Goal: Task Accomplishment & Management: Manage account settings

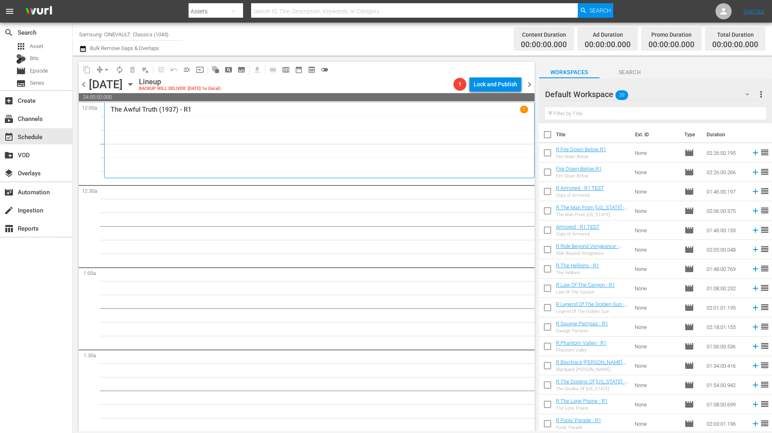
click at [302, 164] on div "The Awful Truth (1937) - R1 1" at bounding box center [319, 140] width 417 height 69
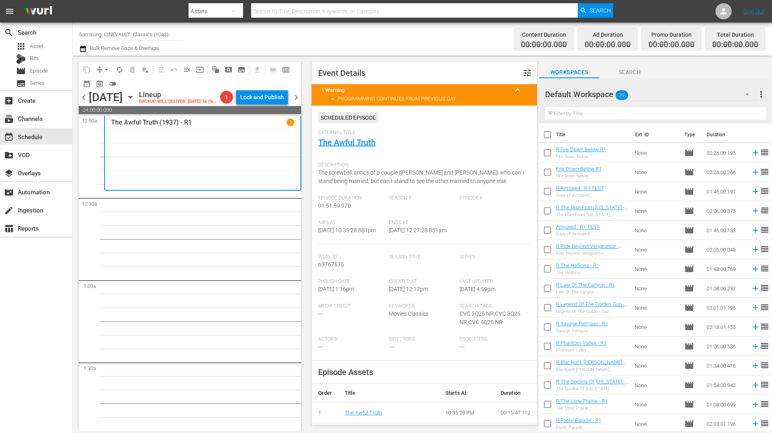
click at [82, 100] on span "chevron_left" at bounding box center [84, 97] width 10 height 10
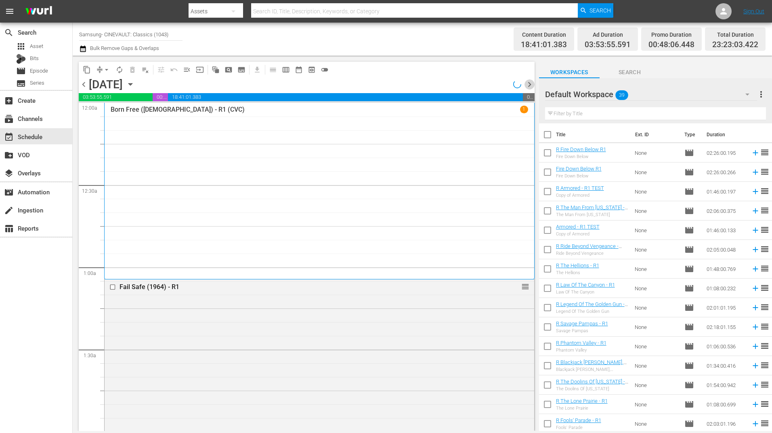
click at [530, 84] on span "chevron_right" at bounding box center [529, 85] width 10 height 10
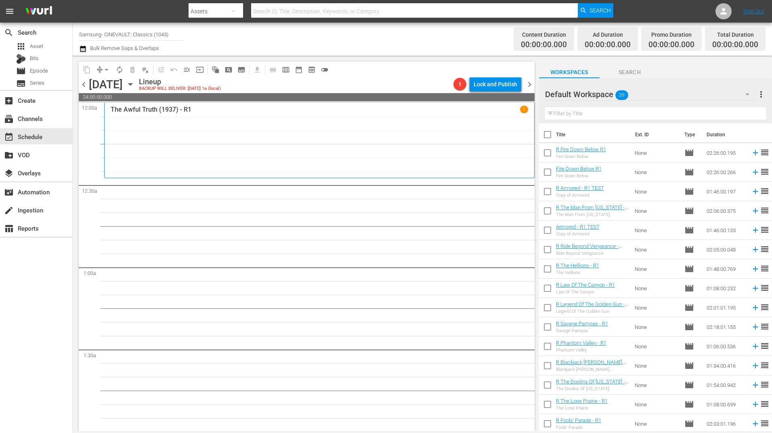
click at [660, 98] on div "Default Workspace 39" at bounding box center [651, 94] width 212 height 23
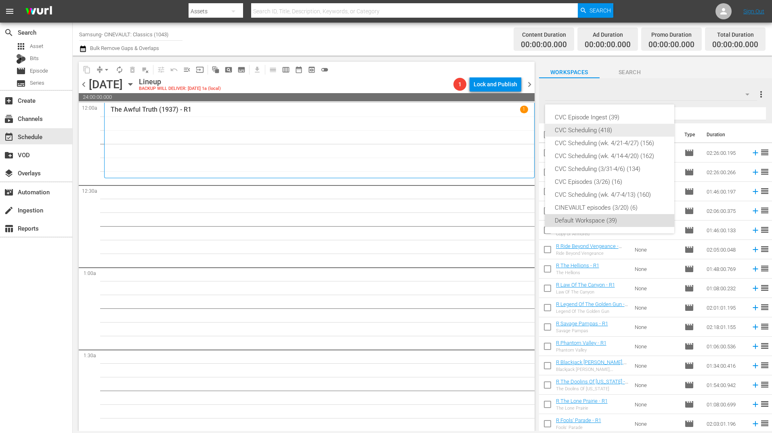
click at [602, 130] on div "CVC Scheduling (418)" at bounding box center [610, 130] width 110 height 13
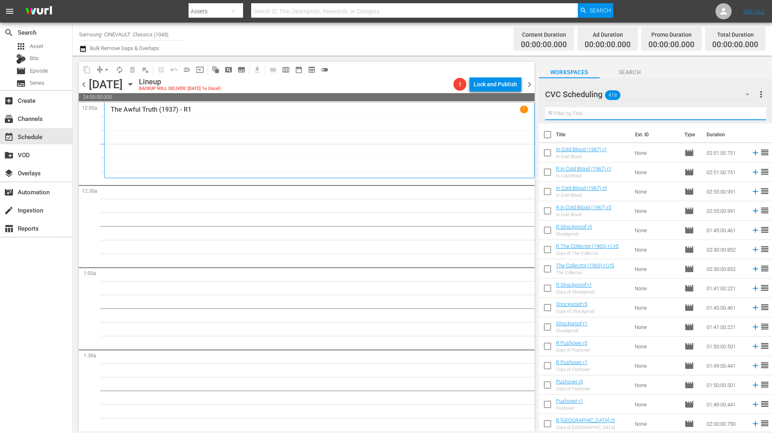
click at [681, 113] on input "text" at bounding box center [655, 113] width 221 height 13
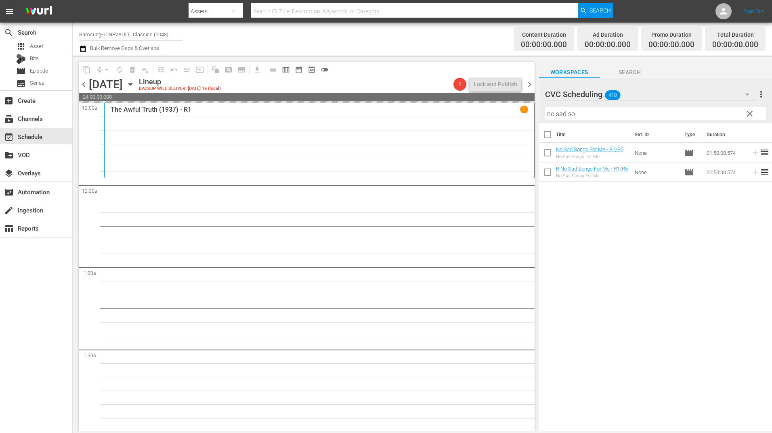
click at [655, 107] on div "Filter by Title no sad so" at bounding box center [655, 113] width 221 height 19
click at [652, 113] on input "no sad so" at bounding box center [655, 113] width 221 height 13
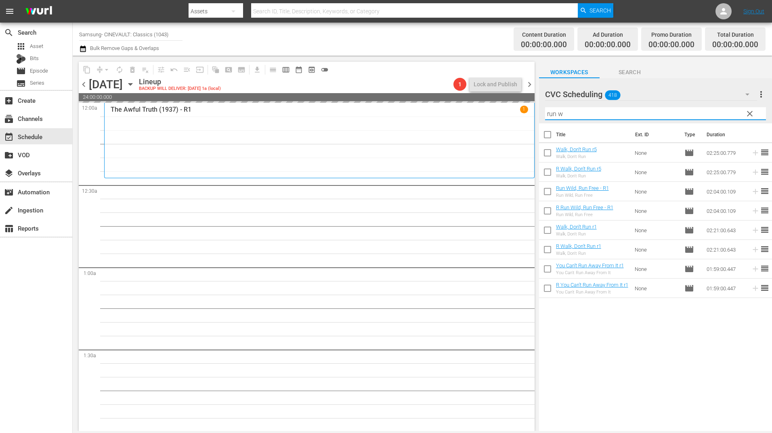
type input "run wi"
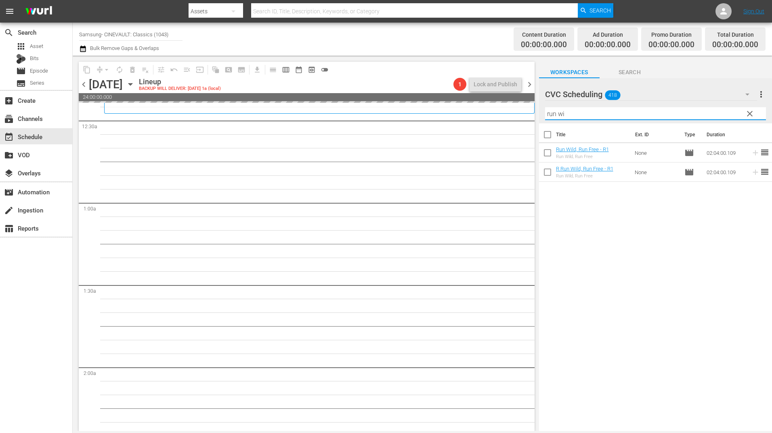
scroll to position [81, 0]
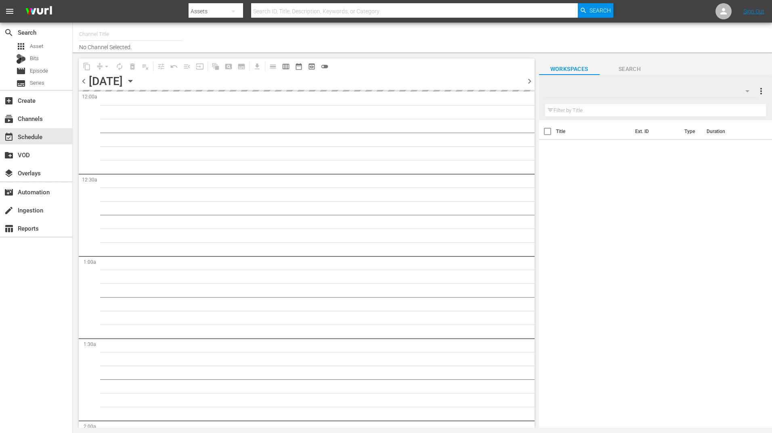
type input "Samsung- CINEVAULT: Classics (1043)"
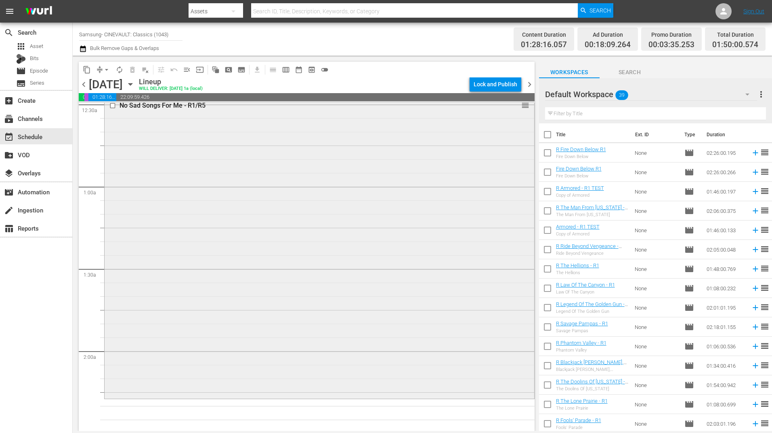
scroll to position [202, 0]
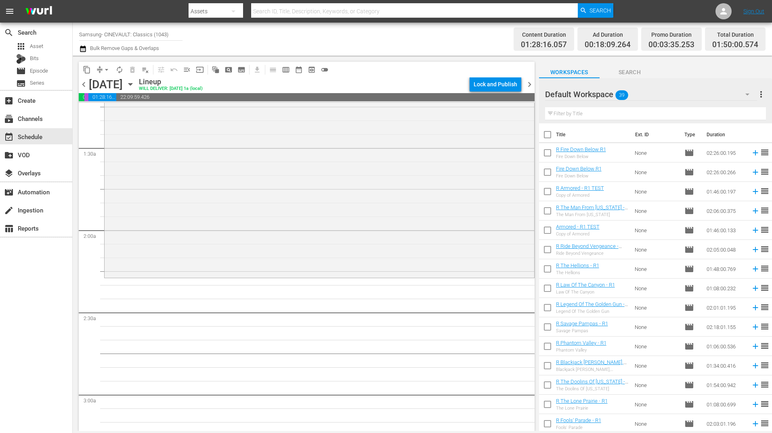
click at [603, 94] on div "Default Workspace 39" at bounding box center [651, 94] width 212 height 23
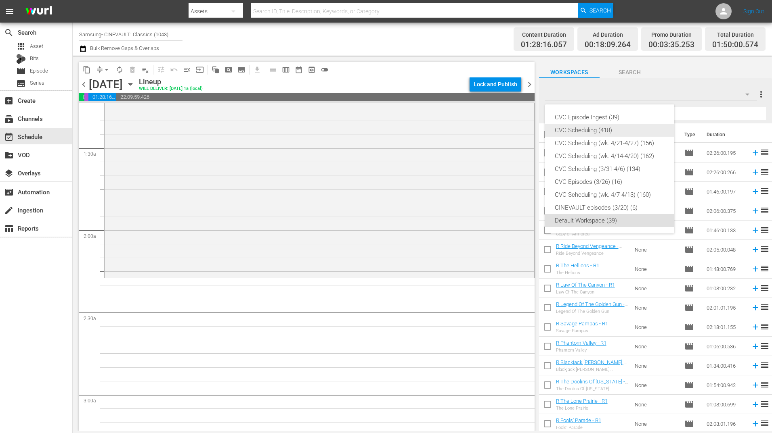
click at [599, 129] on div "CVC Scheduling (418)" at bounding box center [610, 130] width 110 height 13
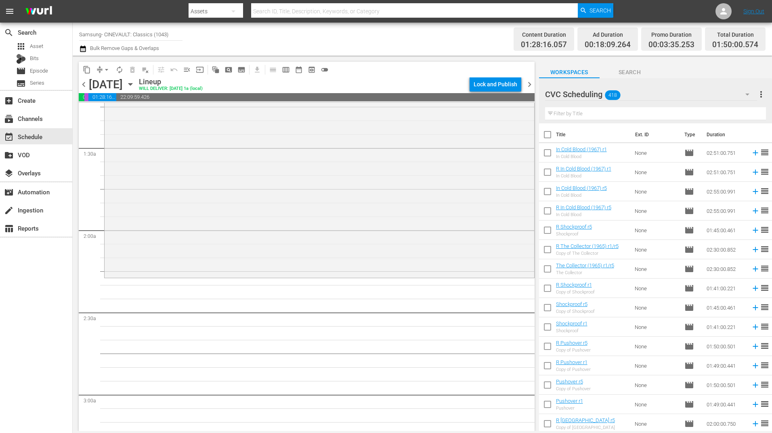
click at [583, 116] on input "text" at bounding box center [655, 113] width 221 height 13
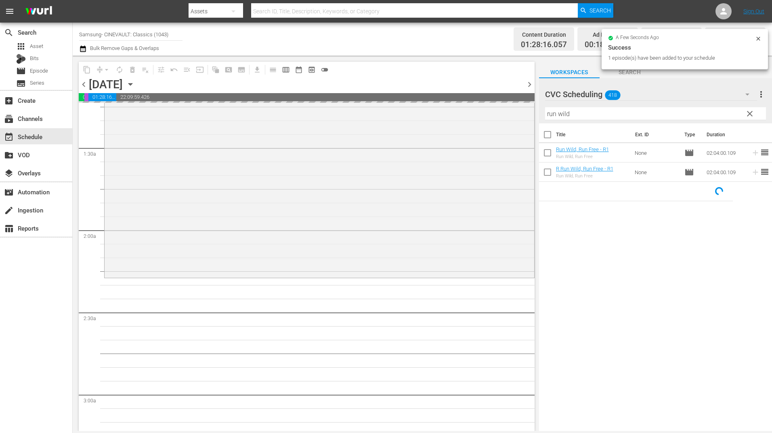
click at [578, 114] on input "run wild" at bounding box center [655, 113] width 221 height 13
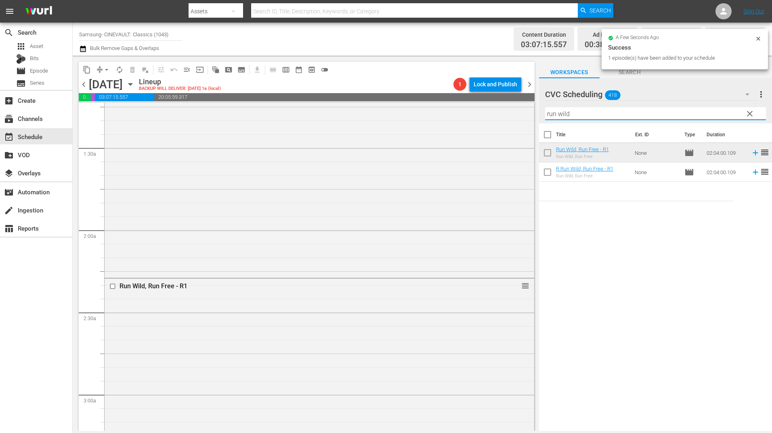
type input "r"
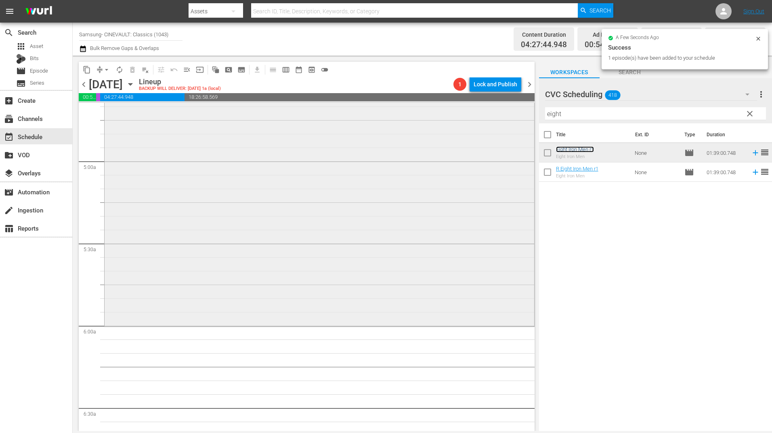
scroll to position [767, 0]
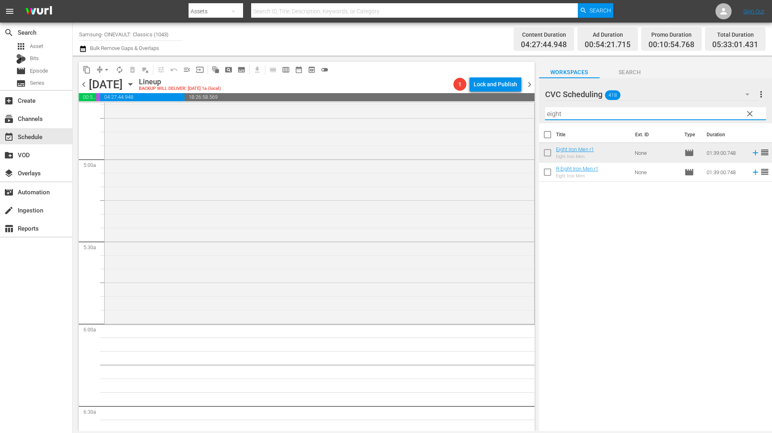
click at [614, 117] on input "eight" at bounding box center [655, 113] width 221 height 13
click at [614, 107] on div "Filter by Title eight" at bounding box center [655, 113] width 221 height 19
drag, startPoint x: 614, startPoint y: 107, endPoint x: 570, endPoint y: 113, distance: 44.7
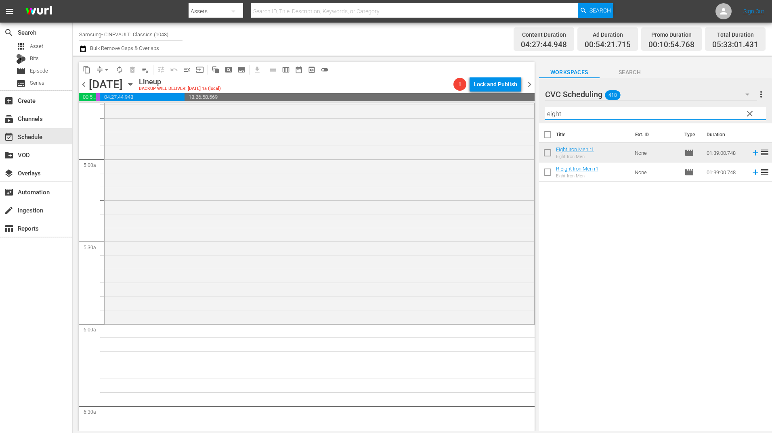
click at [570, 113] on input "eight" at bounding box center [655, 113] width 221 height 13
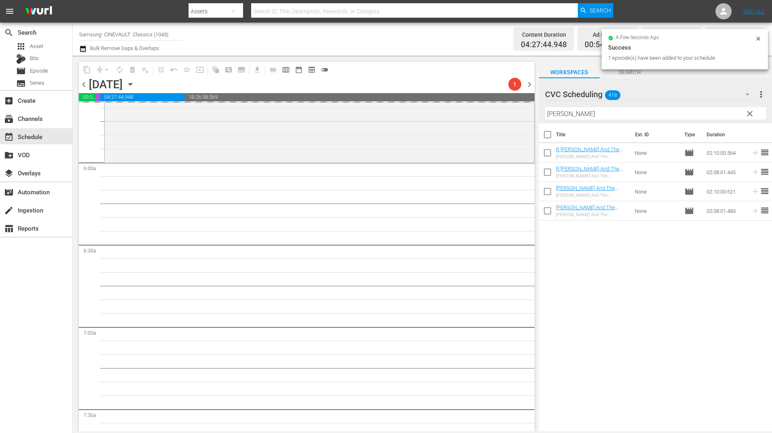
scroll to position [1009, 0]
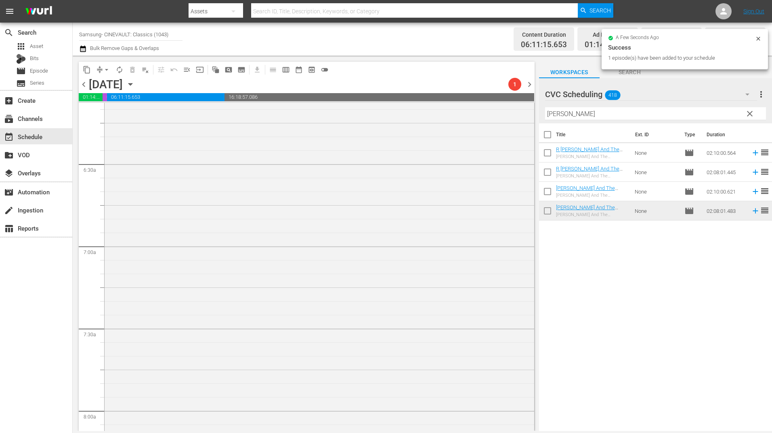
click at [585, 114] on input "[PERSON_NAME]" at bounding box center [655, 113] width 221 height 13
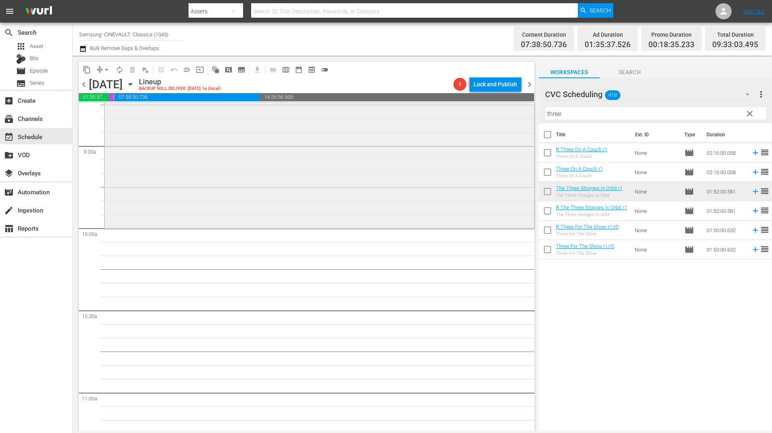
scroll to position [1574, 0]
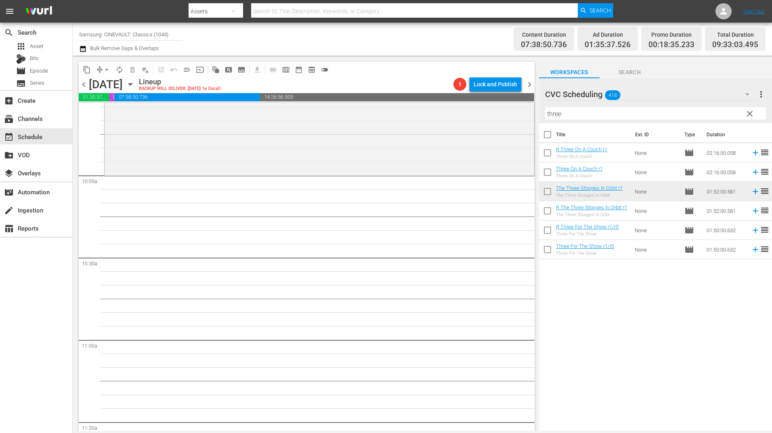
click at [574, 119] on input "three" at bounding box center [655, 113] width 221 height 13
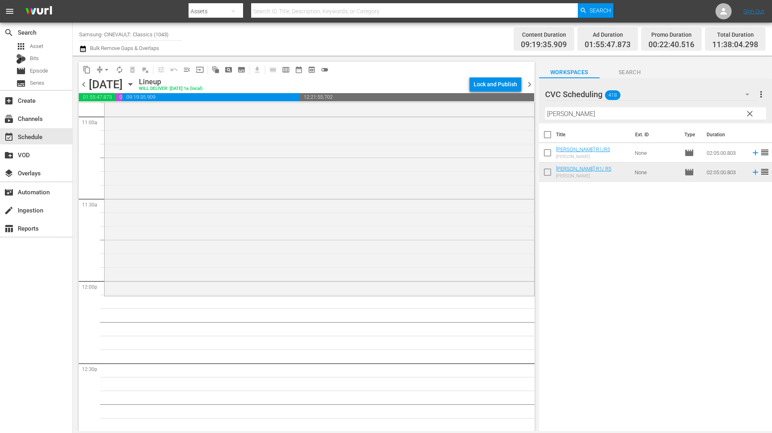
scroll to position [1816, 0]
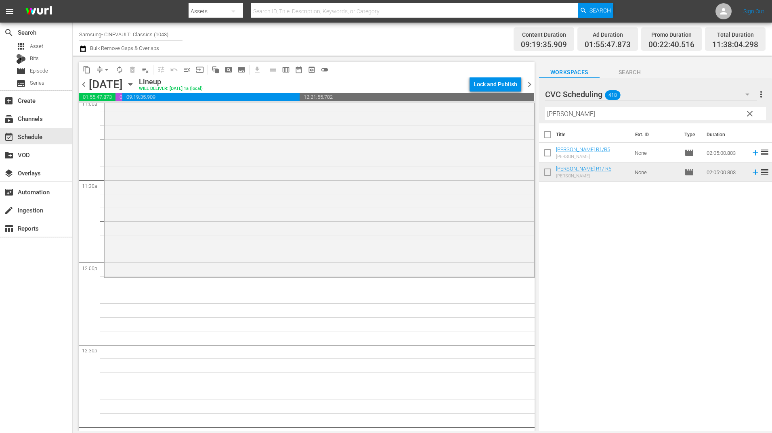
click at [568, 115] on input "[PERSON_NAME]" at bounding box center [655, 113] width 221 height 13
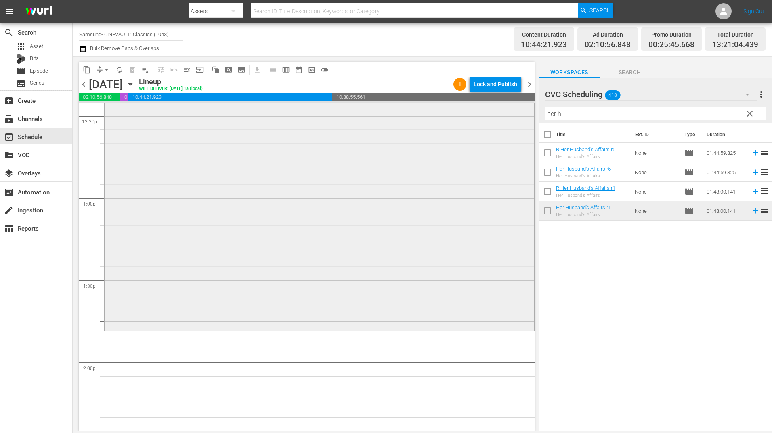
scroll to position [2099, 0]
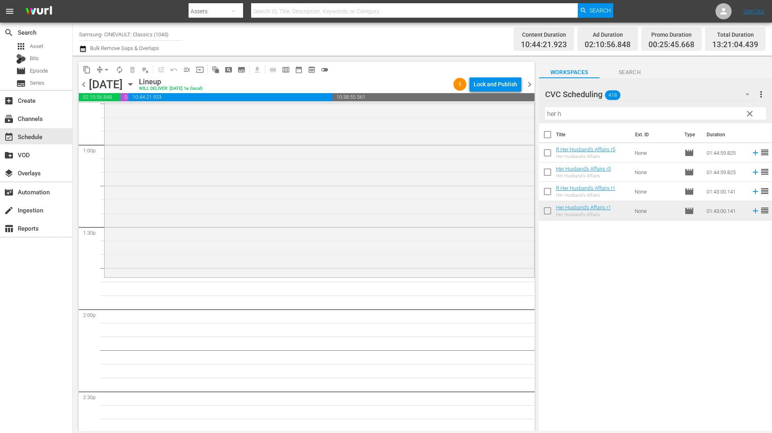
click at [560, 116] on input "her h" at bounding box center [655, 113] width 221 height 13
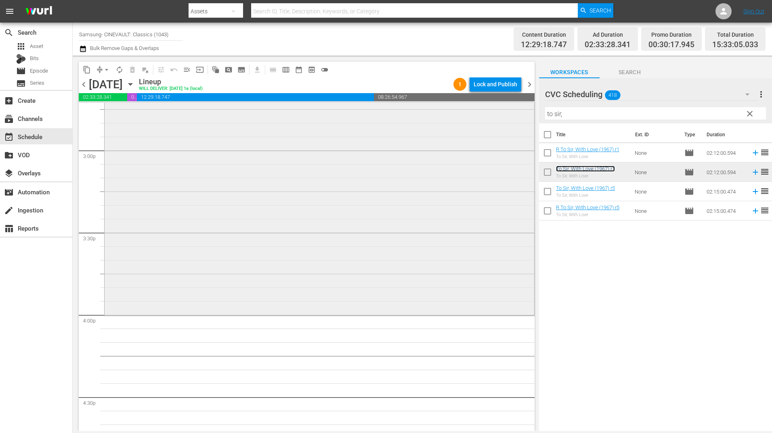
scroll to position [2462, 0]
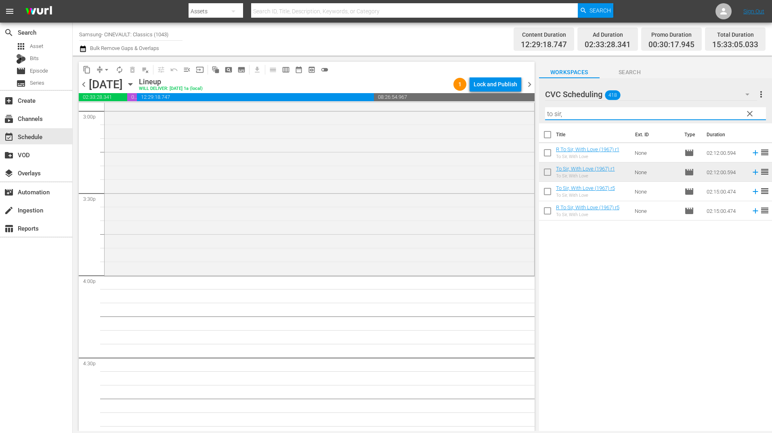
click at [558, 116] on input "to sir," at bounding box center [655, 113] width 221 height 13
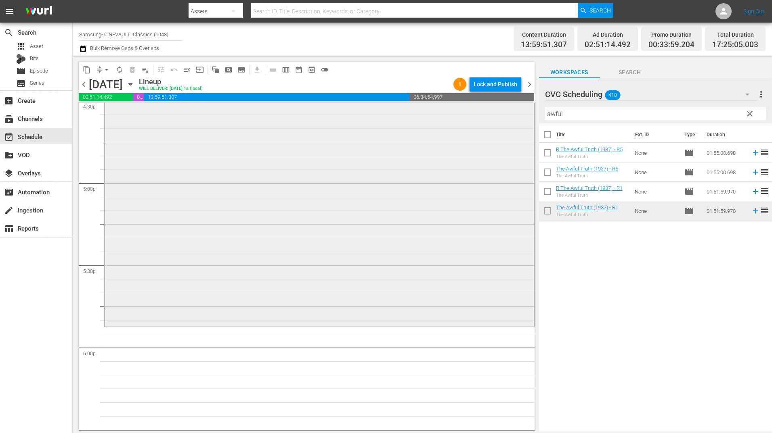
scroll to position [2745, 0]
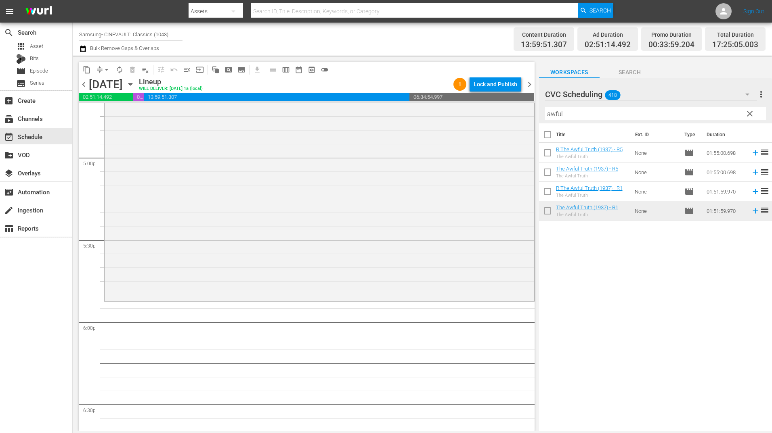
click at [637, 115] on input "awful" at bounding box center [655, 113] width 221 height 13
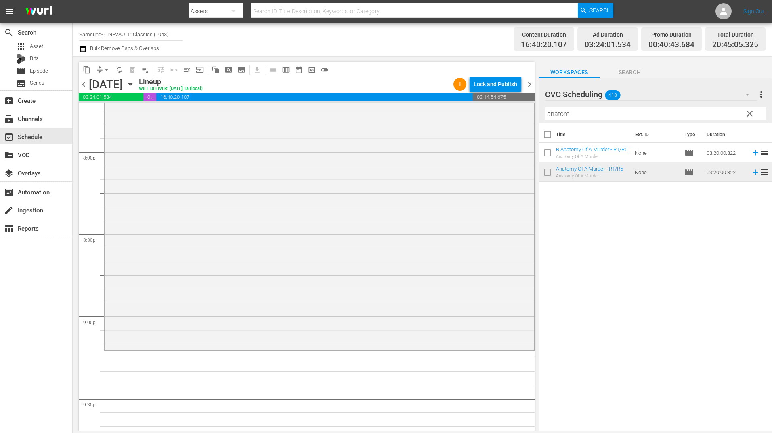
scroll to position [3269, 0]
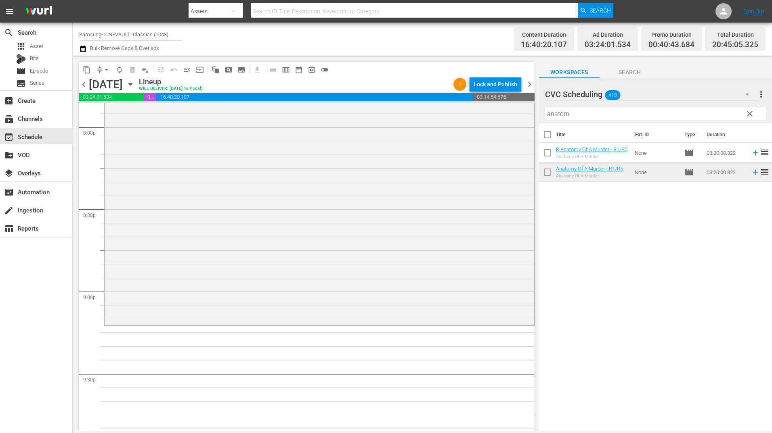
click at [588, 117] on input "anatom" at bounding box center [655, 113] width 221 height 13
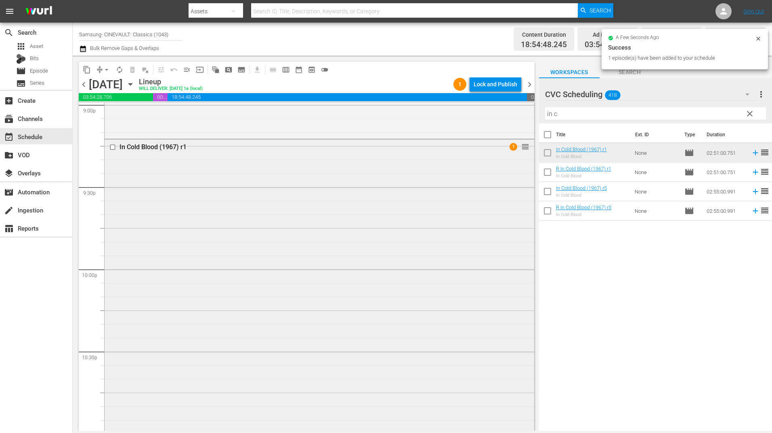
scroll to position [3511, 0]
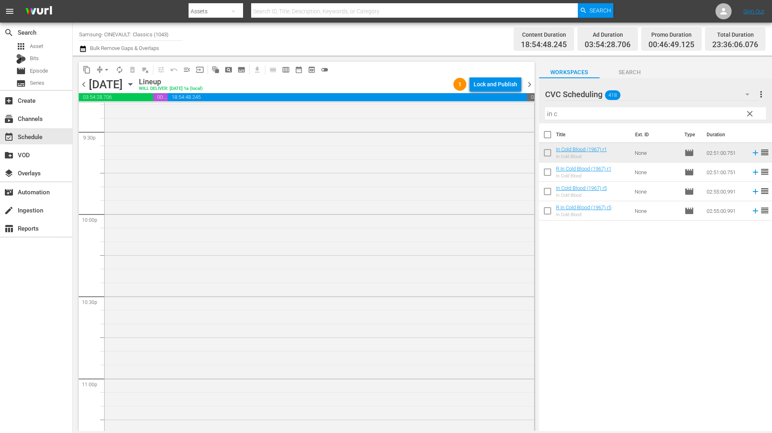
drag, startPoint x: 609, startPoint y: 154, endPoint x: 375, endPoint y: 241, distance: 249.4
click at [375, 241] on div "In Cold Blood (1967) r1 1 reorder" at bounding box center [319, 317] width 429 height 467
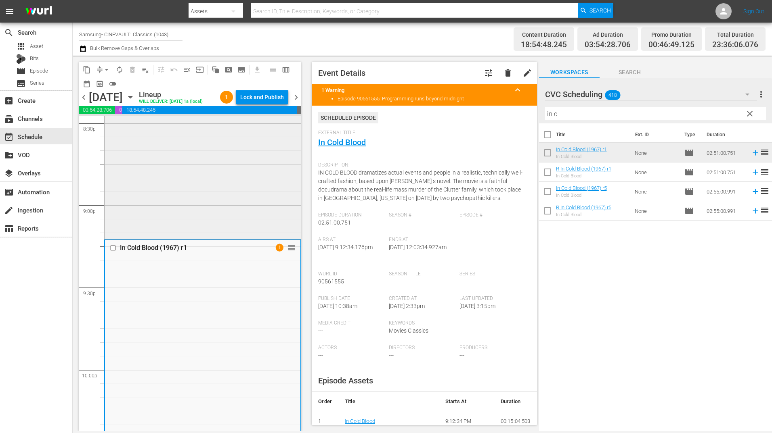
scroll to position [3350, 0]
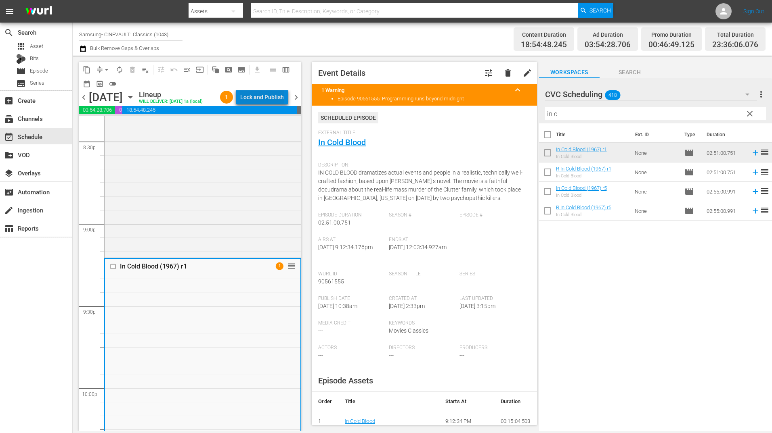
click at [272, 100] on div "Lock and Publish" at bounding box center [262, 97] width 44 height 15
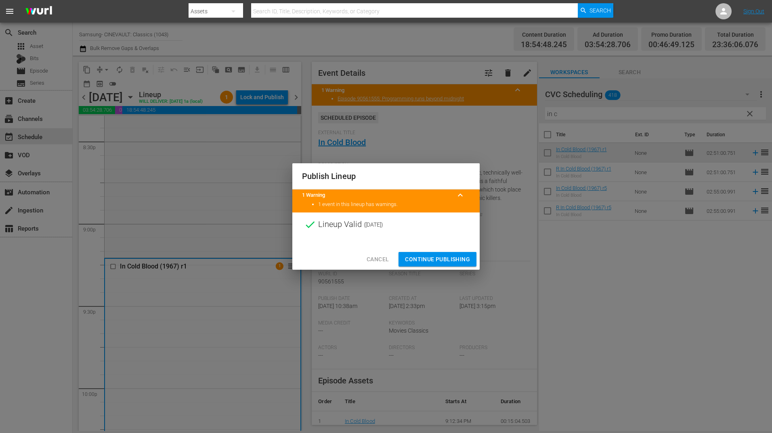
click at [430, 256] on span "Continue Publishing" at bounding box center [437, 260] width 65 height 10
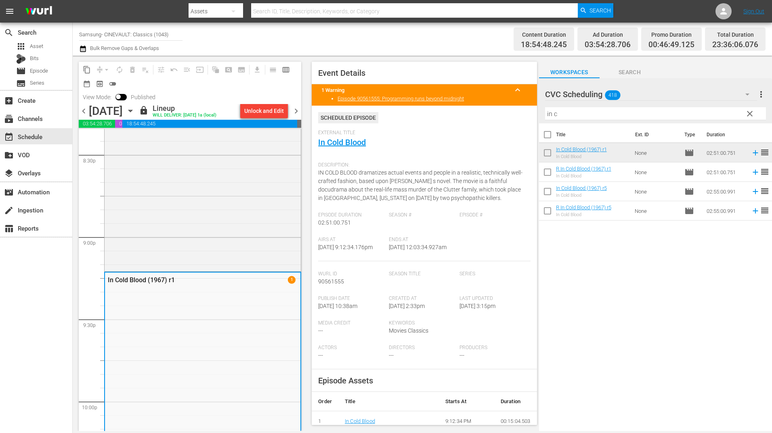
click at [291, 109] on div "Unlock and Edit" at bounding box center [264, 111] width 54 height 14
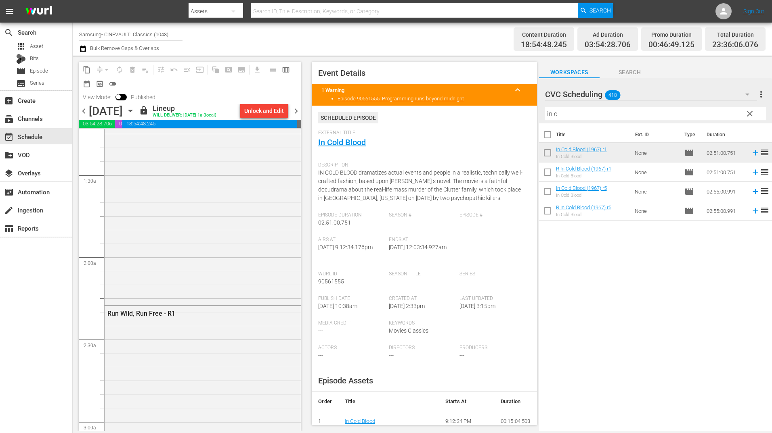
scroll to position [202, 0]
click at [295, 110] on span "chevron_right" at bounding box center [296, 111] width 10 height 10
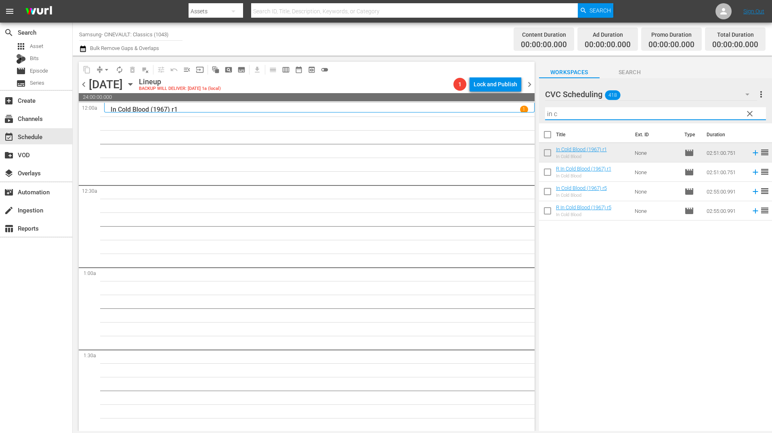
click at [562, 112] on input "in c" at bounding box center [655, 113] width 221 height 13
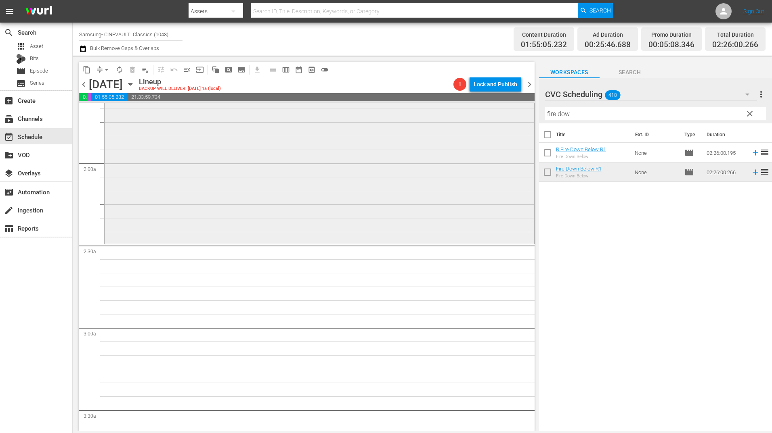
scroll to position [283, 0]
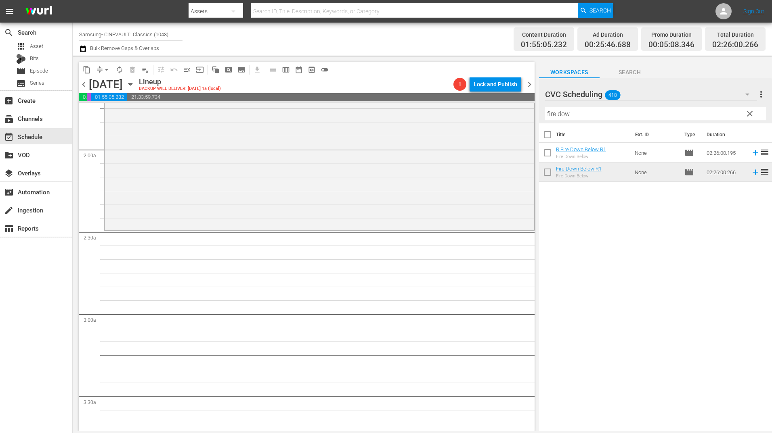
click at [565, 108] on input "fire dow" at bounding box center [655, 113] width 221 height 13
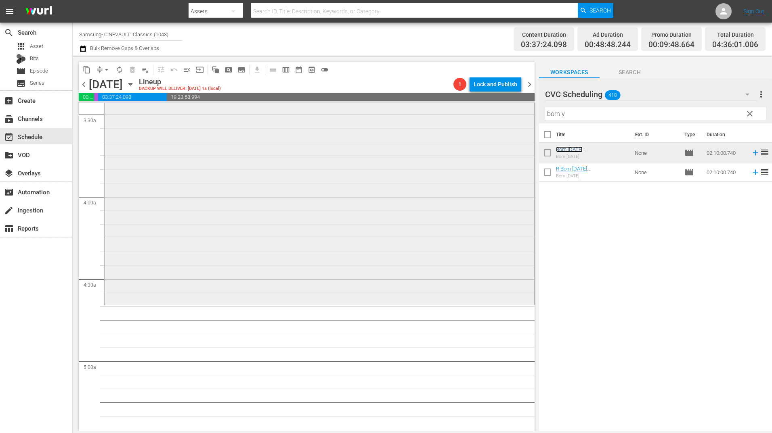
scroll to position [565, 0]
click at [576, 113] on input "born y" at bounding box center [655, 113] width 221 height 13
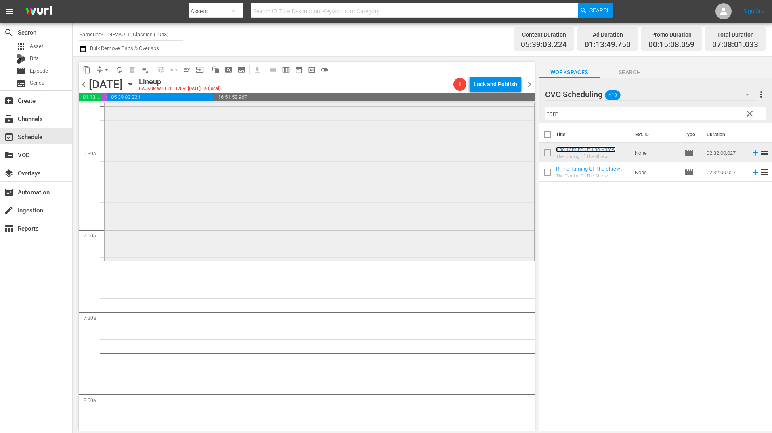
scroll to position [1049, 0]
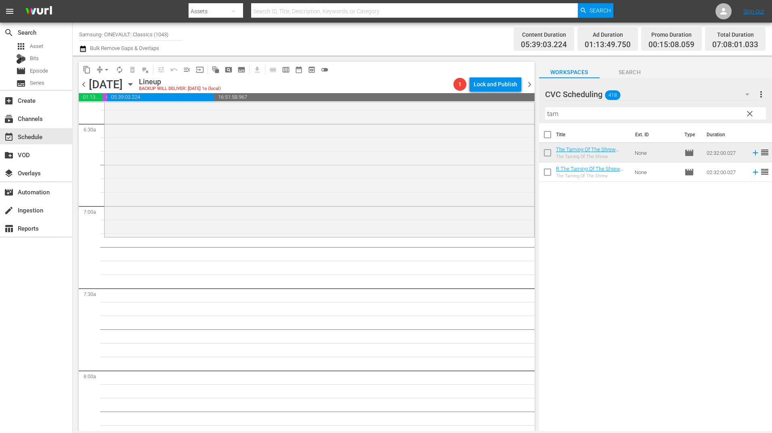
click at [552, 113] on input "tam" at bounding box center [655, 113] width 221 height 13
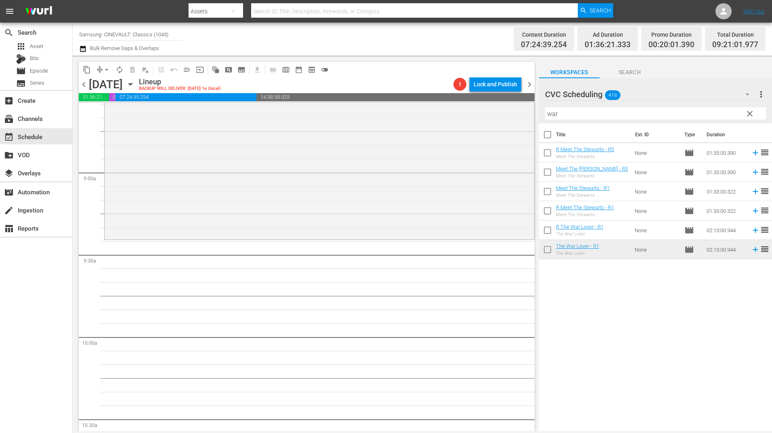
scroll to position [1413, 0]
click at [568, 116] on input "war" at bounding box center [655, 113] width 221 height 13
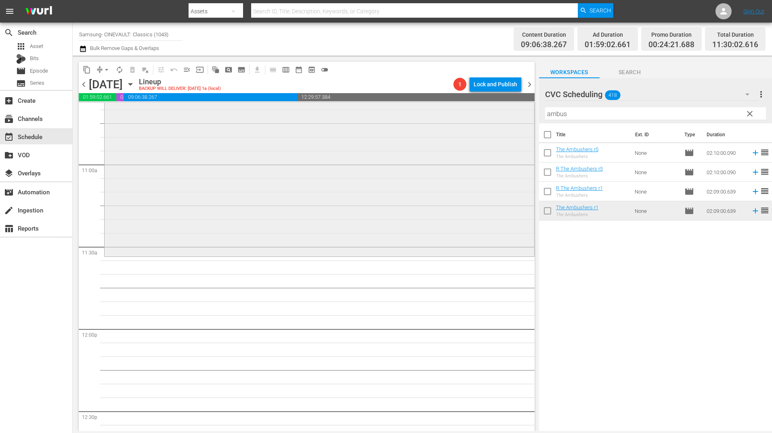
scroll to position [1776, 0]
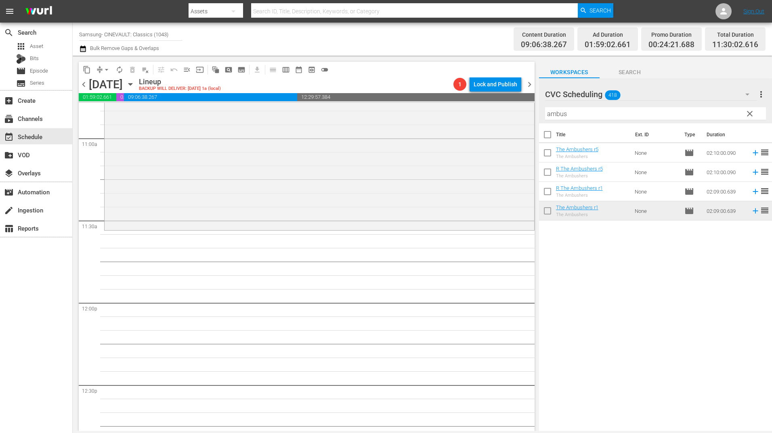
click at [582, 110] on input "ambus" at bounding box center [655, 113] width 221 height 13
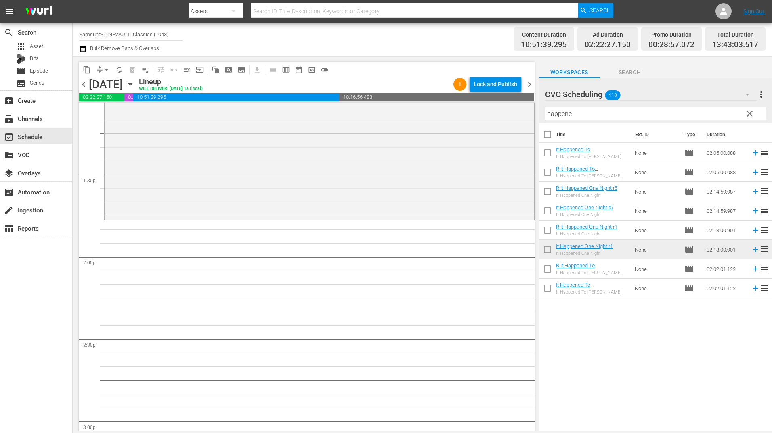
scroll to position [2180, 0]
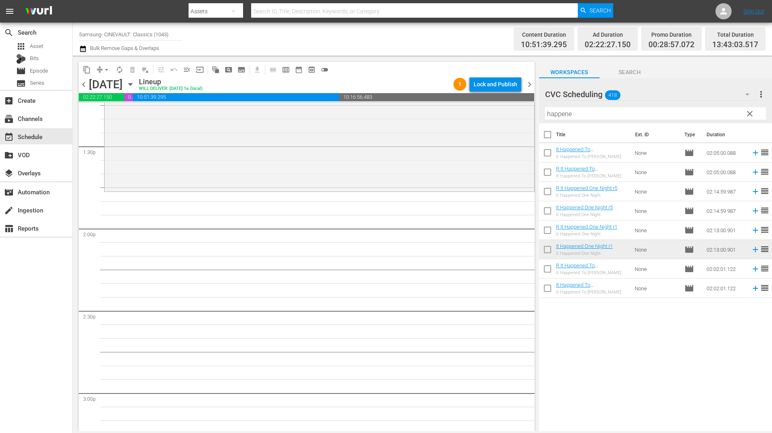
click at [559, 115] on input "happene" at bounding box center [655, 113] width 221 height 13
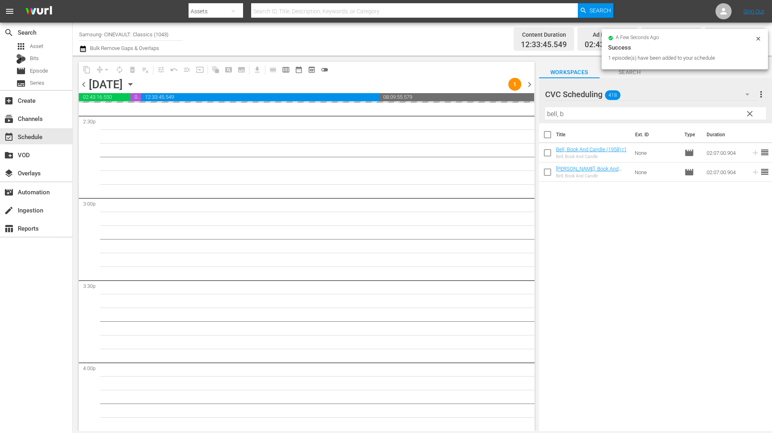
scroll to position [2381, 0]
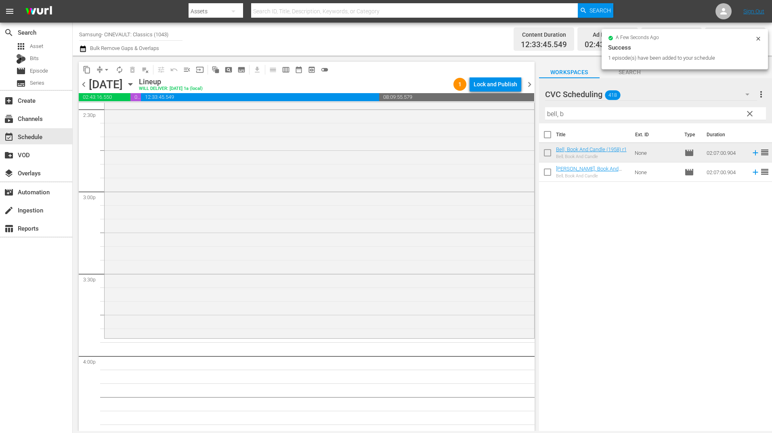
click at [576, 120] on input "bell, b" at bounding box center [655, 113] width 221 height 13
click at [576, 120] on div "Filter by Title [PERSON_NAME], b" at bounding box center [655, 113] width 221 height 19
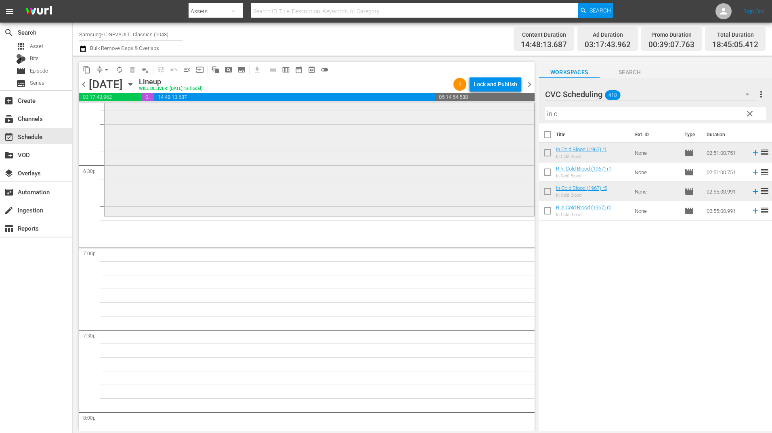
scroll to position [2987, 0]
click at [571, 111] on input "in c" at bounding box center [655, 113] width 221 height 13
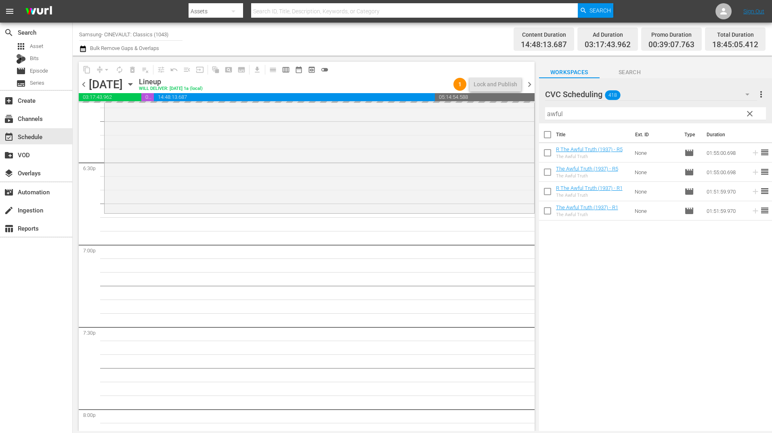
click at [587, 112] on input "awful" at bounding box center [655, 113] width 221 height 13
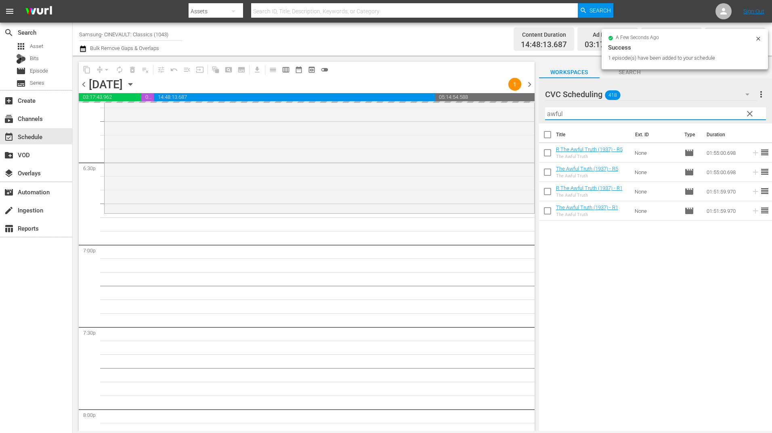
click at [587, 112] on input "awful" at bounding box center [655, 113] width 221 height 13
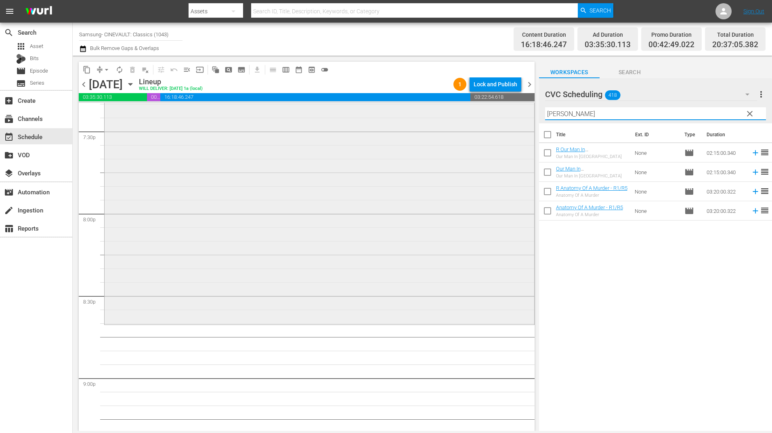
scroll to position [3229, 0]
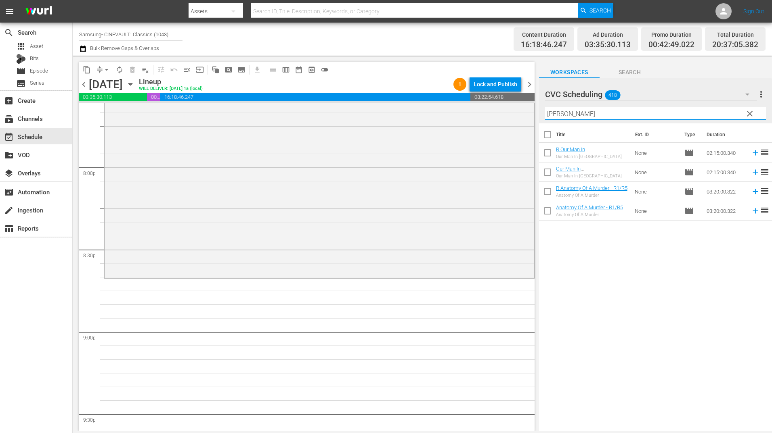
type input "[PERSON_NAME]"
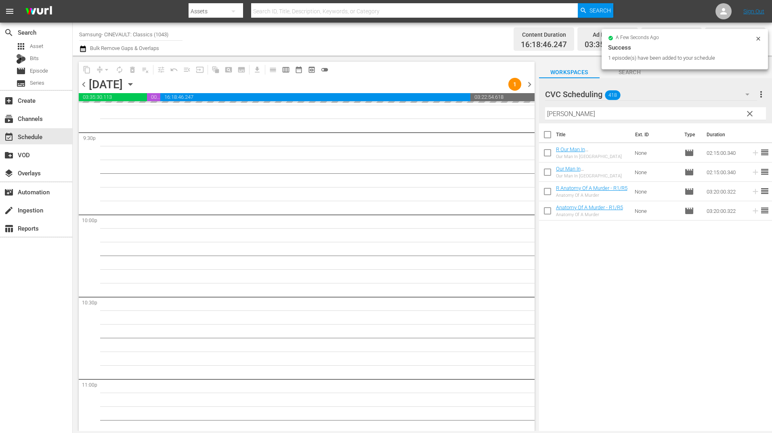
scroll to position [3511, 0]
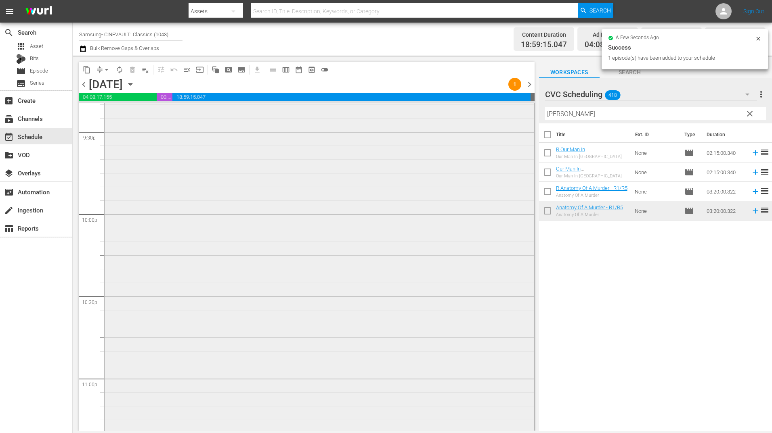
click at [405, 238] on div "Anatomy Of A Murder - R1/R5 reorder" at bounding box center [319, 270] width 429 height 546
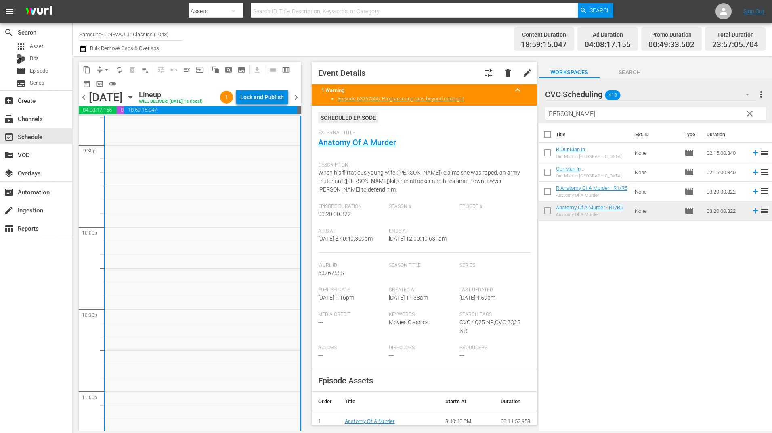
click at [272, 96] on div "Lock and Publish" at bounding box center [262, 97] width 44 height 15
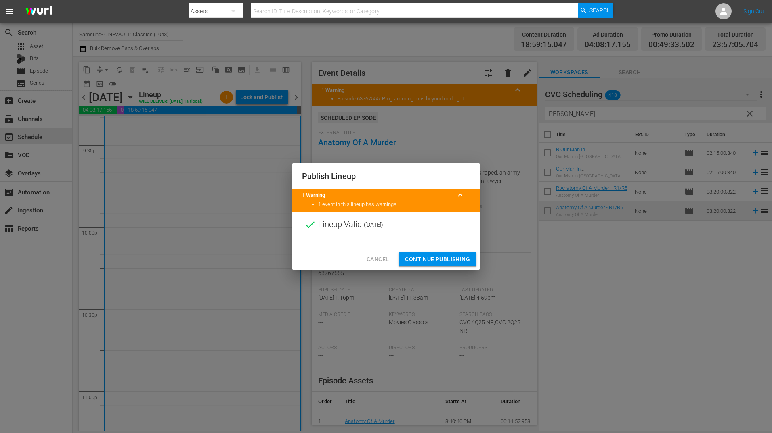
click at [449, 255] on span "Continue Publishing" at bounding box center [437, 260] width 65 height 10
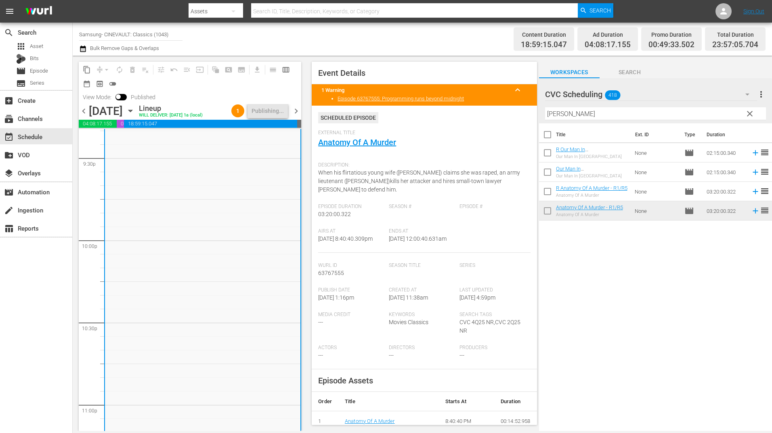
click at [135, 112] on icon "button" at bounding box center [130, 111] width 9 height 9
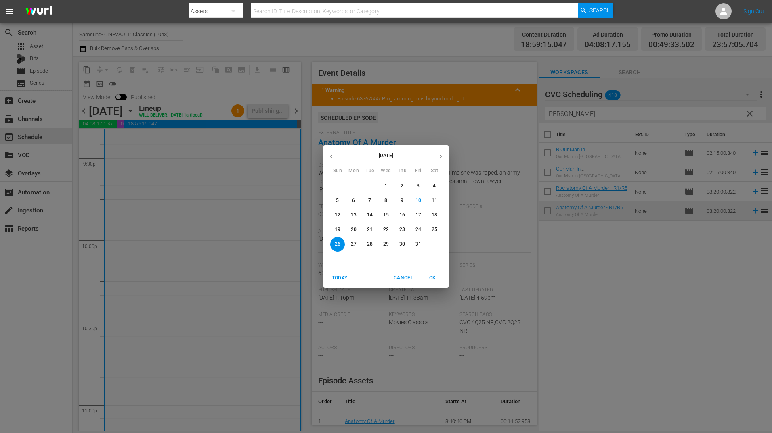
click at [339, 226] on p "19" at bounding box center [338, 229] width 6 height 7
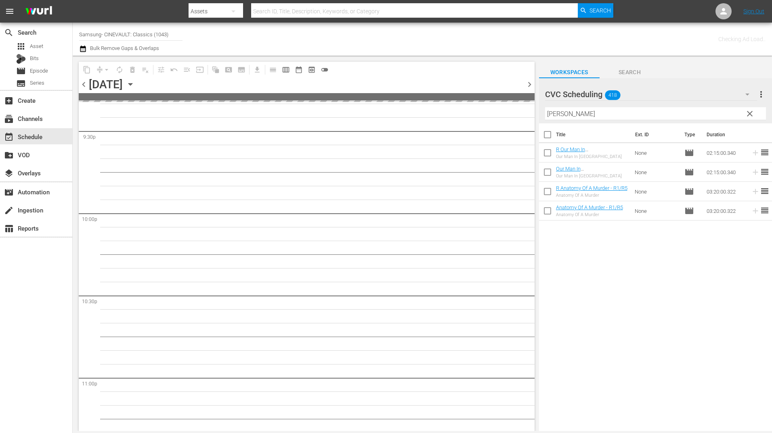
scroll to position [3594, 0]
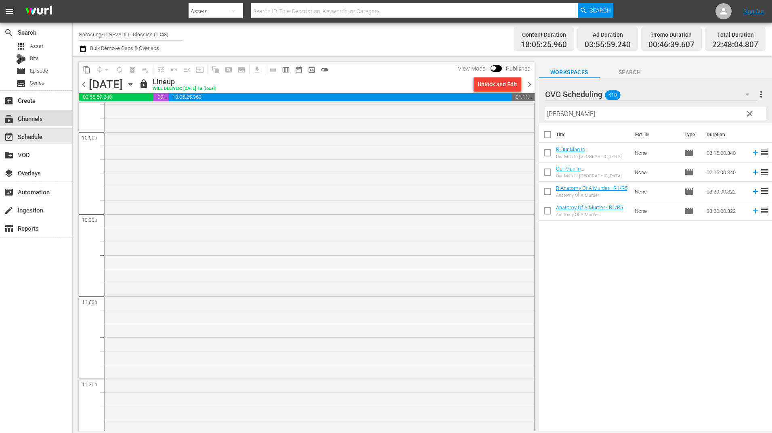
click at [39, 121] on div "subscriptions Channels" at bounding box center [22, 117] width 45 height 7
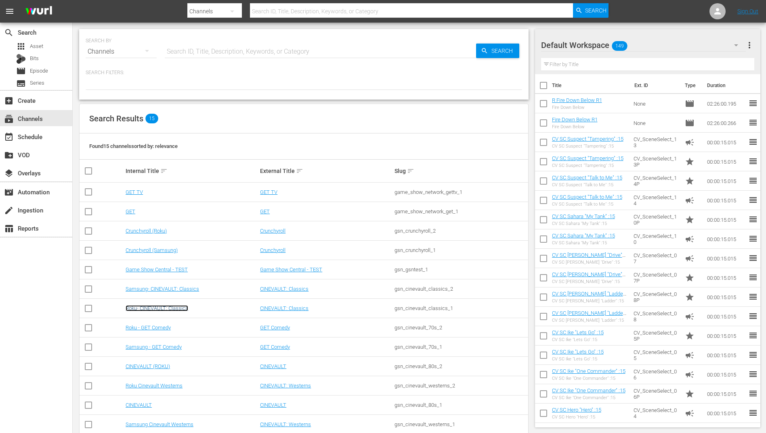
click at [172, 310] on link "Roku- CINEVAULT: Classics" at bounding box center [157, 309] width 63 height 6
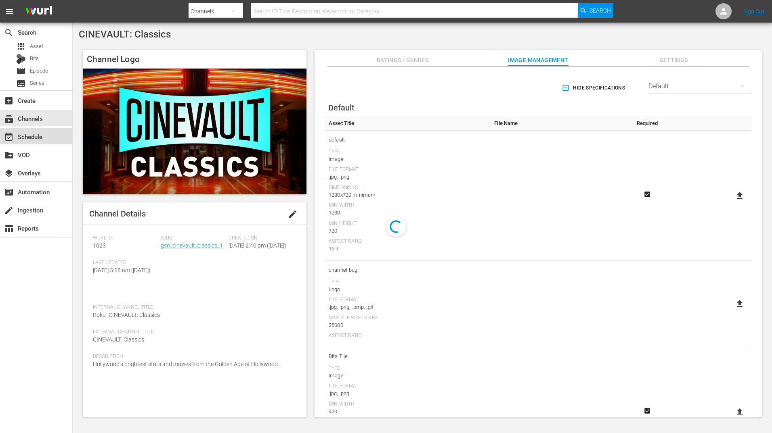
click at [35, 133] on div "event_available Schedule" at bounding box center [22, 135] width 45 height 7
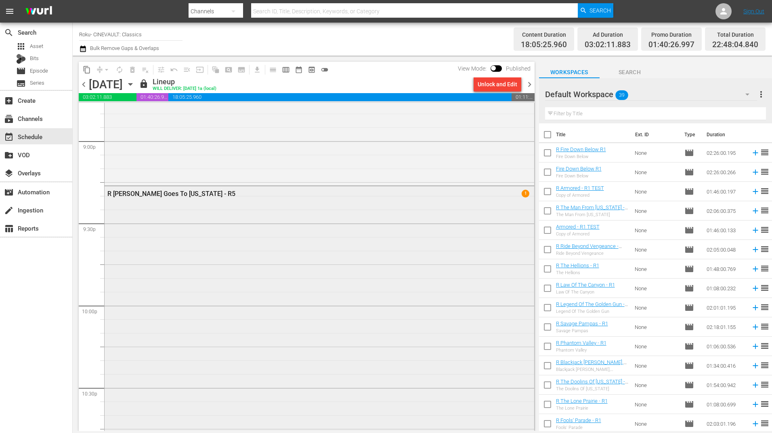
scroll to position [3385, 0]
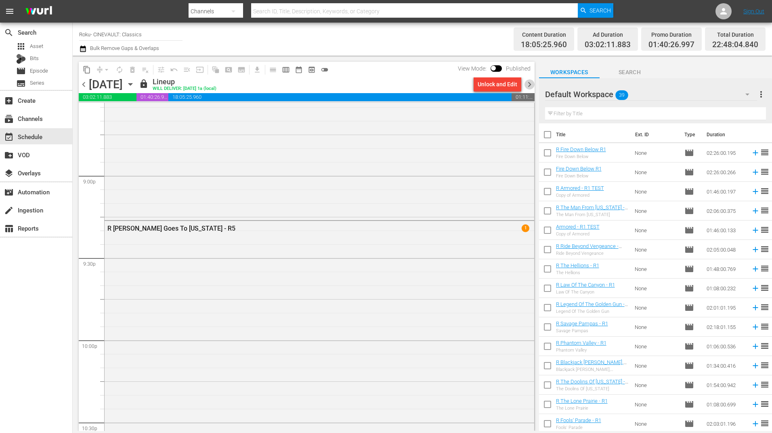
click at [532, 84] on span "chevron_right" at bounding box center [529, 85] width 10 height 10
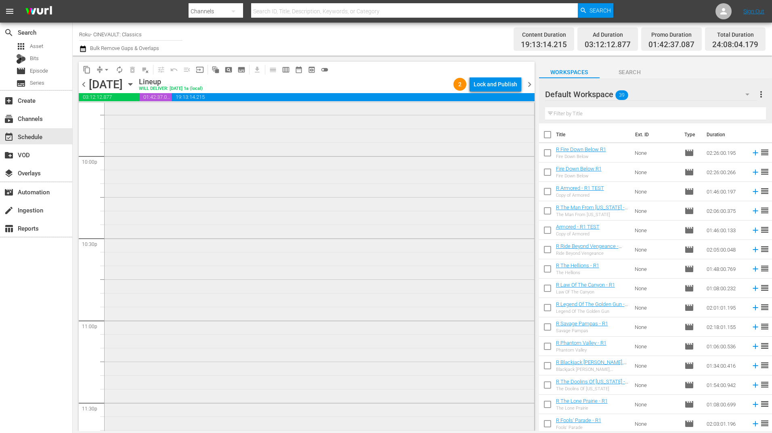
scroll to position [3646, 0]
click at [318, 273] on div "R The Last Hurrah (1958) r1 1 reorder" at bounding box center [319, 221] width 429 height 415
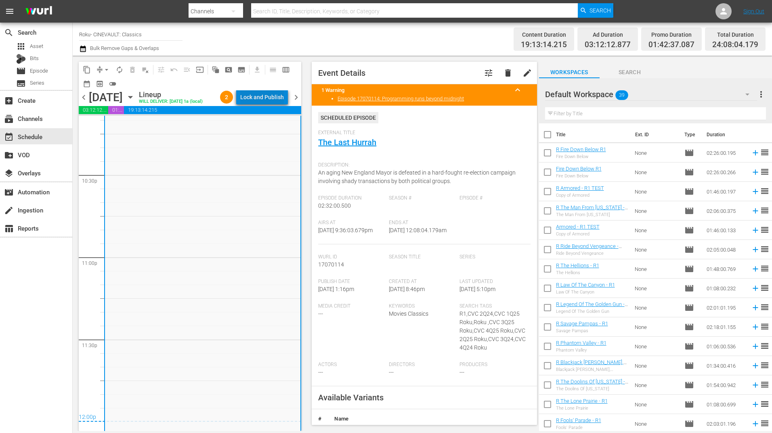
click at [279, 102] on div "Lock and Publish" at bounding box center [262, 97] width 44 height 15
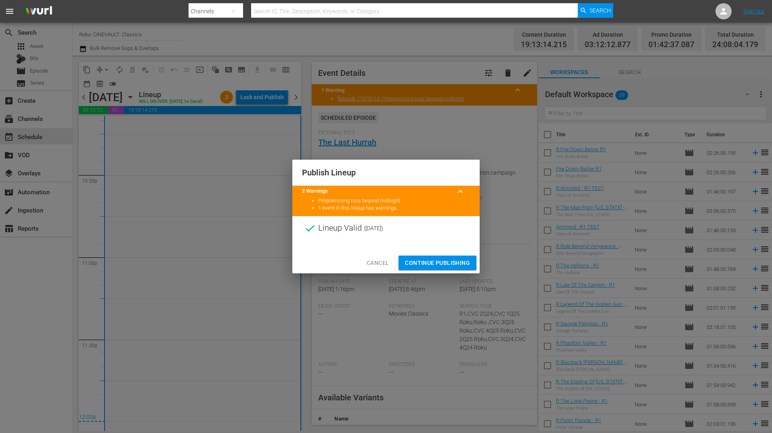
click at [441, 267] on span "Continue Publishing" at bounding box center [437, 263] width 65 height 10
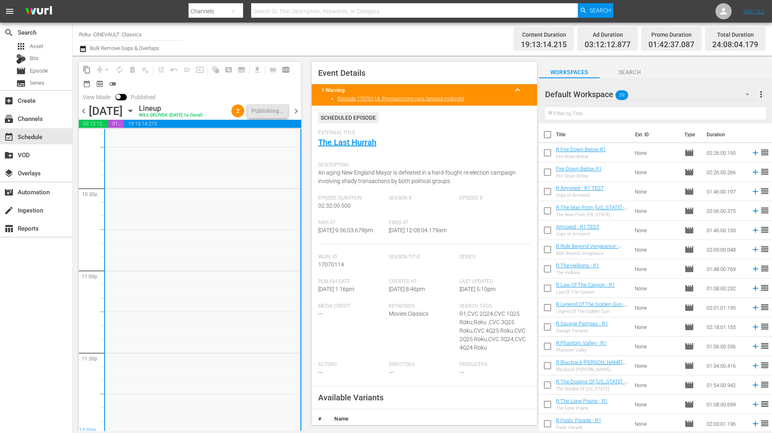
click at [298, 114] on span "chevron_right" at bounding box center [296, 111] width 10 height 10
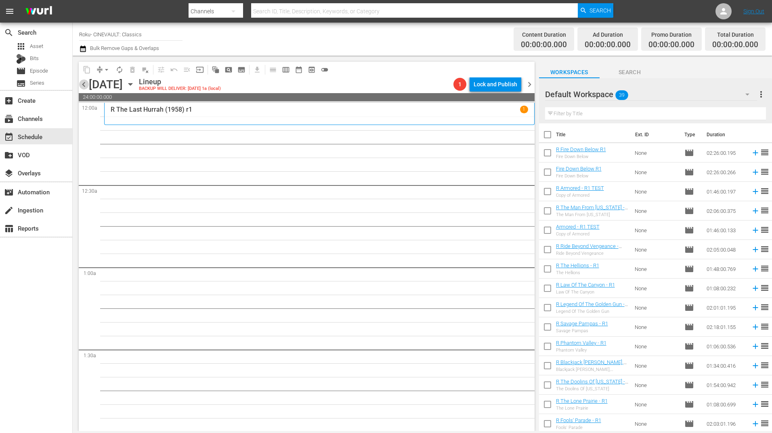
click at [86, 87] on span "chevron_left" at bounding box center [84, 85] width 10 height 10
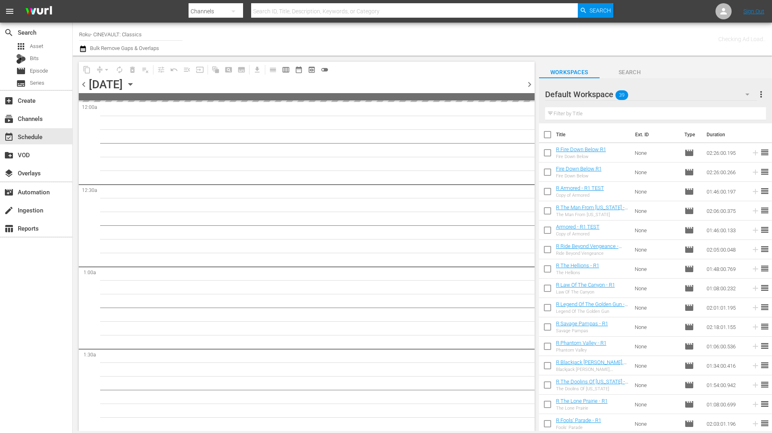
click at [583, 90] on div at bounding box center [574, 95] width 58 height 20
click at [657, 94] on div "Default Workspace 39" at bounding box center [651, 94] width 212 height 23
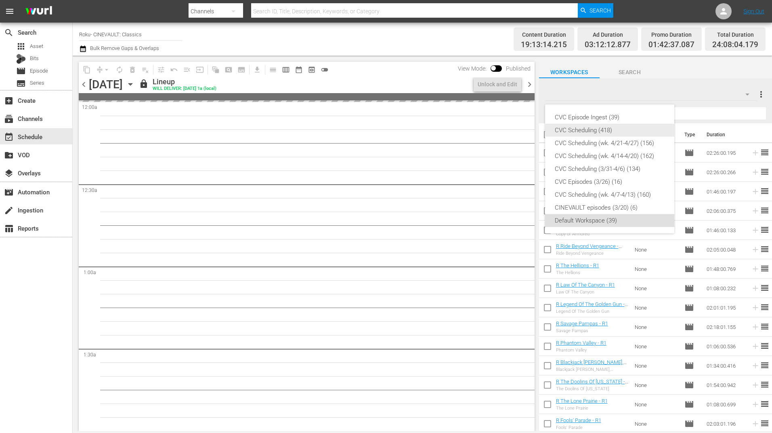
click at [621, 131] on div "CVC Scheduling (418)" at bounding box center [610, 130] width 110 height 13
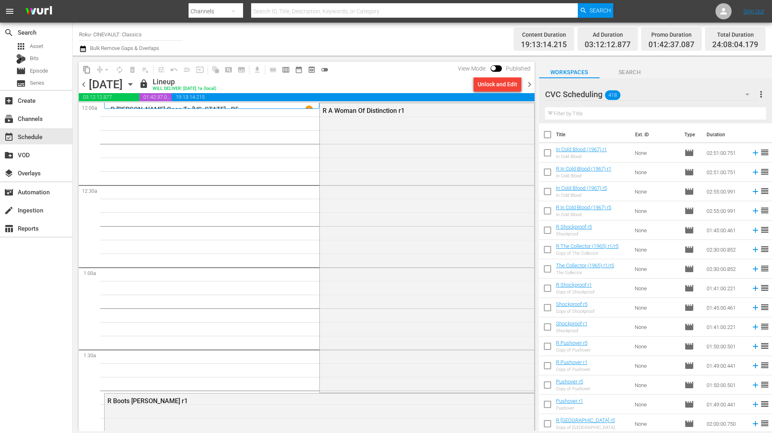
click at [532, 88] on span "chevron_right" at bounding box center [529, 85] width 10 height 10
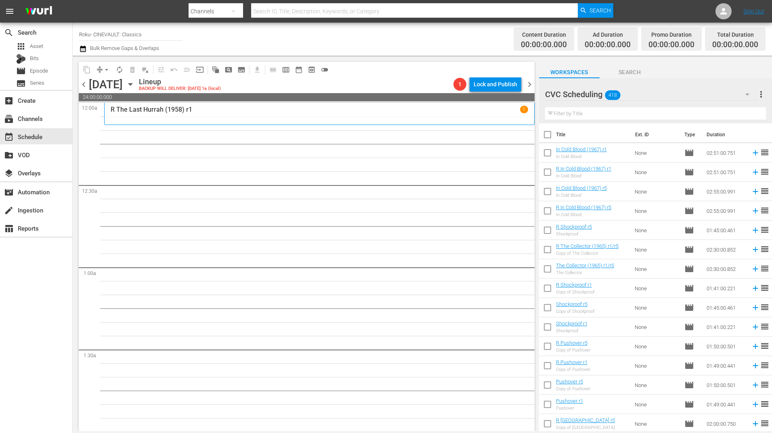
click at [576, 114] on input "text" at bounding box center [655, 113] width 221 height 13
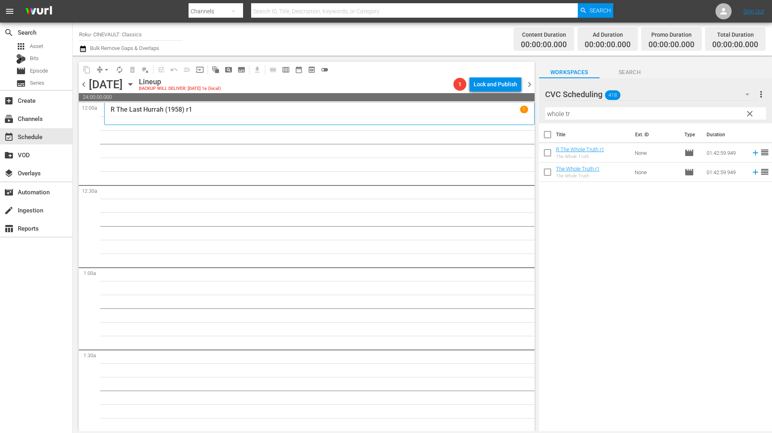
click at [582, 177] on div "The Whole Truth" at bounding box center [578, 176] width 44 height 5
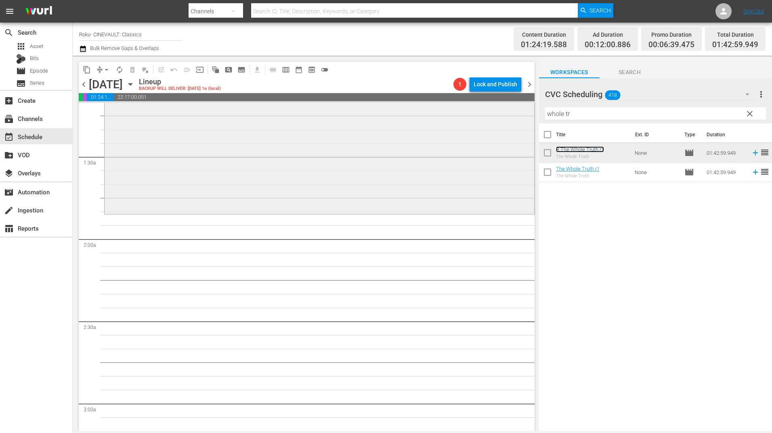
scroll to position [202, 0]
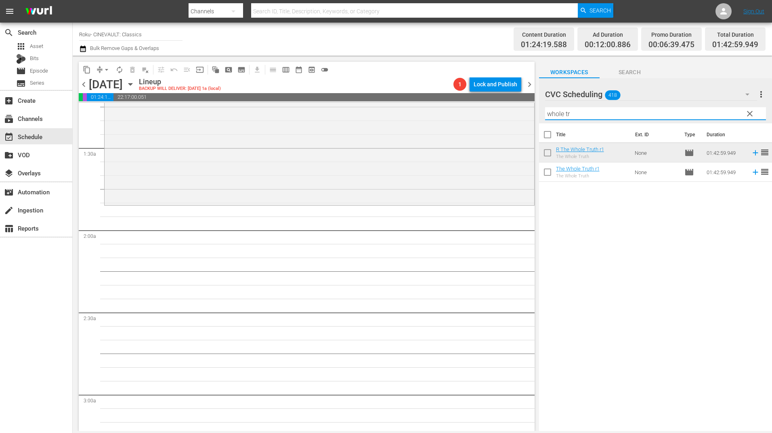
click at [585, 114] on input "whole tr" at bounding box center [655, 113] width 221 height 13
type input "w"
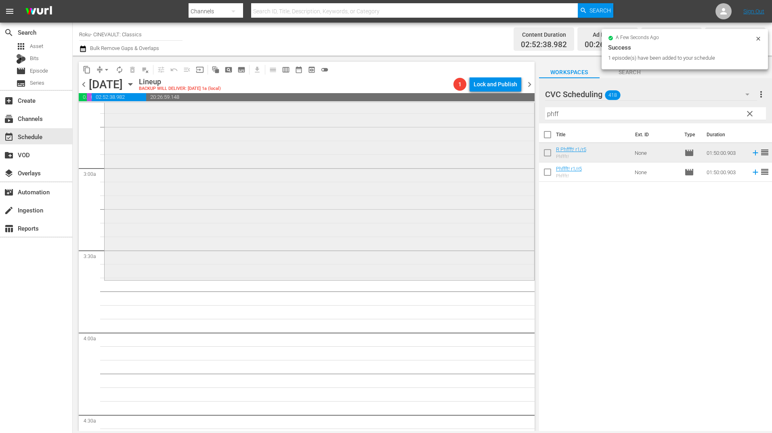
scroll to position [444, 0]
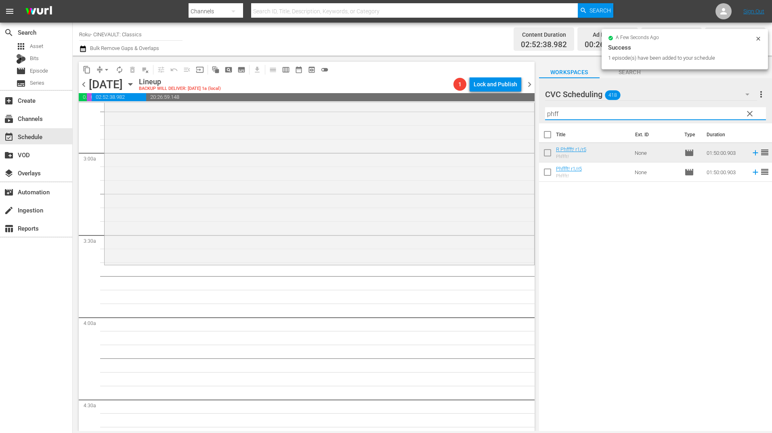
click at [561, 119] on input "phff" at bounding box center [655, 113] width 221 height 13
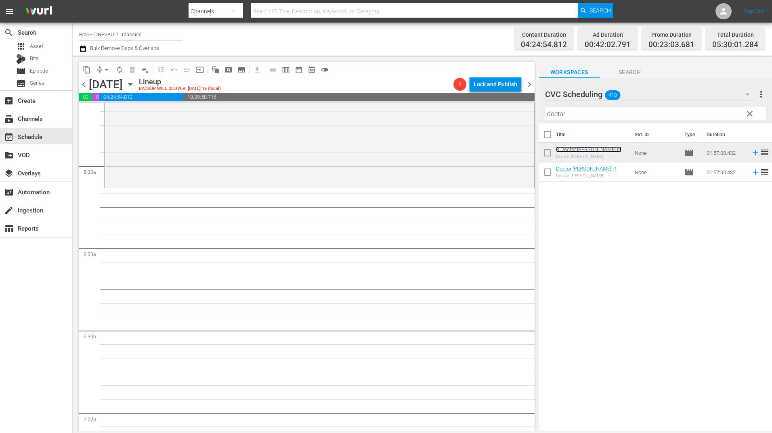
scroll to position [848, 0]
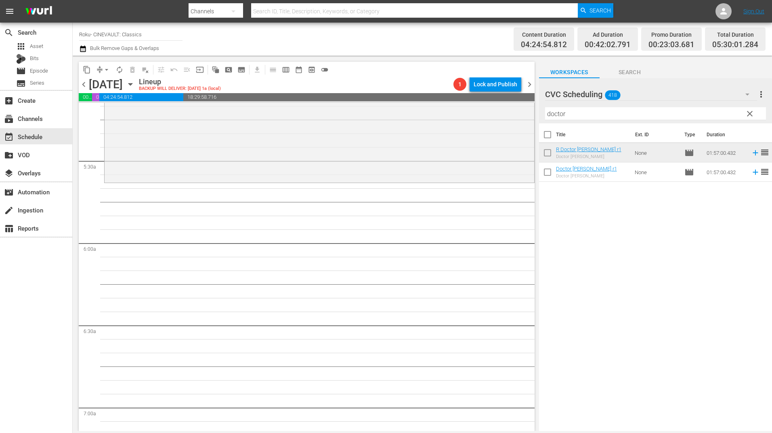
click at [577, 112] on input "doctor" at bounding box center [655, 113] width 221 height 13
click at [577, 111] on input "doctor" at bounding box center [655, 113] width 221 height 13
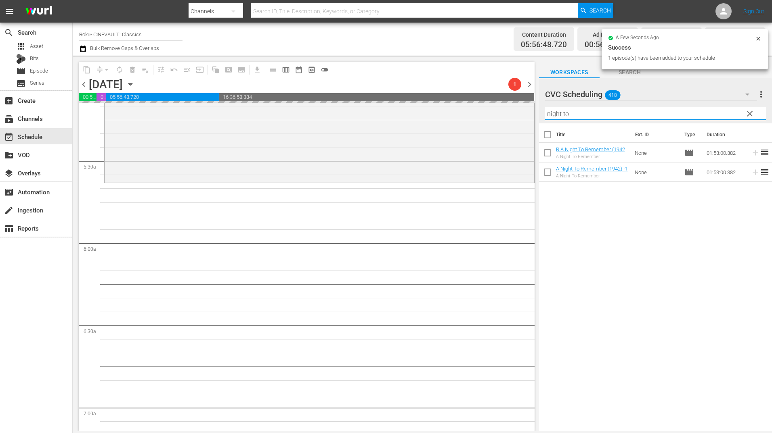
click at [578, 115] on input "night to" at bounding box center [655, 113] width 221 height 13
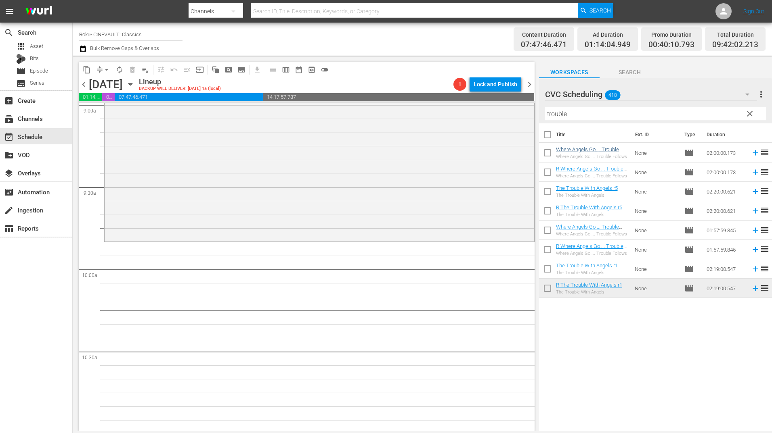
scroll to position [1493, 0]
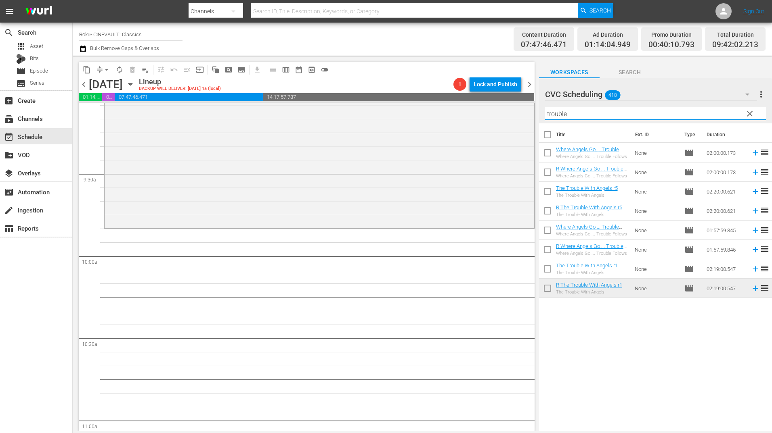
click at [565, 119] on input "trouble" at bounding box center [655, 113] width 221 height 13
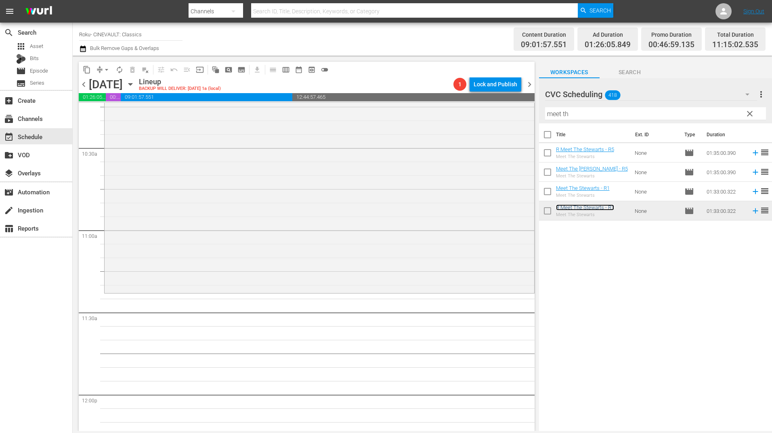
scroll to position [1776, 0]
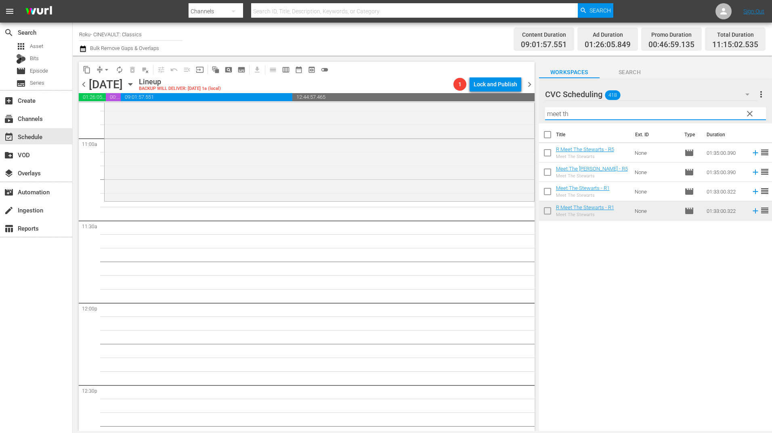
click at [580, 117] on input "meet th" at bounding box center [655, 113] width 221 height 13
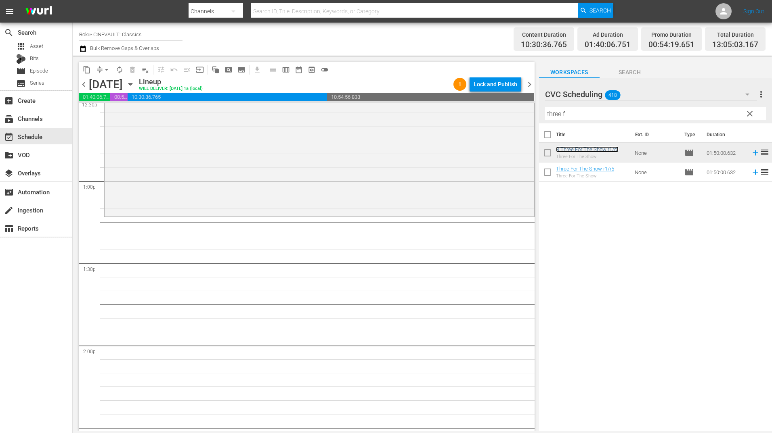
scroll to position [2099, 0]
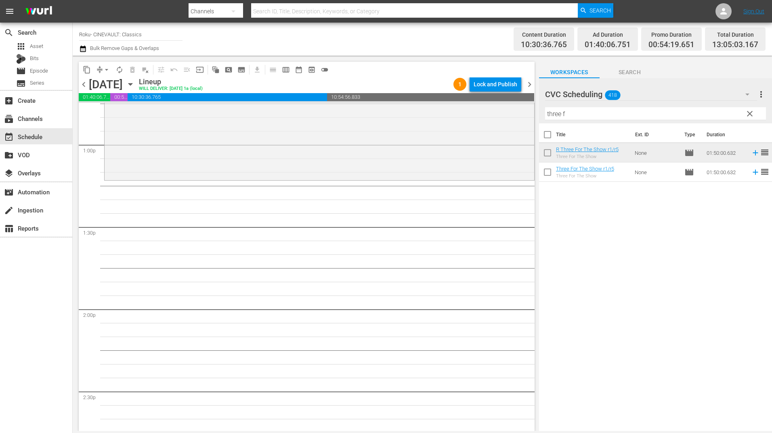
click at [585, 113] on input "three f" at bounding box center [655, 113] width 221 height 13
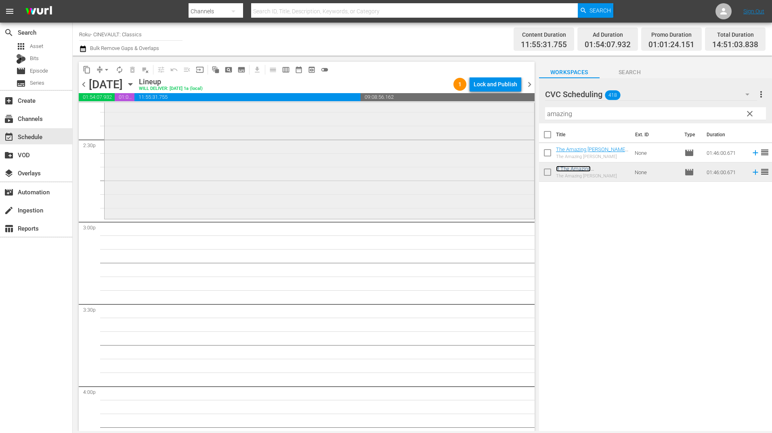
scroll to position [2422, 0]
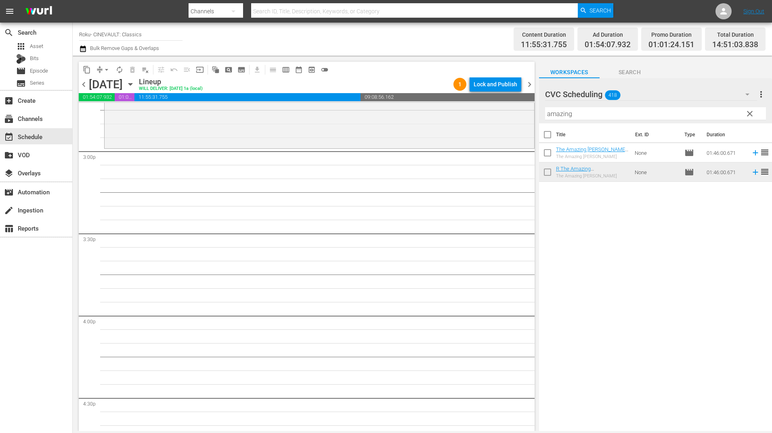
click at [590, 122] on div "Filter by Title amazing" at bounding box center [655, 113] width 221 height 19
click at [591, 118] on input "amazing" at bounding box center [655, 113] width 221 height 13
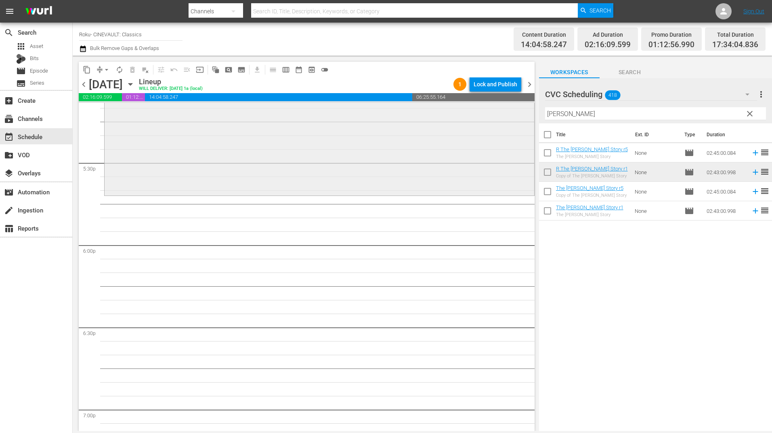
scroll to position [2825, 0]
click at [582, 113] on input "[PERSON_NAME]" at bounding box center [655, 113] width 221 height 13
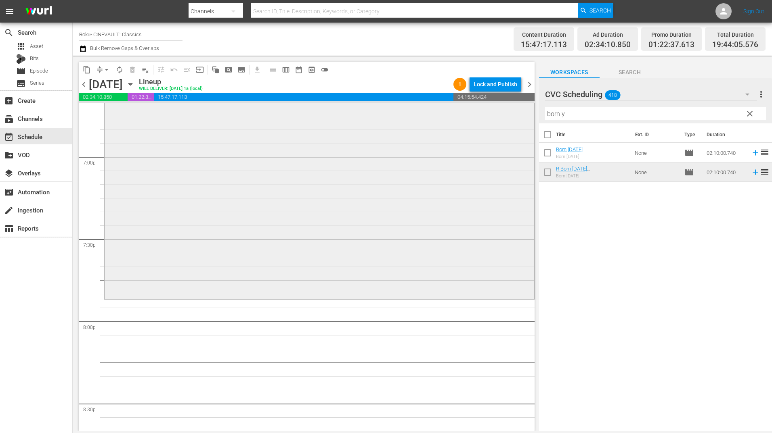
scroll to position [3148, 0]
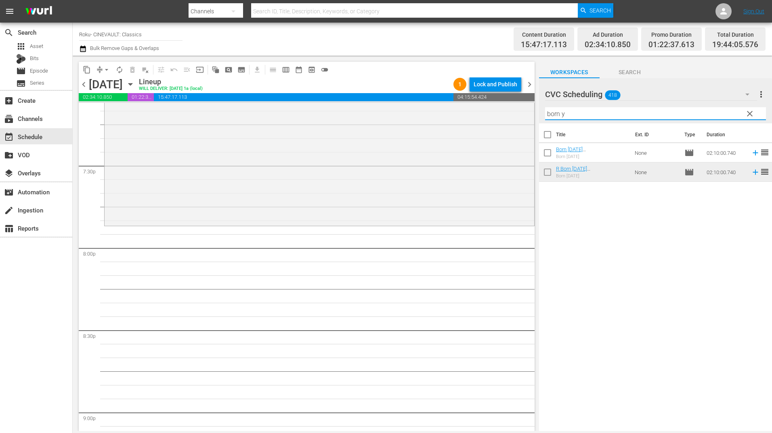
click at [568, 119] on input "born y" at bounding box center [655, 113] width 221 height 13
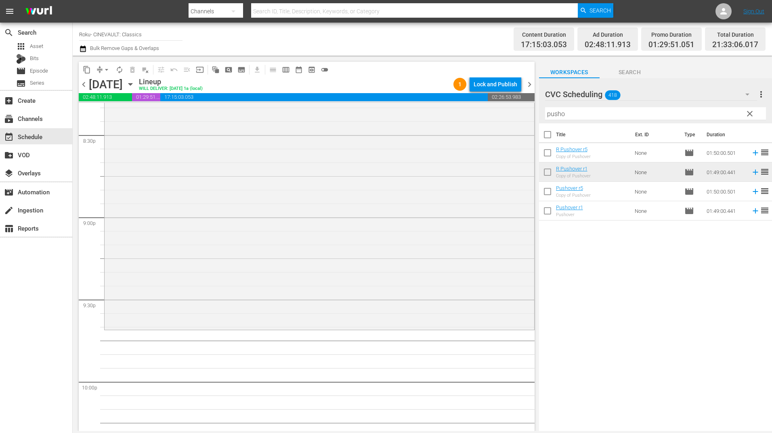
scroll to position [3390, 0]
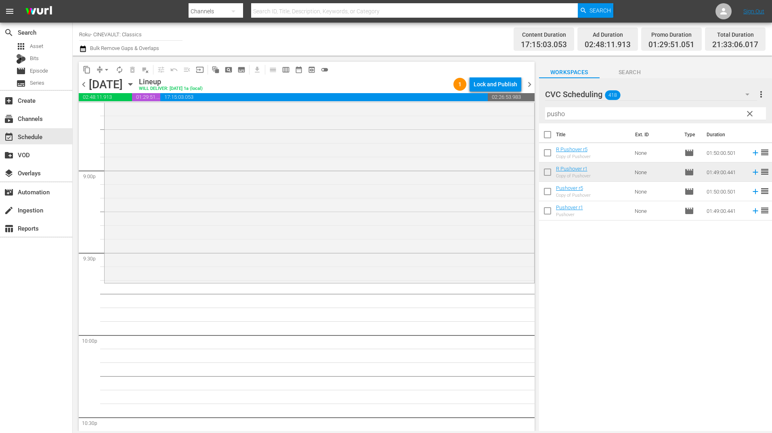
click at [580, 115] on input "pusho" at bounding box center [655, 113] width 221 height 13
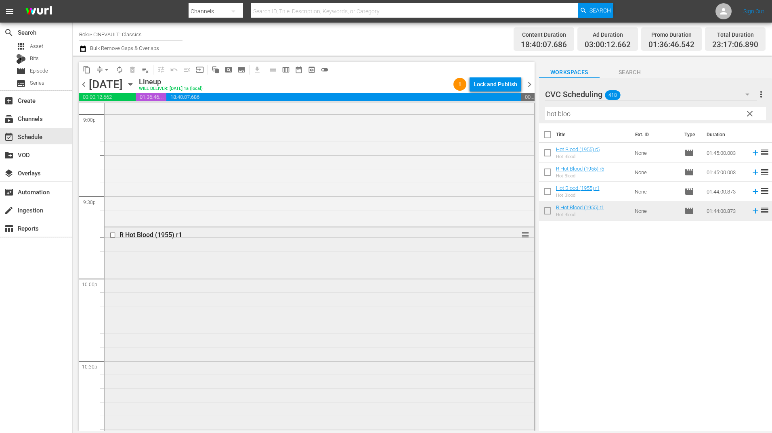
scroll to position [3592, 0]
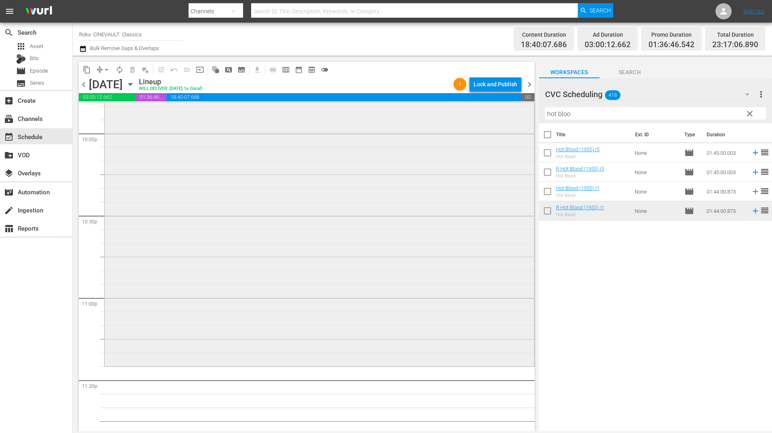
click at [352, 257] on div "R Hot Blood (1955) r1 reorder" at bounding box center [319, 223] width 429 height 283
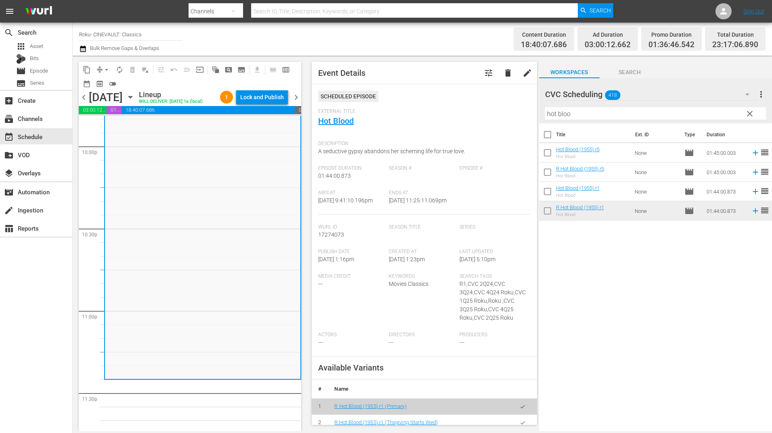
click at [578, 116] on input "hot bloo" at bounding box center [655, 113] width 221 height 13
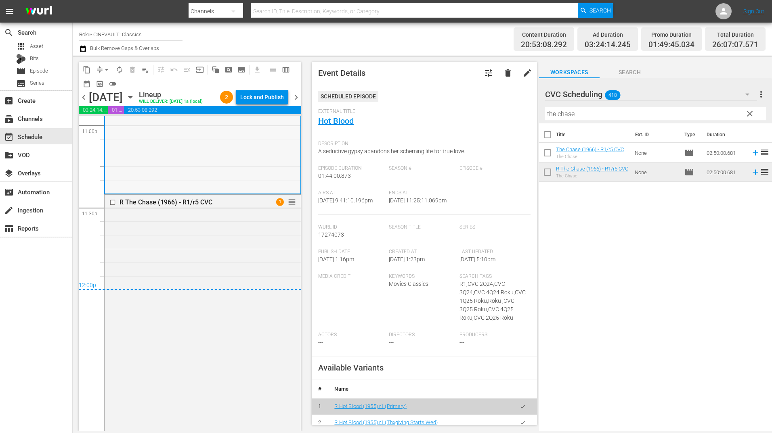
scroll to position [3794, 0]
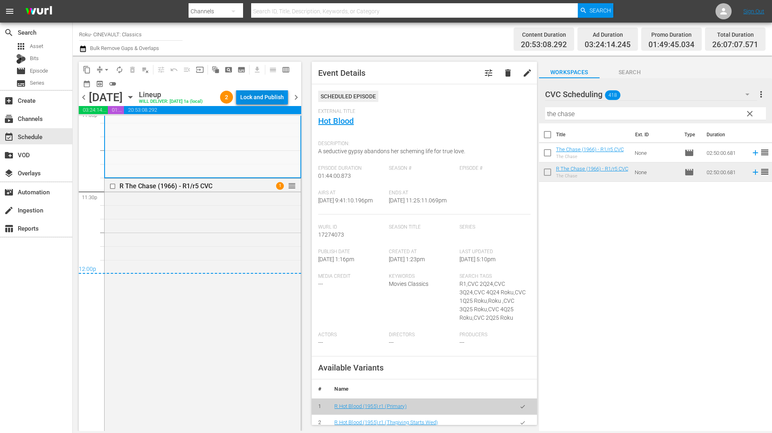
click at [261, 98] on div "Lock and Publish" at bounding box center [262, 97] width 44 height 15
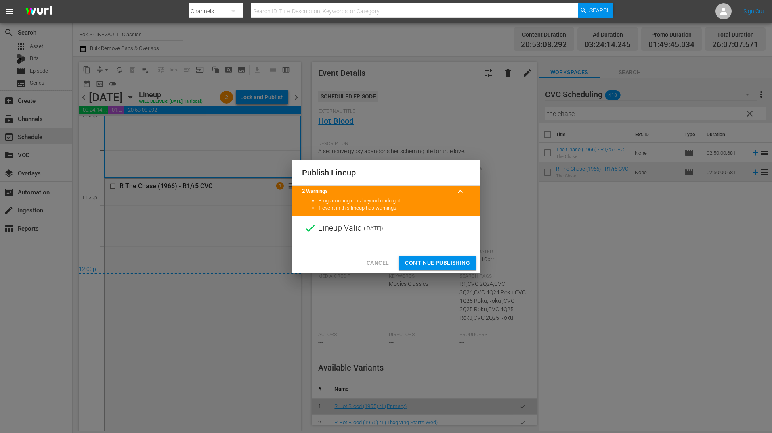
click at [433, 263] on span "Continue Publishing" at bounding box center [437, 263] width 65 height 10
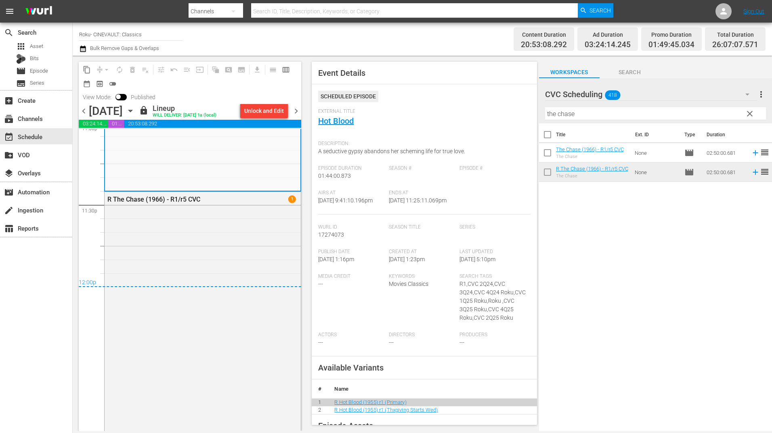
click at [295, 111] on span "chevron_right" at bounding box center [296, 111] width 10 height 10
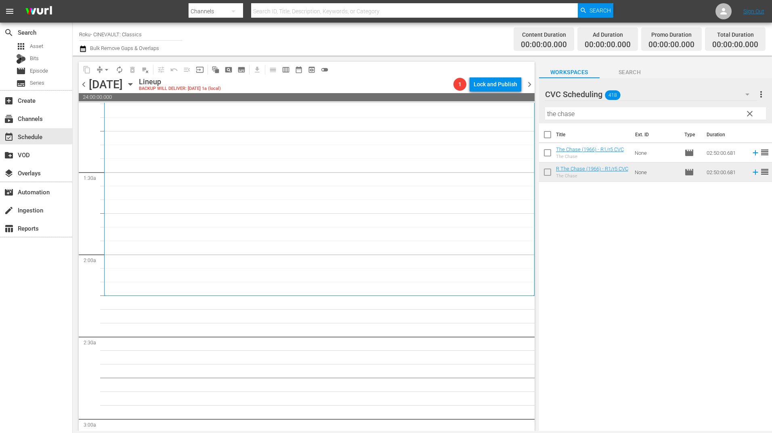
scroll to position [202, 0]
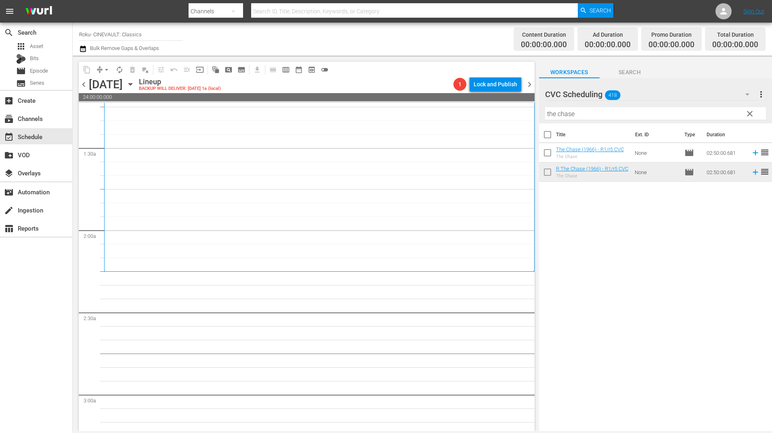
click at [582, 113] on input "the chase" at bounding box center [655, 113] width 221 height 13
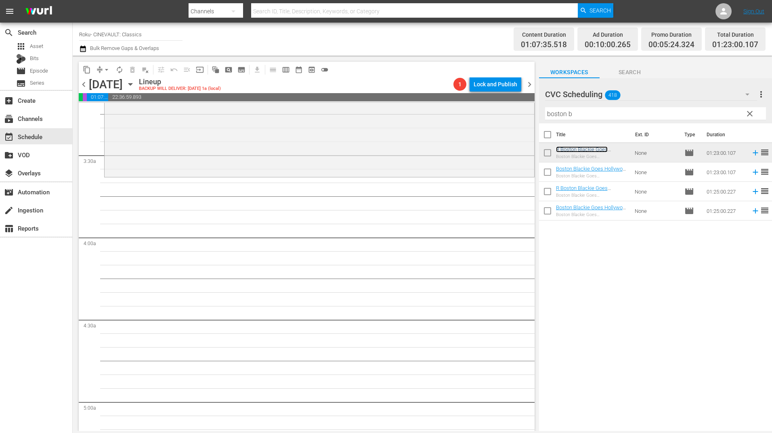
scroll to position [525, 0]
click at [594, 113] on input "boston b" at bounding box center [655, 113] width 221 height 13
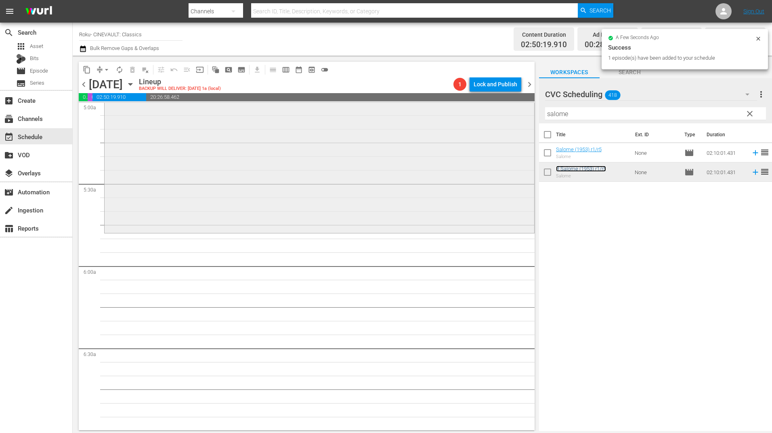
scroll to position [848, 0]
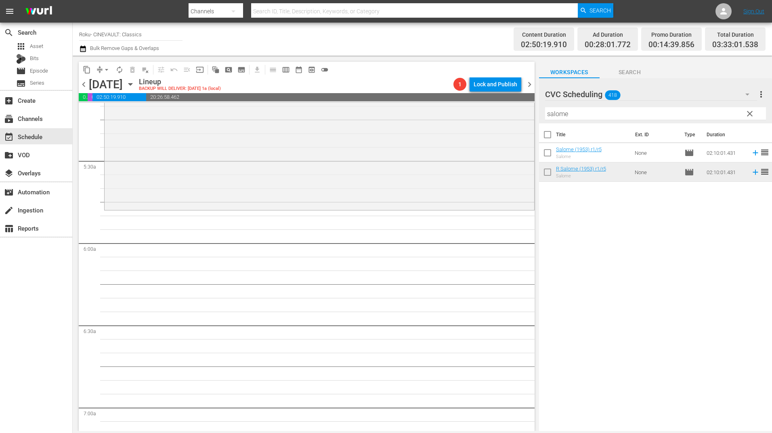
click at [570, 114] on input "salome" at bounding box center [655, 113] width 221 height 13
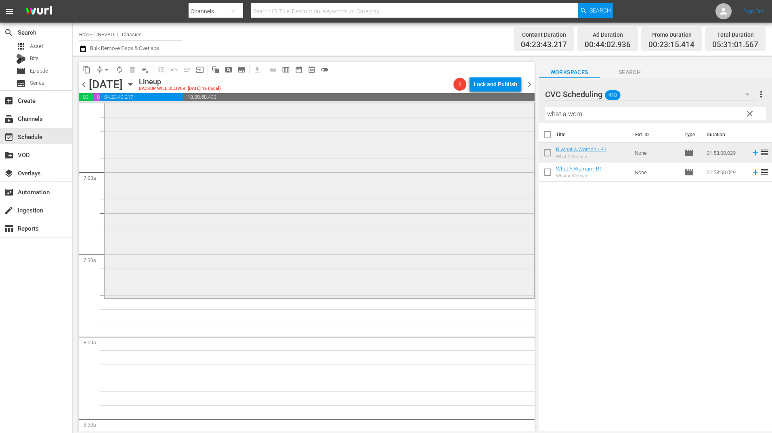
scroll to position [1090, 0]
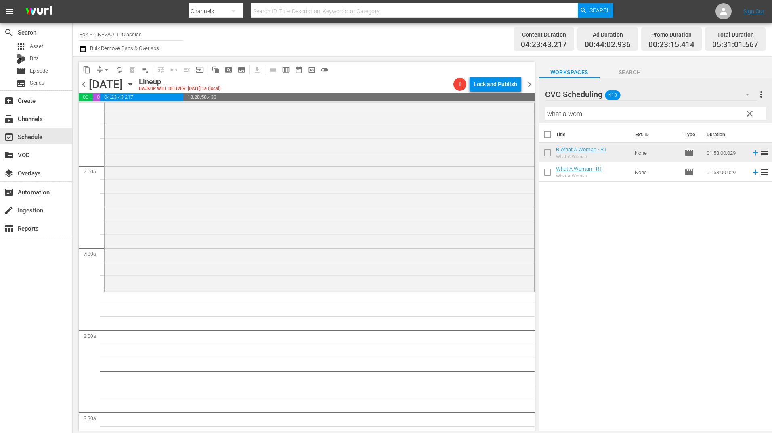
click at [585, 120] on div "Filter by Title what a wom" at bounding box center [655, 113] width 221 height 19
click at [586, 120] on div "Filter by Title what a wom" at bounding box center [655, 113] width 221 height 19
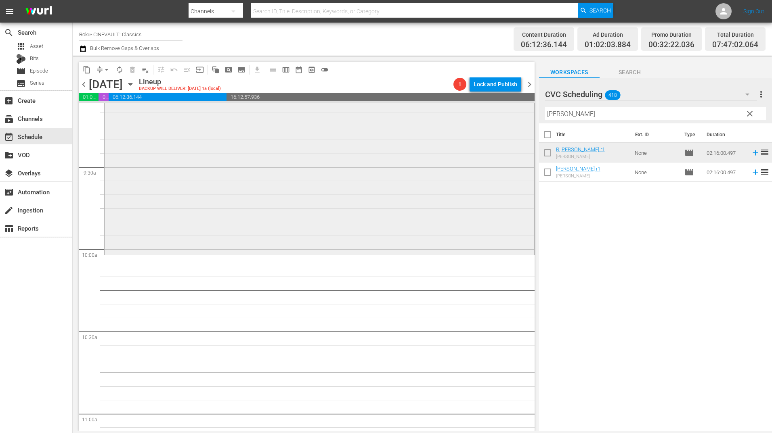
scroll to position [1534, 0]
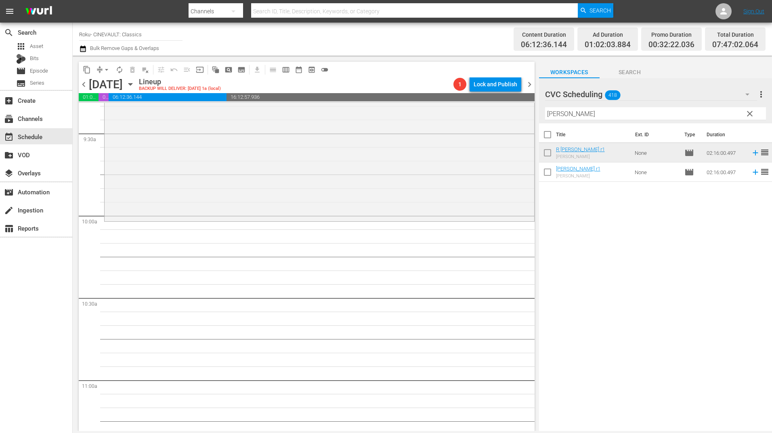
click at [559, 114] on input "[PERSON_NAME]" at bounding box center [655, 113] width 221 height 13
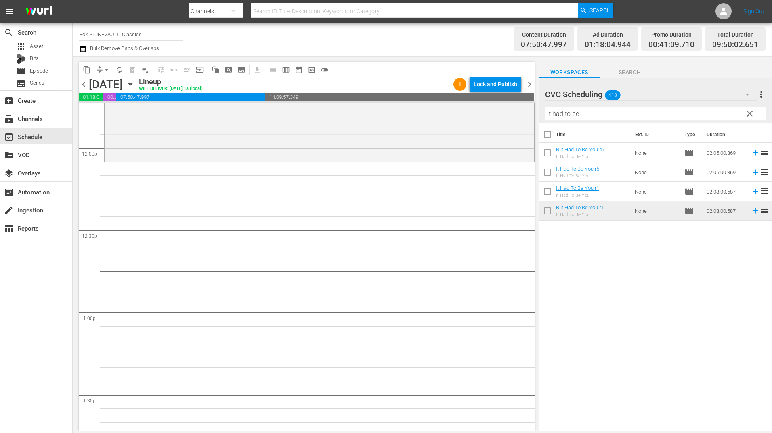
scroll to position [1937, 0]
click at [587, 111] on input "it had to be" at bounding box center [655, 113] width 221 height 13
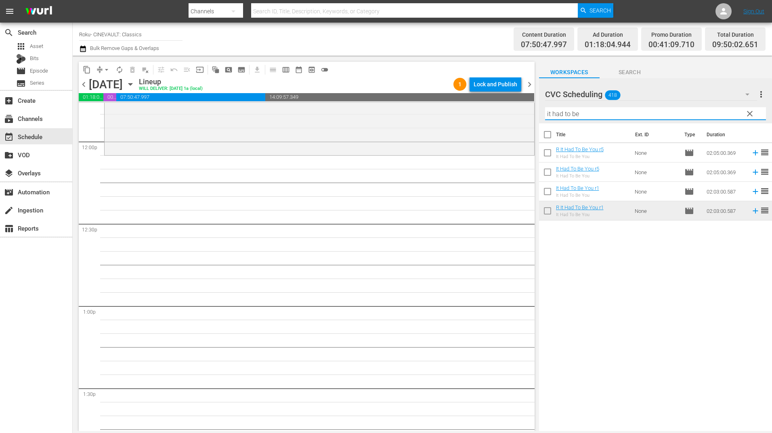
click at [587, 111] on input "it had to be" at bounding box center [655, 113] width 221 height 13
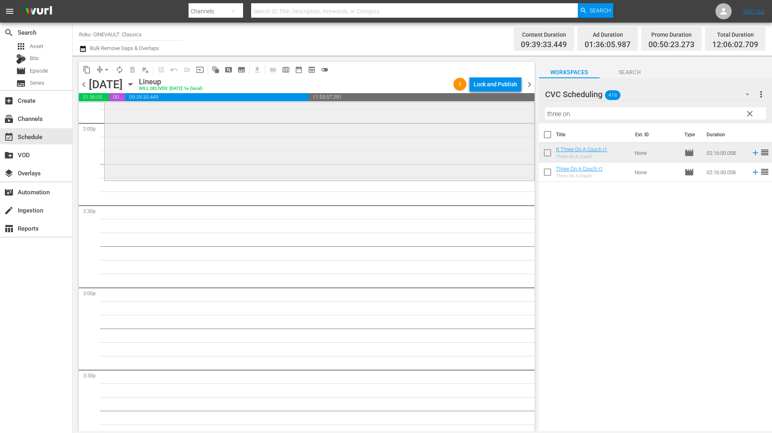
scroll to position [2301, 0]
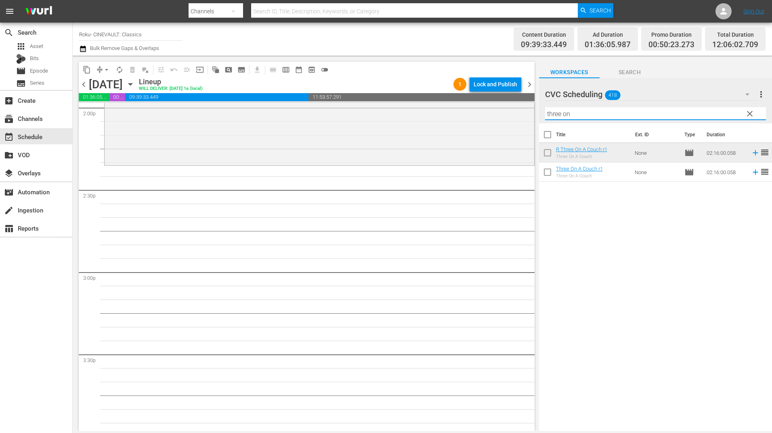
click at [580, 118] on input "three on" at bounding box center [655, 113] width 221 height 13
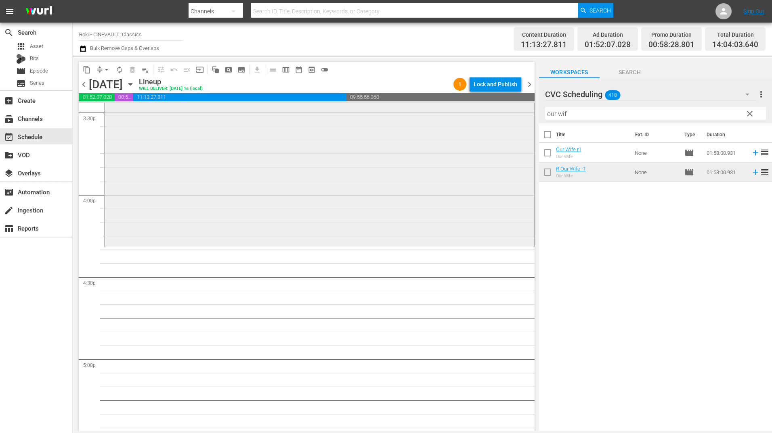
scroll to position [2623, 0]
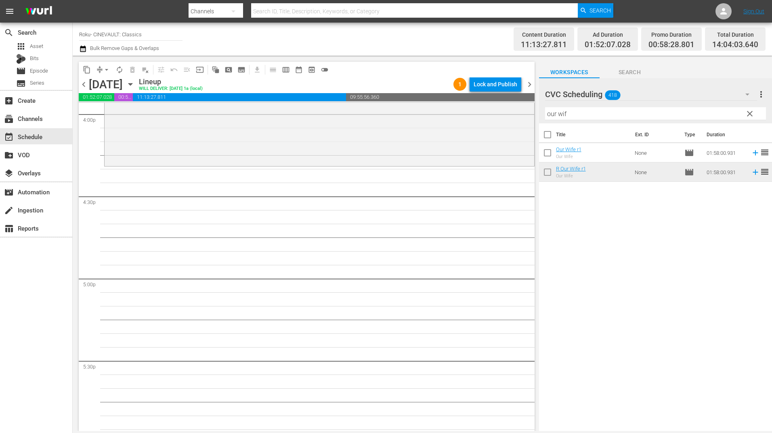
click at [587, 115] on input "our wif" at bounding box center [655, 113] width 221 height 13
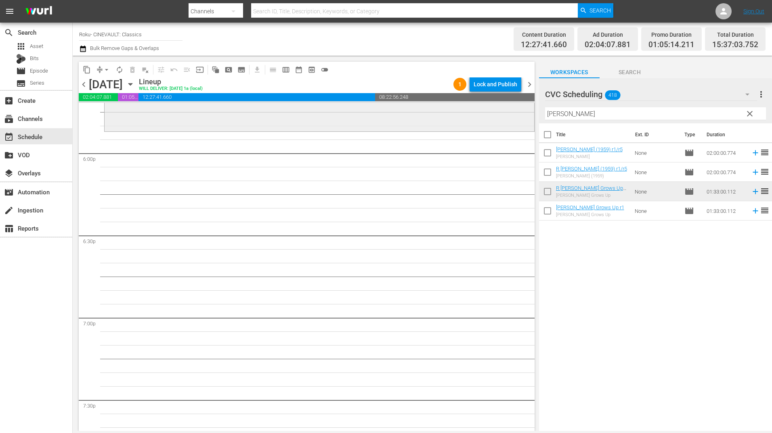
scroll to position [2866, 0]
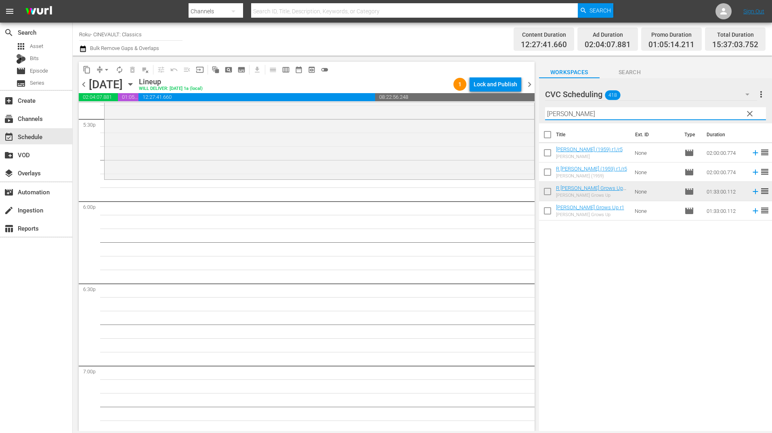
click at [574, 112] on input "[PERSON_NAME]" at bounding box center [655, 113] width 221 height 13
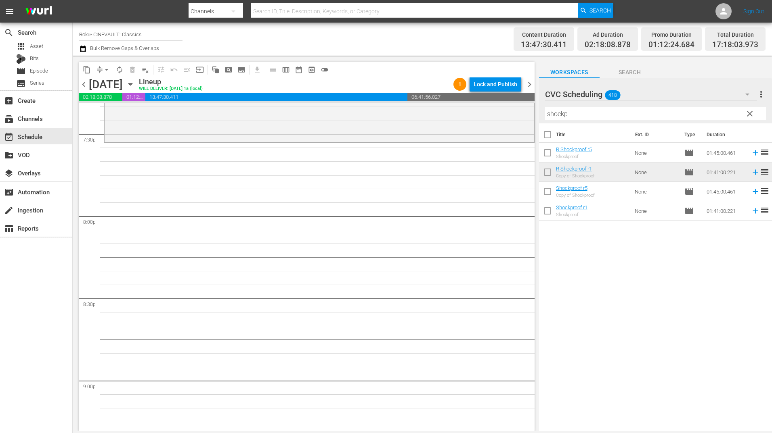
scroll to position [3108, 0]
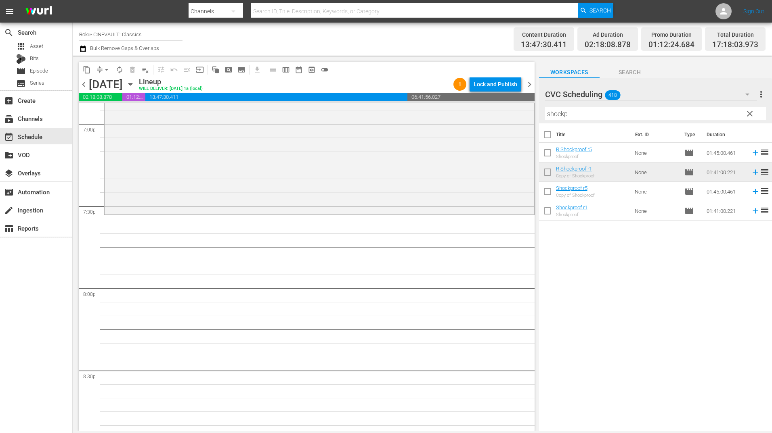
click at [579, 111] on input "shockp" at bounding box center [655, 113] width 221 height 13
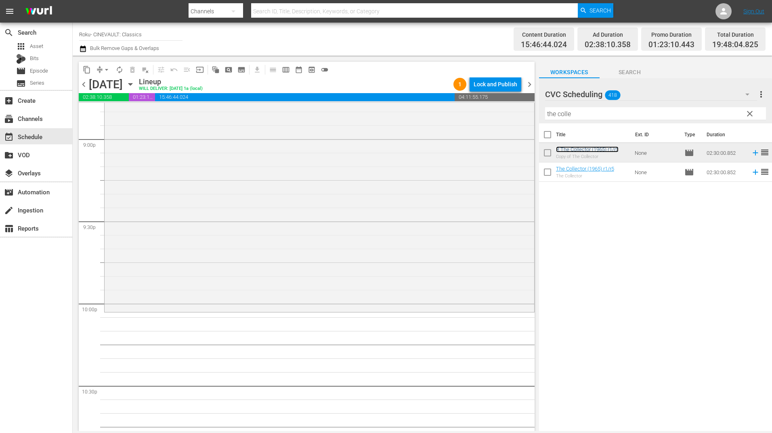
scroll to position [3431, 0]
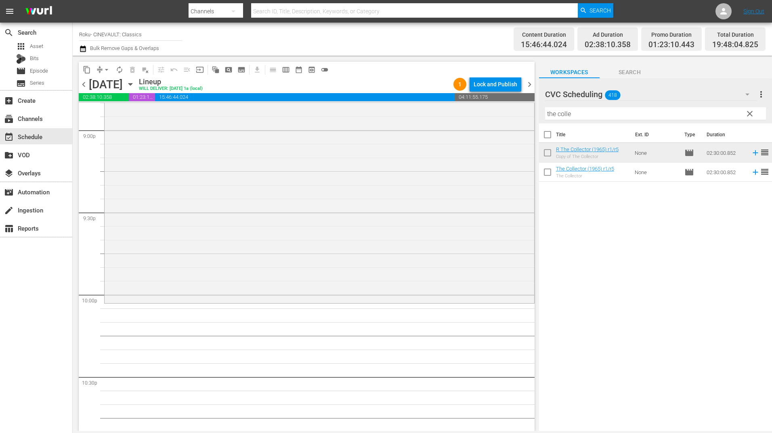
click at [598, 118] on input "the colle" at bounding box center [655, 113] width 221 height 13
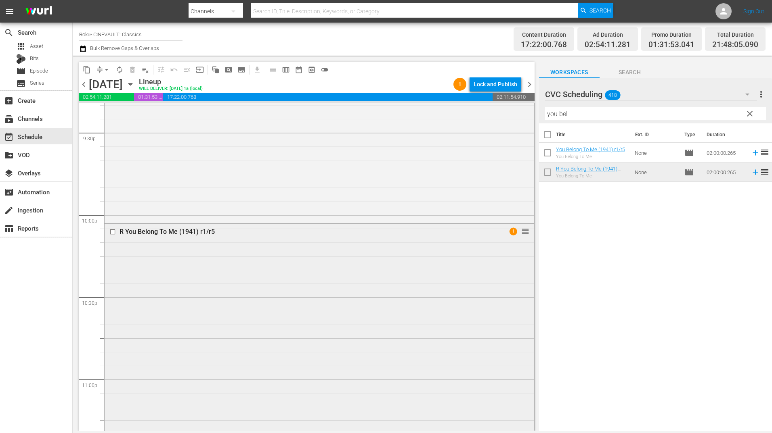
scroll to position [3511, 0]
click at [396, 295] on div "R You Belong To Me (1941) r1/r5 1 reorder" at bounding box center [319, 387] width 429 height 327
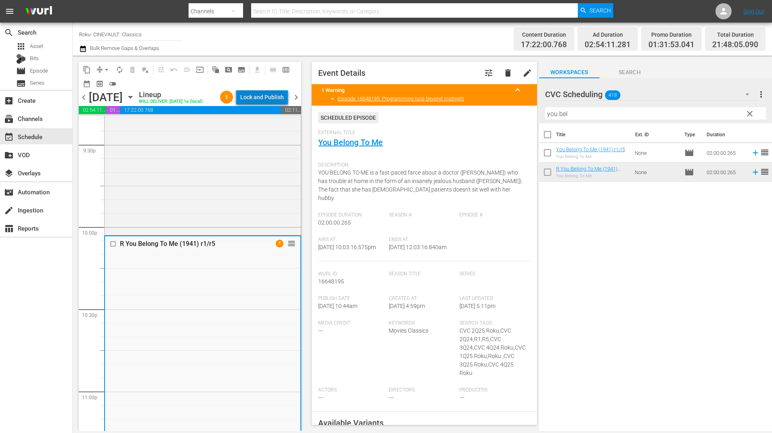
click at [282, 102] on div "Lock and Publish" at bounding box center [262, 97] width 44 height 15
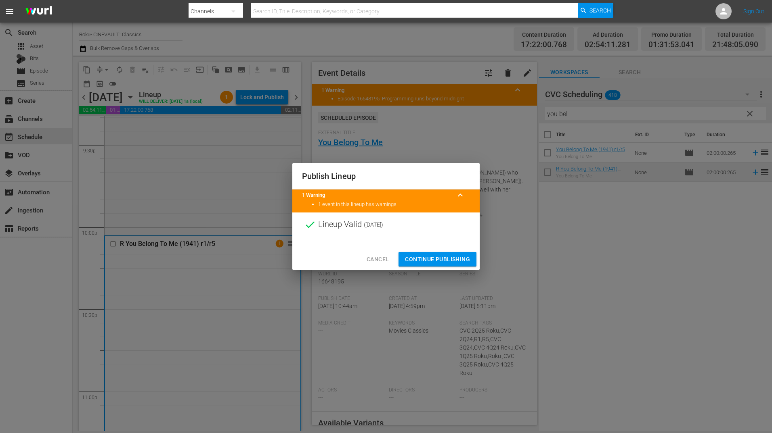
click at [461, 259] on span "Continue Publishing" at bounding box center [437, 260] width 65 height 10
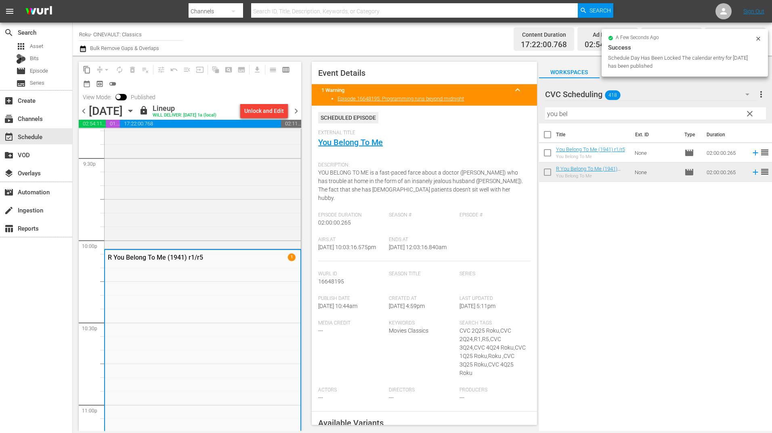
click at [298, 107] on span "chevron_right" at bounding box center [296, 111] width 10 height 10
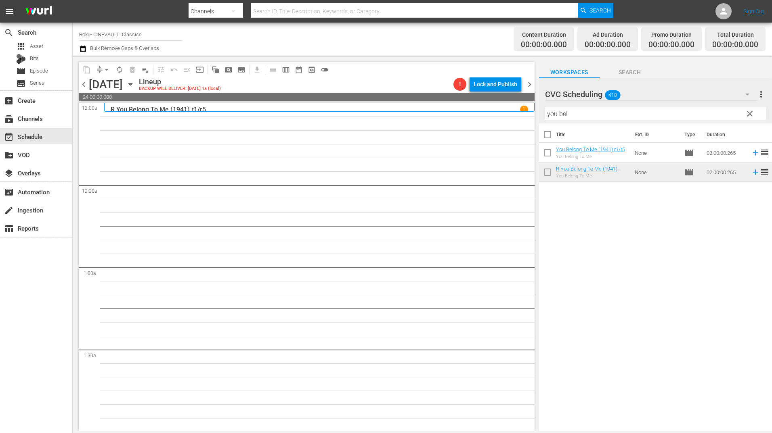
click at [580, 110] on input "you bel" at bounding box center [655, 113] width 221 height 13
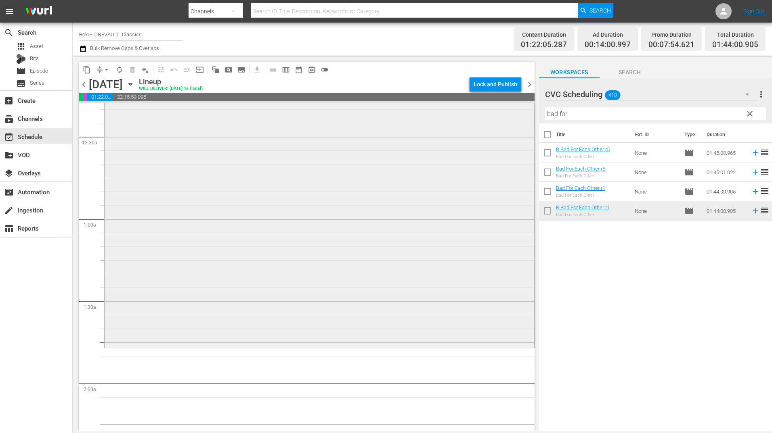
scroll to position [161, 0]
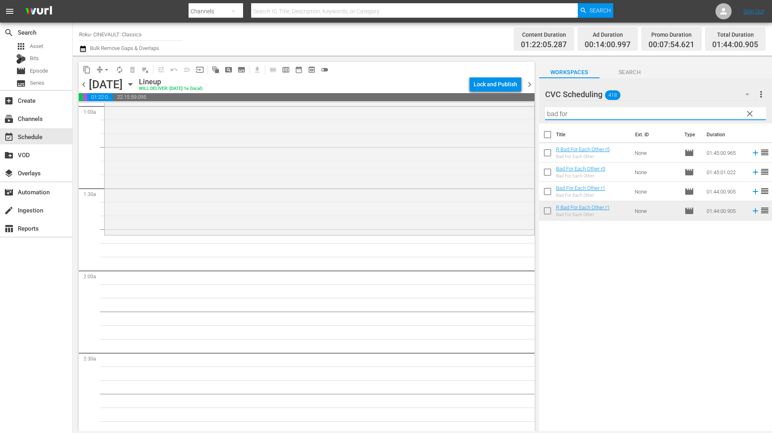
click at [631, 114] on input "bad for" at bounding box center [655, 113] width 221 height 13
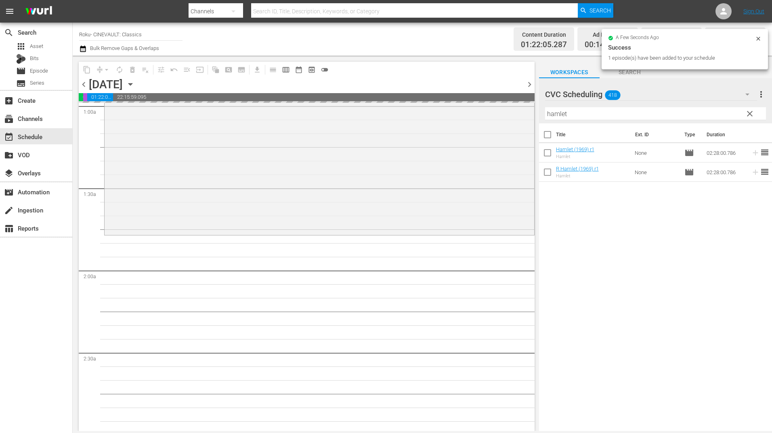
click at [591, 111] on input "hamlet" at bounding box center [655, 113] width 221 height 13
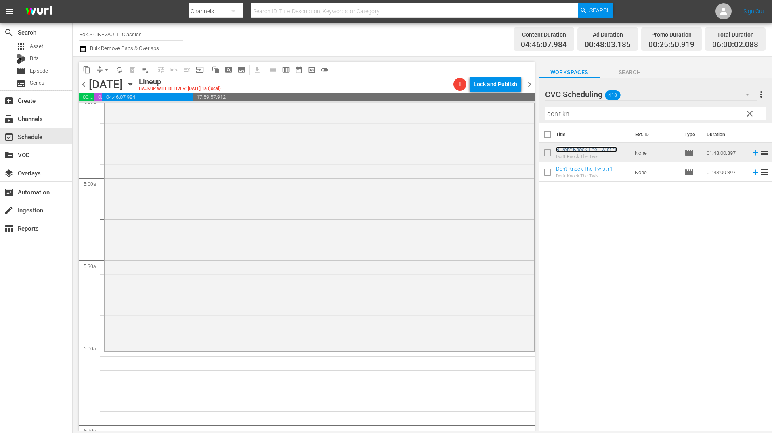
scroll to position [767, 0]
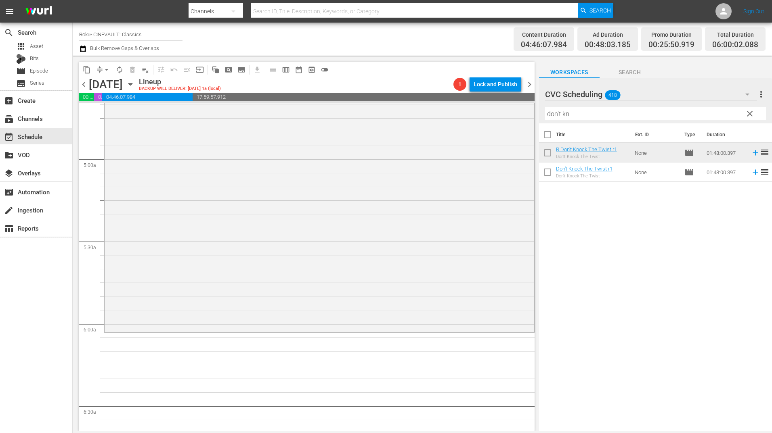
click at [577, 110] on input "don't kn" at bounding box center [655, 113] width 221 height 13
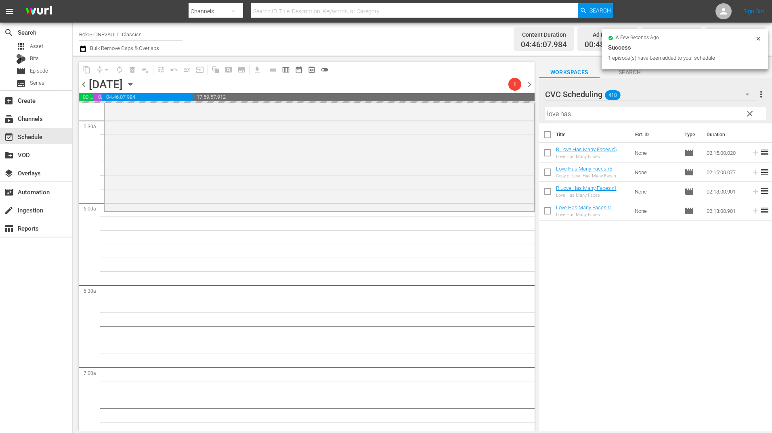
scroll to position [1049, 0]
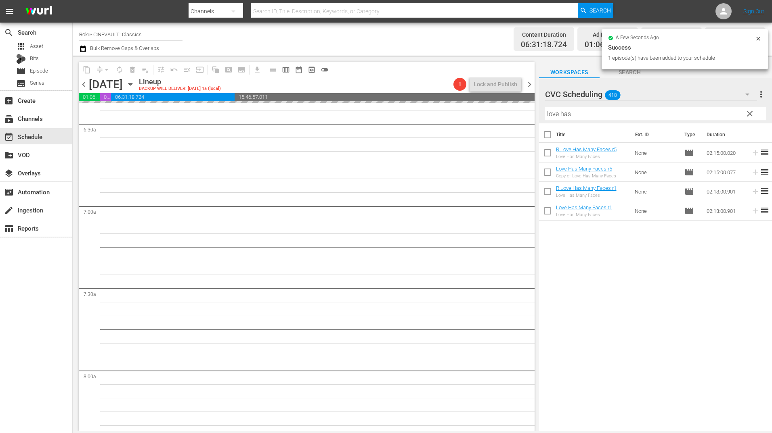
click at [574, 111] on input "love has" at bounding box center [655, 113] width 221 height 13
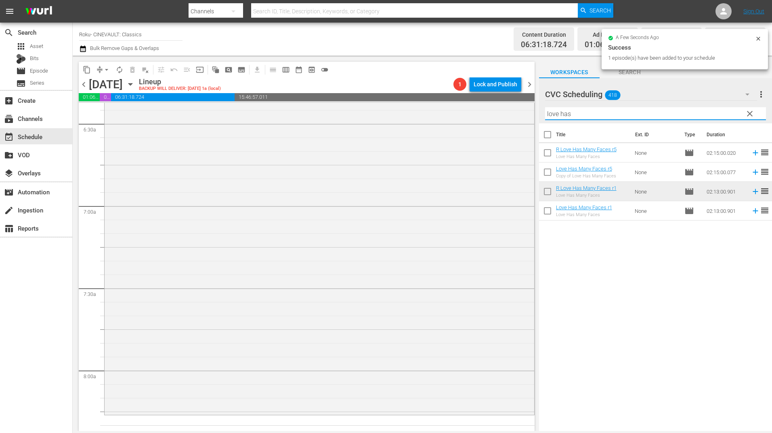
click at [574, 111] on input "love has" at bounding box center [655, 113] width 221 height 13
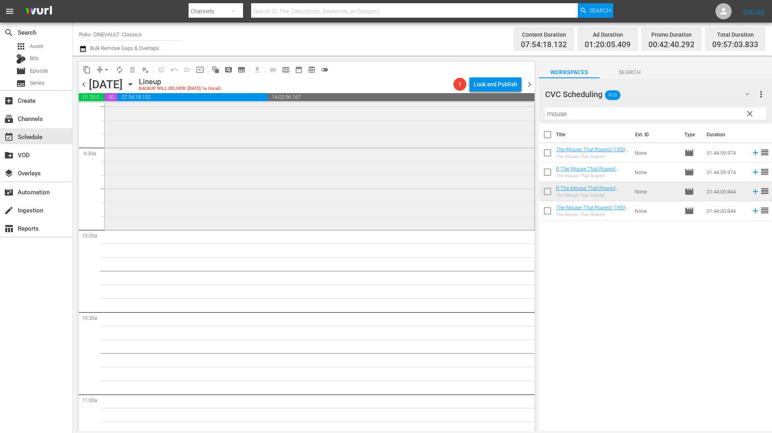
scroll to position [1574, 0]
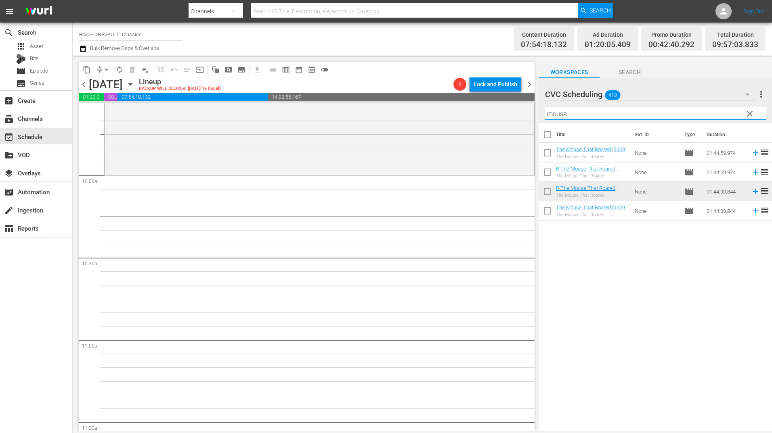
click at [576, 109] on input "mouse" at bounding box center [655, 113] width 221 height 13
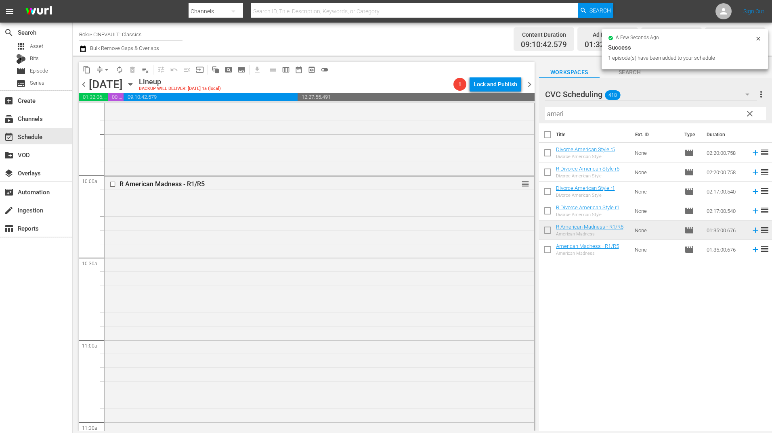
click at [574, 113] on input "ameri" at bounding box center [655, 113] width 221 height 13
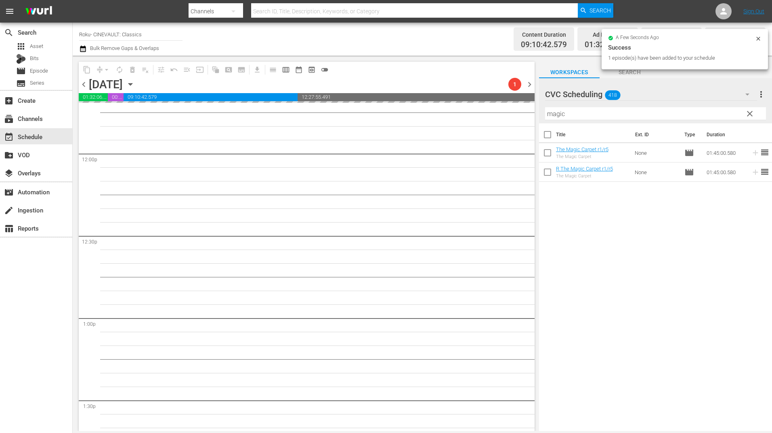
scroll to position [1937, 0]
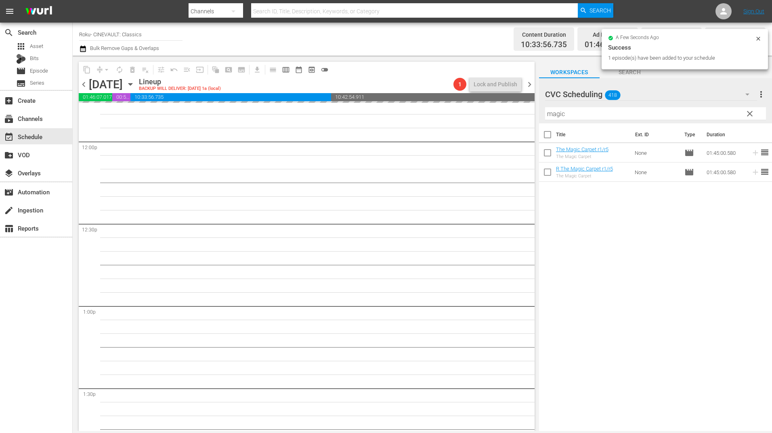
click at [611, 119] on input "magic" at bounding box center [655, 113] width 221 height 13
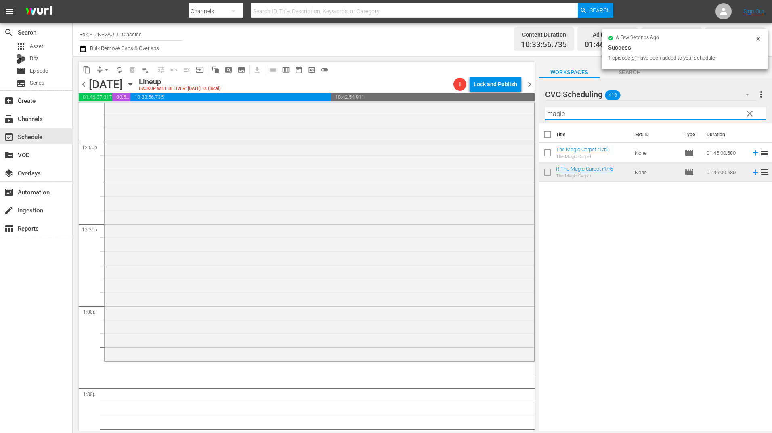
click at [611, 117] on input "magic" at bounding box center [655, 113] width 221 height 13
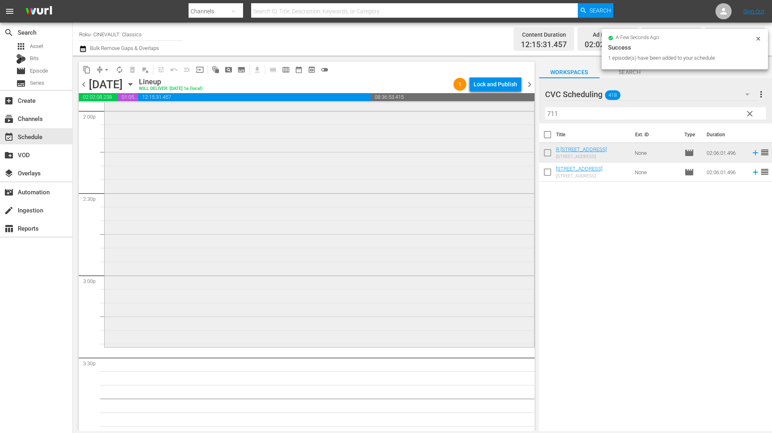
scroll to position [2301, 0]
click at [603, 109] on input "711" at bounding box center [655, 113] width 221 height 13
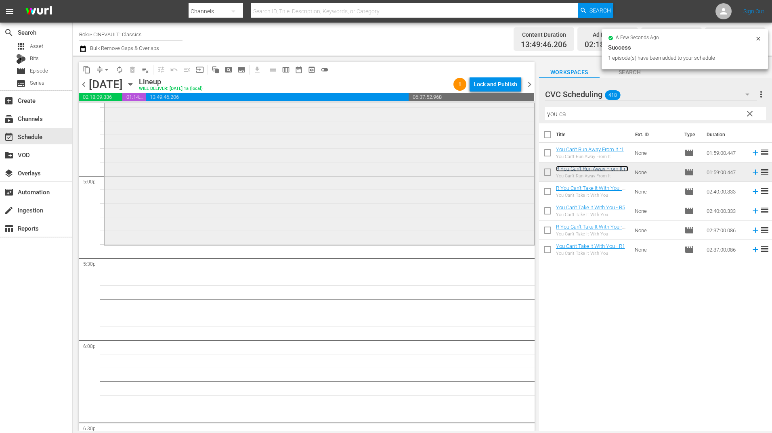
scroll to position [2785, 0]
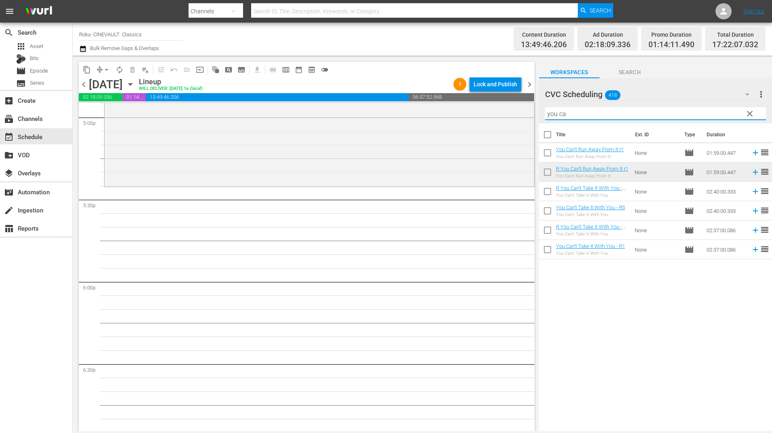
click at [605, 111] on input "you ca" at bounding box center [655, 113] width 221 height 13
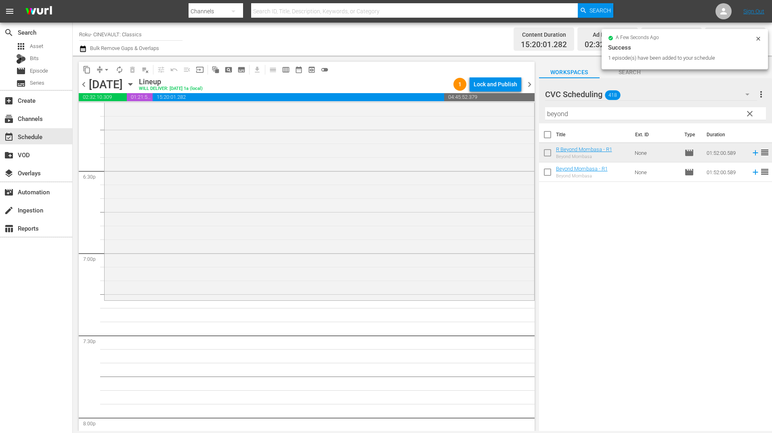
scroll to position [2987, 0]
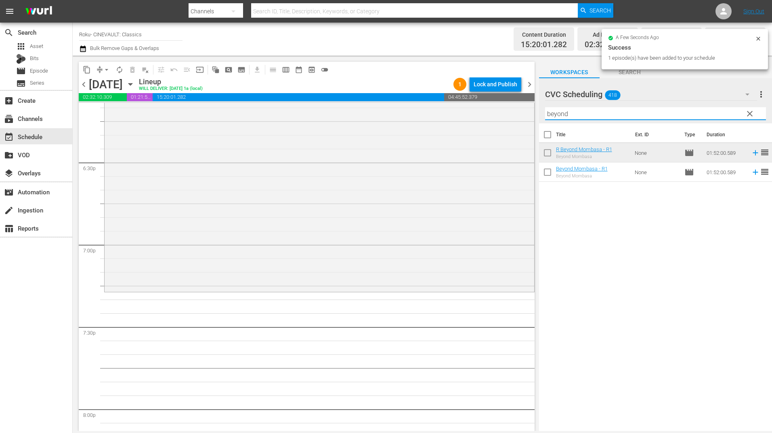
click at [593, 118] on input "beyond" at bounding box center [655, 113] width 221 height 13
click at [592, 118] on input "beyond" at bounding box center [655, 113] width 221 height 13
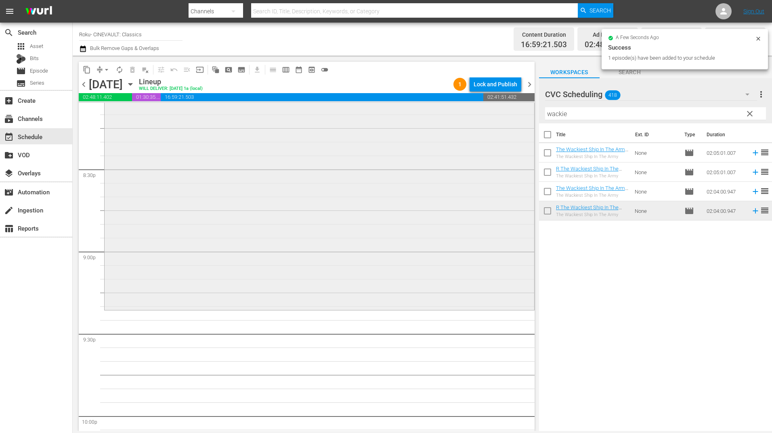
scroll to position [3310, 0]
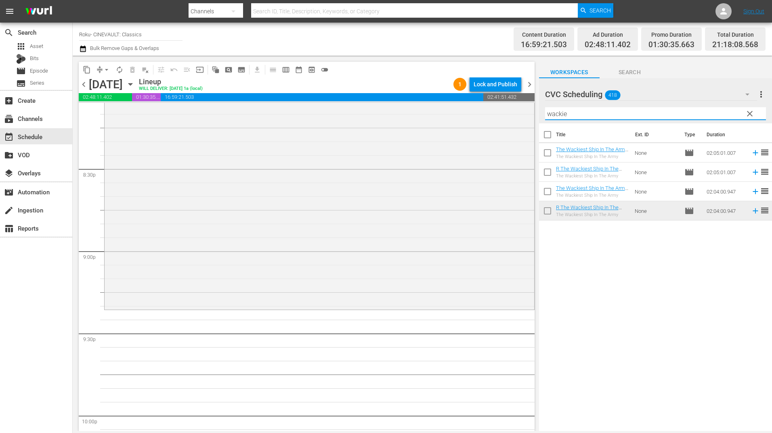
click at [591, 113] on input "wackie" at bounding box center [655, 113] width 221 height 13
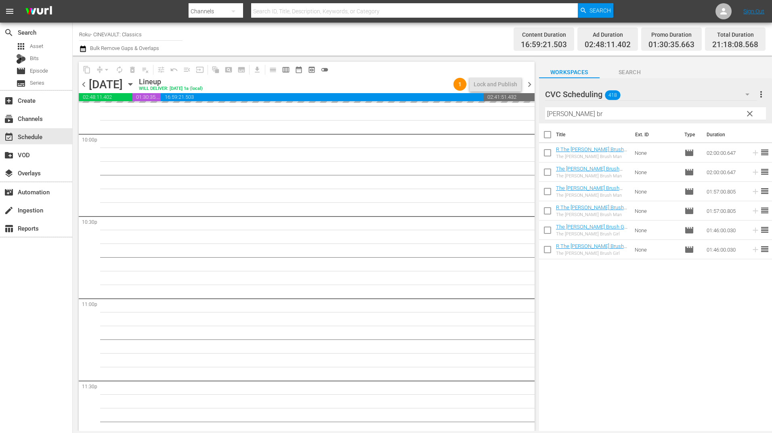
scroll to position [3592, 0]
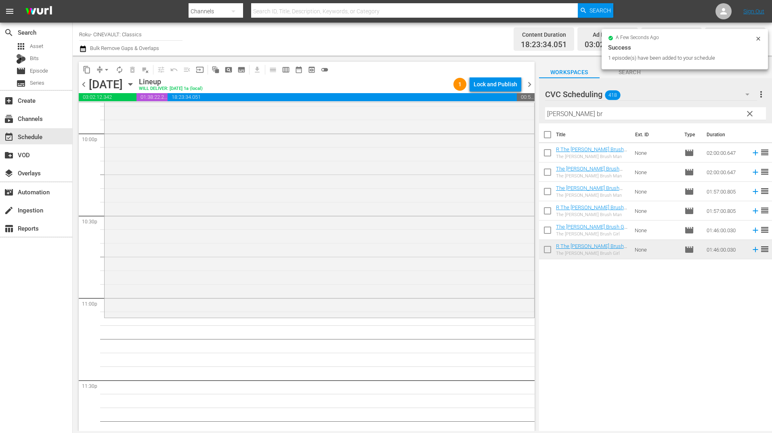
drag, startPoint x: 599, startPoint y: 252, endPoint x: 363, endPoint y: 246, distance: 236.2
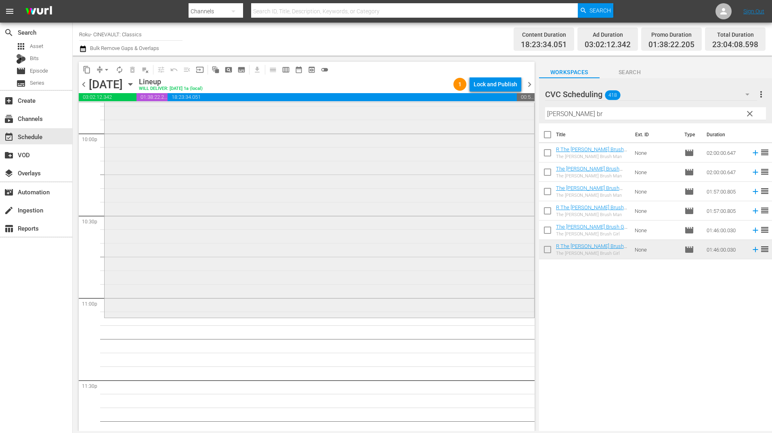
click at [325, 196] on div "R The [PERSON_NAME] Brush Girl r1 reorder" at bounding box center [319, 172] width 429 height 289
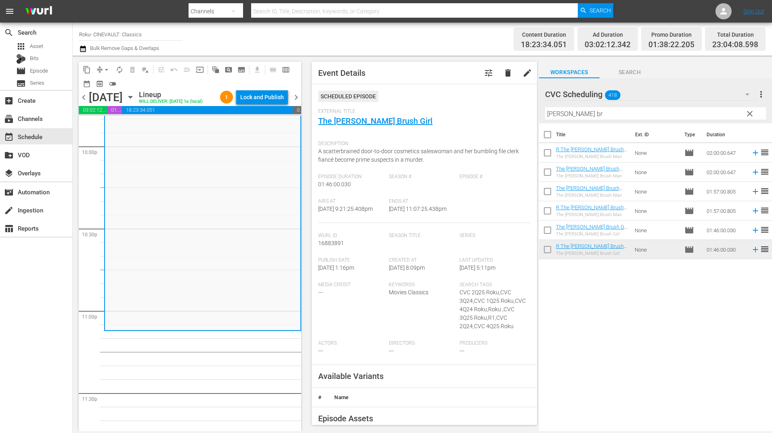
click at [622, 116] on input "[PERSON_NAME] br" at bounding box center [655, 113] width 221 height 13
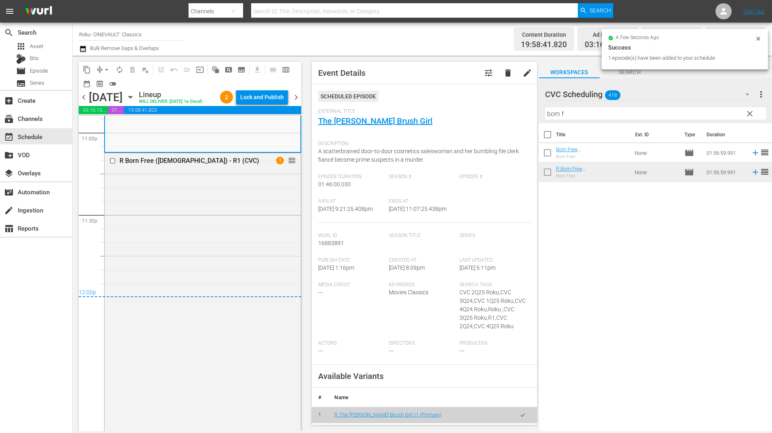
scroll to position [3771, 0]
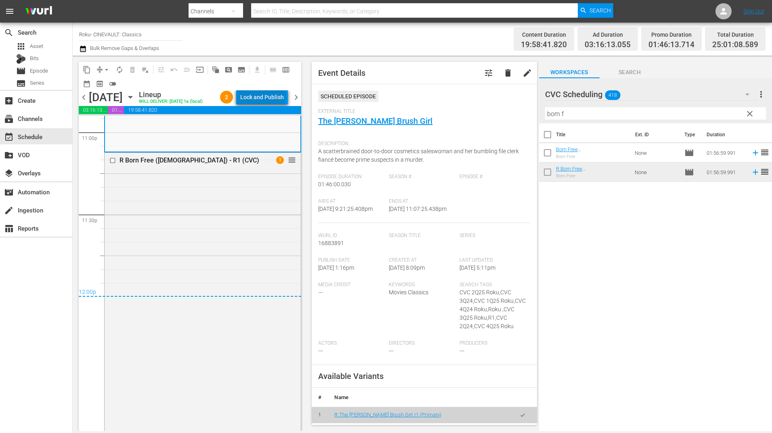
click at [267, 97] on div "Lock and Publish" at bounding box center [262, 97] width 44 height 15
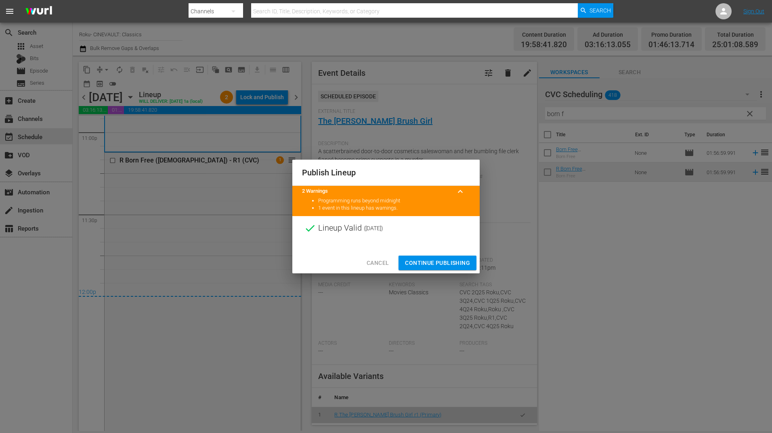
click at [435, 260] on span "Continue Publishing" at bounding box center [437, 263] width 65 height 10
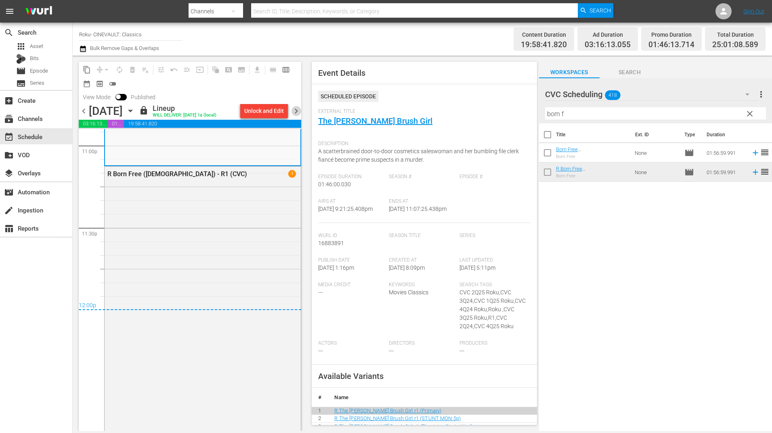
click at [297, 110] on span "chevron_right" at bounding box center [296, 111] width 10 height 10
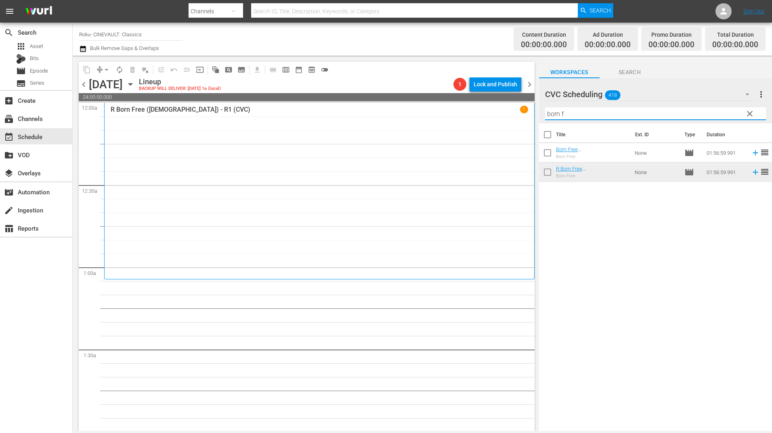
click at [608, 112] on input "born f" at bounding box center [655, 113] width 221 height 13
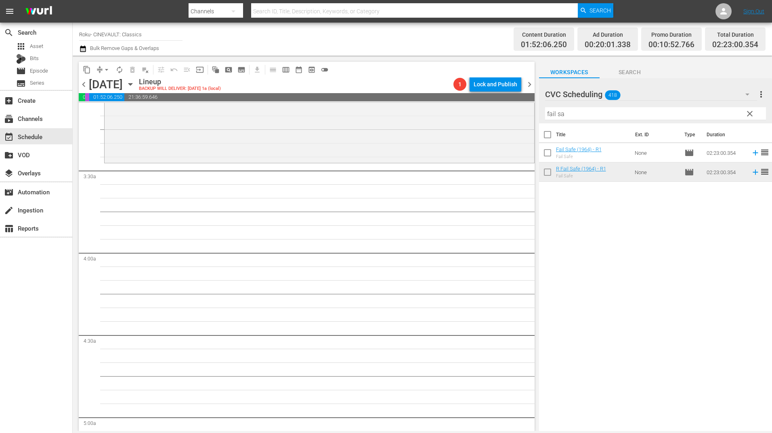
scroll to position [525, 0]
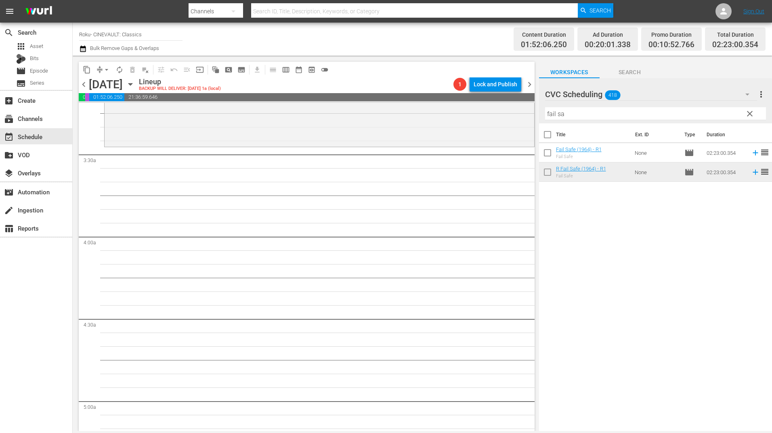
click at [567, 115] on input "fail sa" at bounding box center [655, 113] width 221 height 13
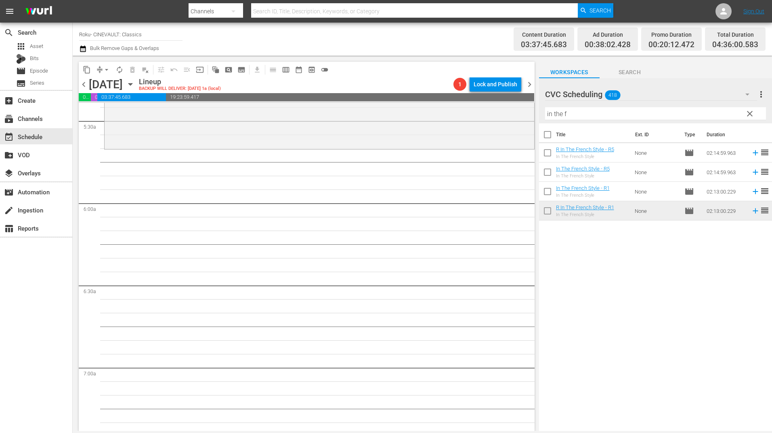
scroll to position [888, 0]
click at [567, 113] on input "in the f" at bounding box center [655, 113] width 221 height 13
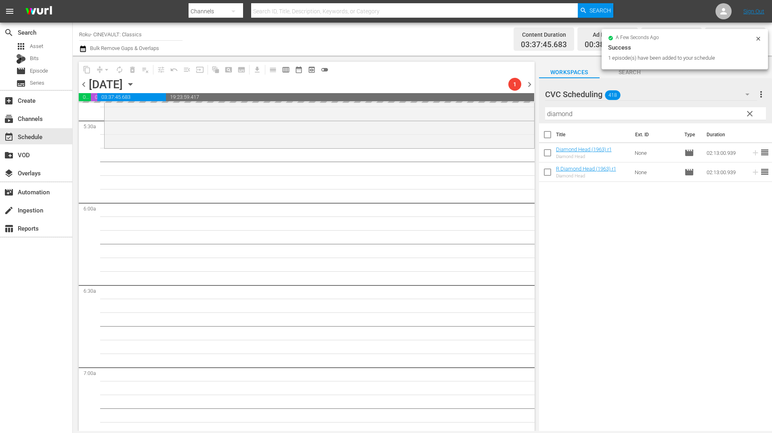
click at [574, 119] on input "diamond" at bounding box center [655, 113] width 221 height 13
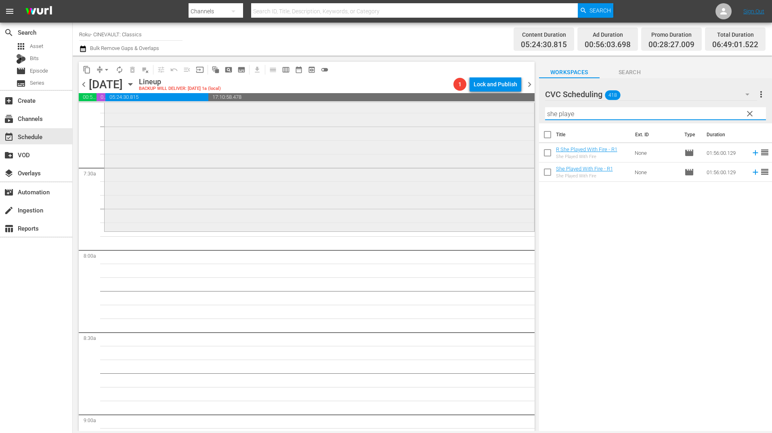
scroll to position [1170, 0]
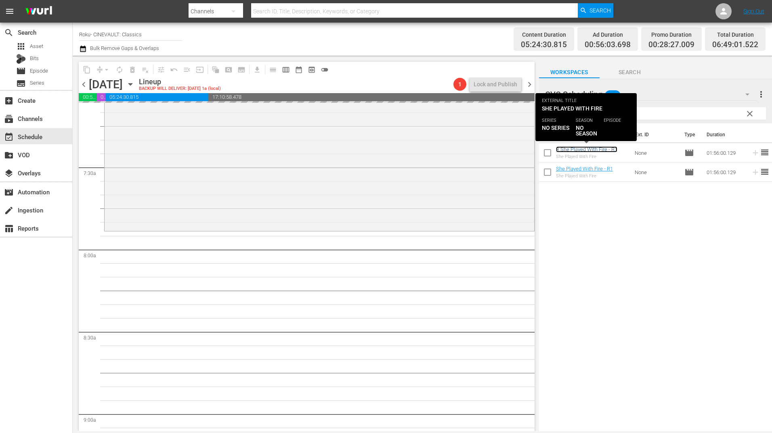
drag, startPoint x: 575, startPoint y: 150, endPoint x: 569, endPoint y: 150, distance: 5.7
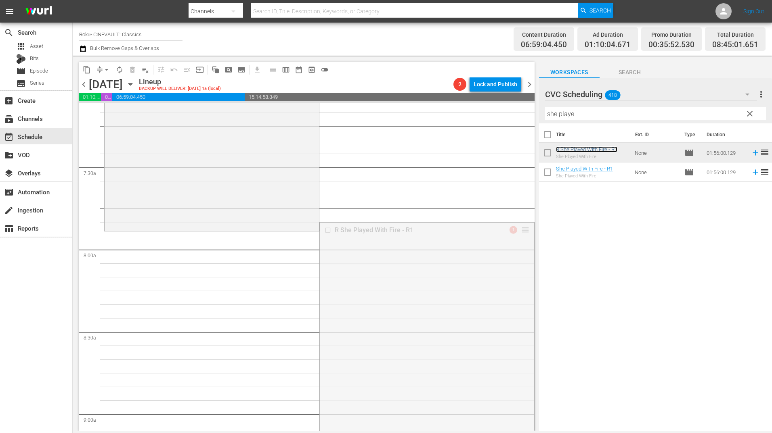
drag, startPoint x: 518, startPoint y: 227, endPoint x: 518, endPoint y: 233, distance: 6.1
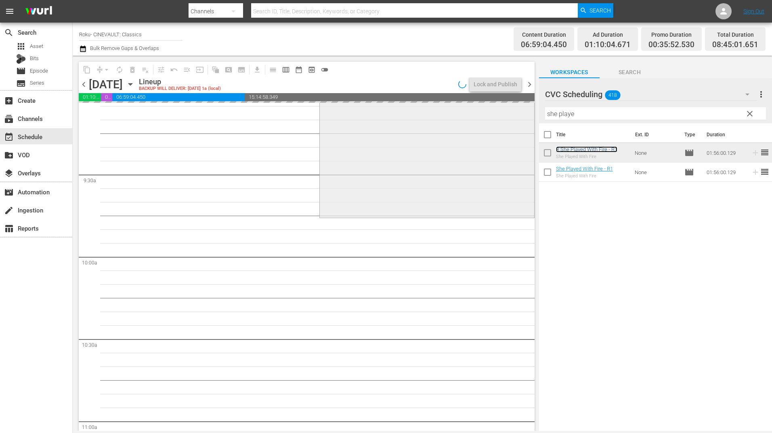
scroll to position [1493, 0]
click at [589, 113] on input "she playe" at bounding box center [655, 113] width 221 height 13
click at [589, 114] on input "she playe" at bounding box center [655, 113] width 221 height 13
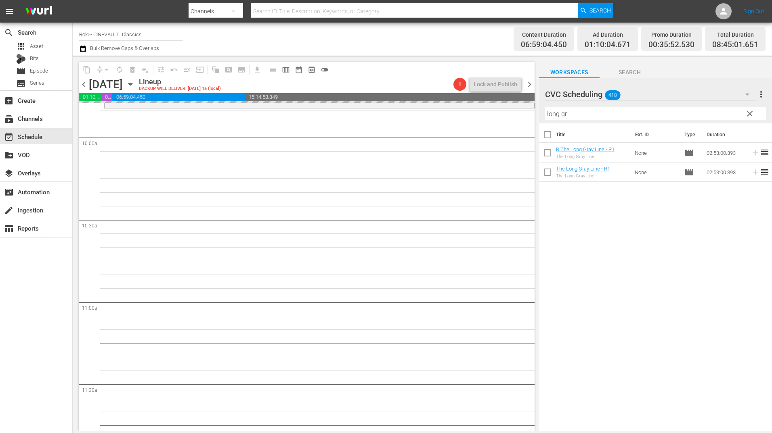
scroll to position [1614, 0]
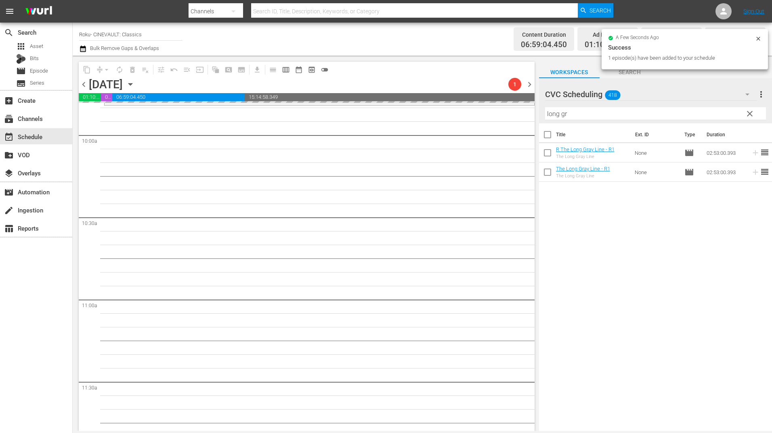
click at [604, 111] on input "long gr" at bounding box center [655, 113] width 221 height 13
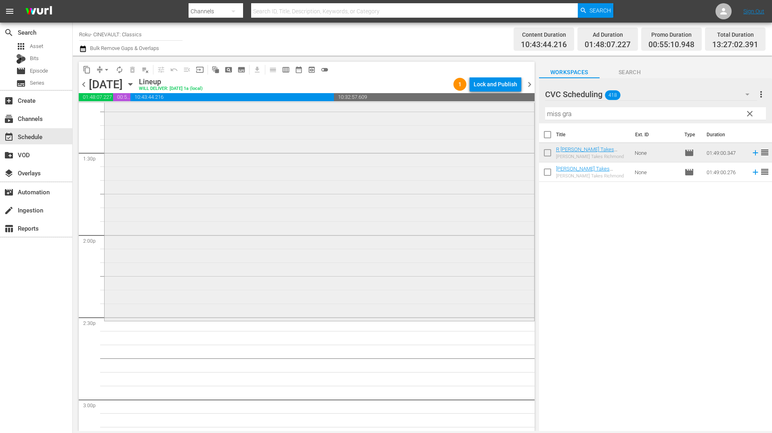
scroll to position [2180, 0]
click at [588, 107] on div "Filter by Title miss gra" at bounding box center [655, 113] width 221 height 19
click at [585, 113] on input "miss gra" at bounding box center [655, 113] width 221 height 13
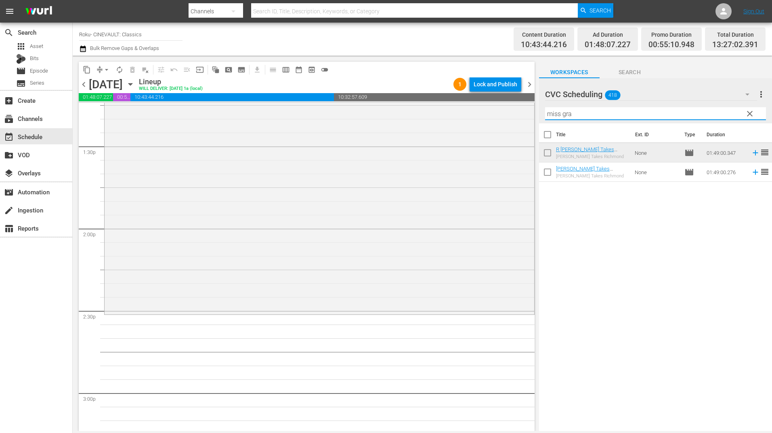
click at [585, 113] on input "miss gra" at bounding box center [655, 113] width 221 height 13
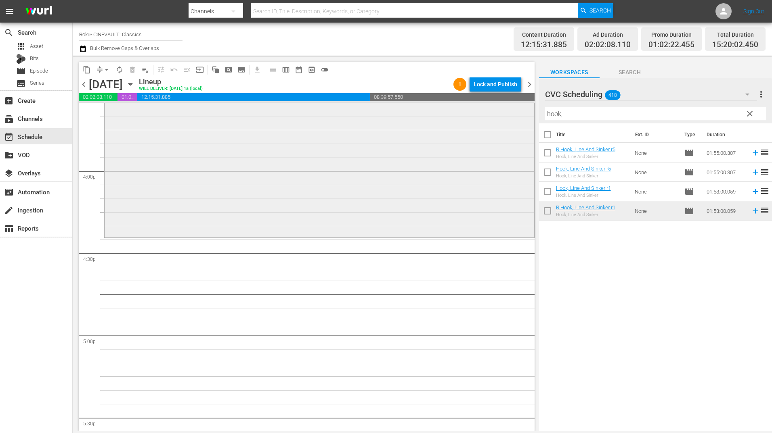
scroll to position [2583, 0]
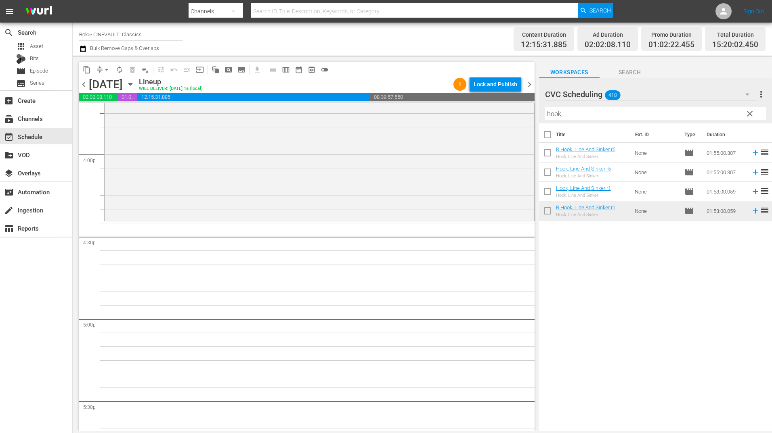
click at [580, 114] on input "hook," at bounding box center [655, 113] width 221 height 13
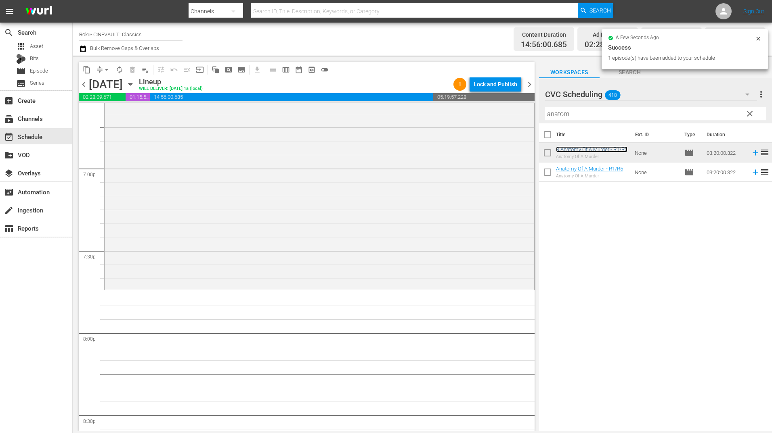
scroll to position [3067, 0]
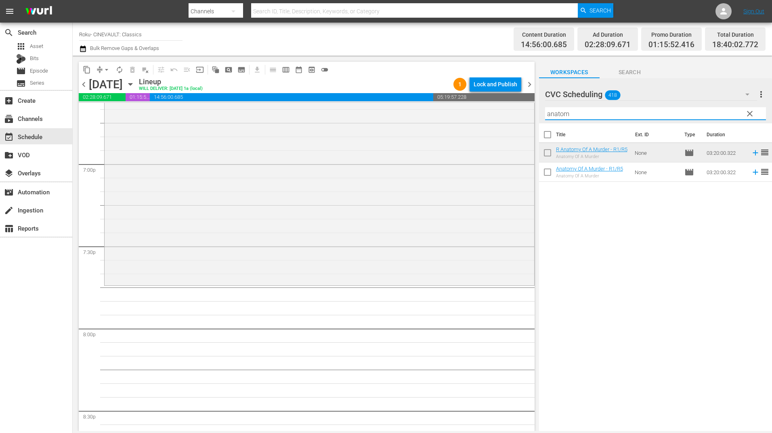
click at [566, 116] on input "anatom" at bounding box center [655, 113] width 221 height 13
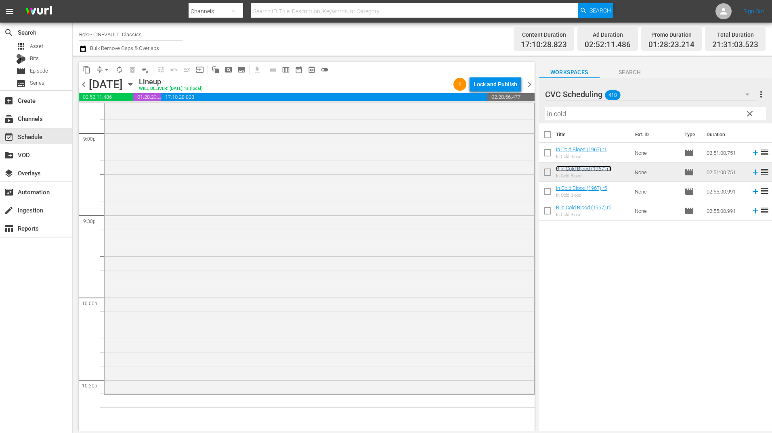
scroll to position [3431, 0]
click at [577, 115] on input "in cold" at bounding box center [655, 113] width 221 height 13
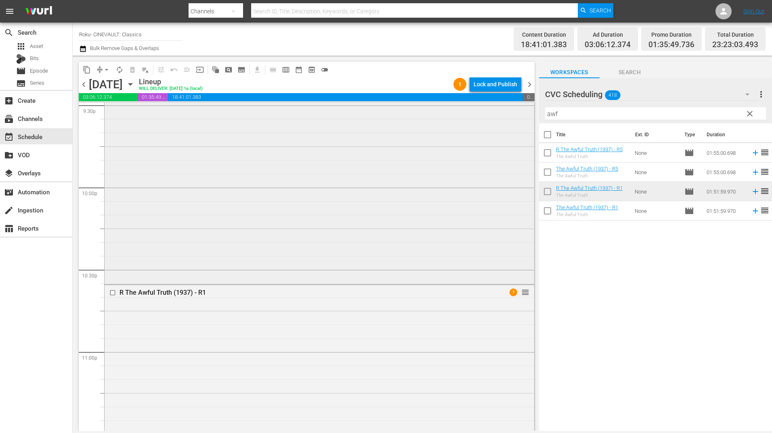
scroll to position [3497, 0]
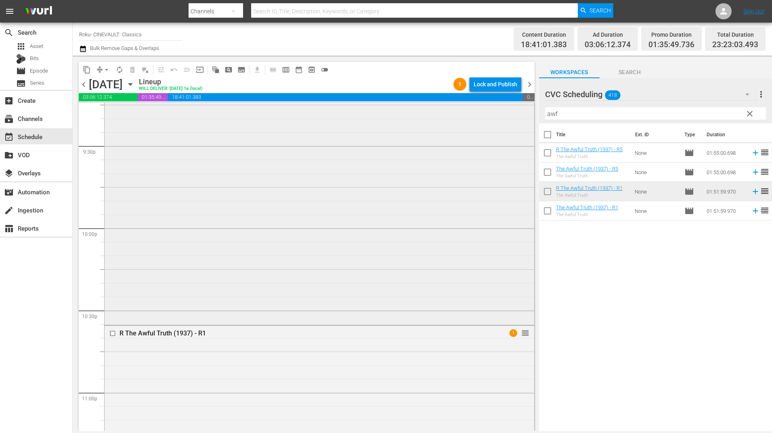
click at [431, 207] on div "R In Cold Blood (1967) r1 reorder" at bounding box center [319, 90] width 429 height 467
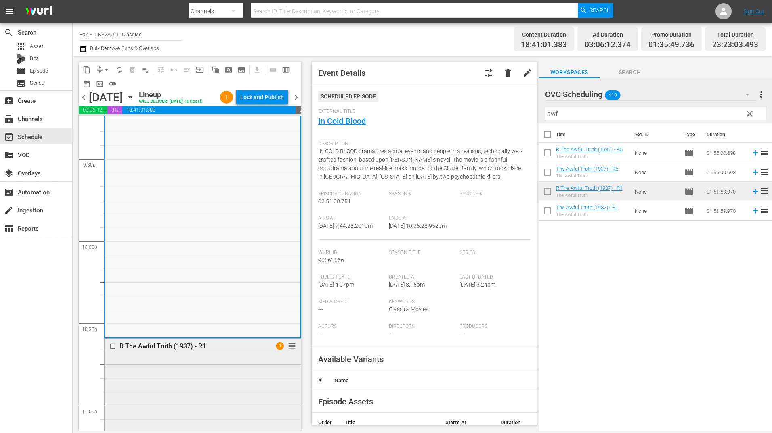
click at [233, 354] on div "R The Awful Truth (1937) - R1 1 reorder" at bounding box center [203, 346] width 196 height 15
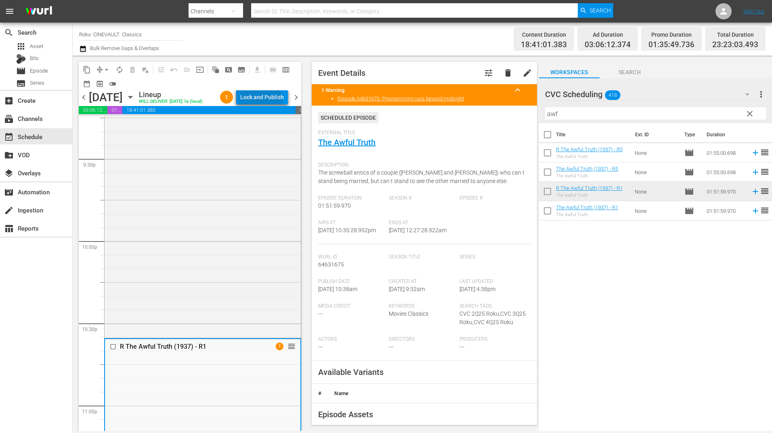
click at [262, 100] on div "Lock and Publish" at bounding box center [262, 97] width 44 height 15
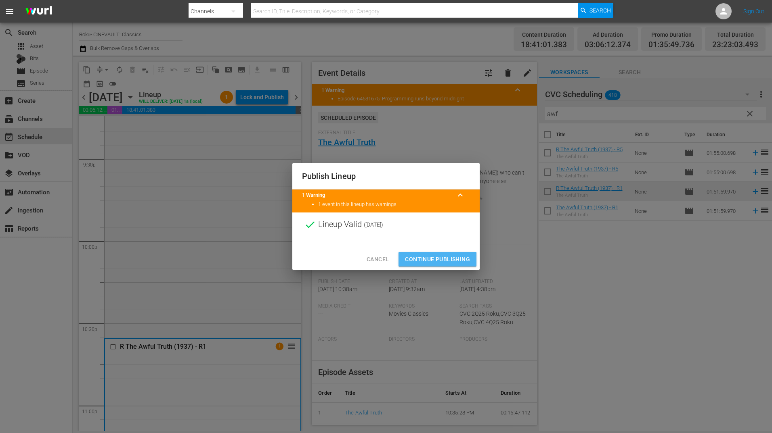
click at [426, 261] on span "Continue Publishing" at bounding box center [437, 260] width 65 height 10
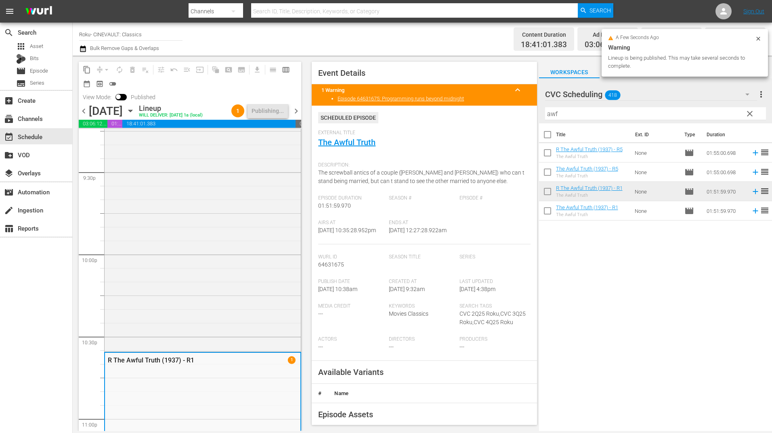
click at [298, 111] on span "chevron_right" at bounding box center [296, 111] width 10 height 10
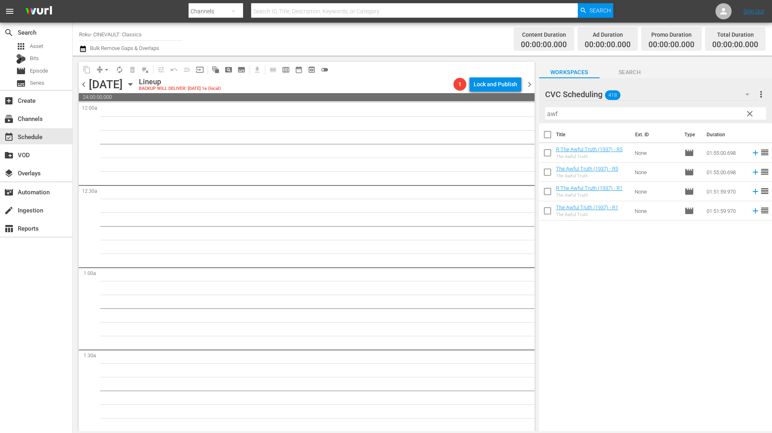
click at [82, 84] on span "chevron_left" at bounding box center [84, 85] width 10 height 10
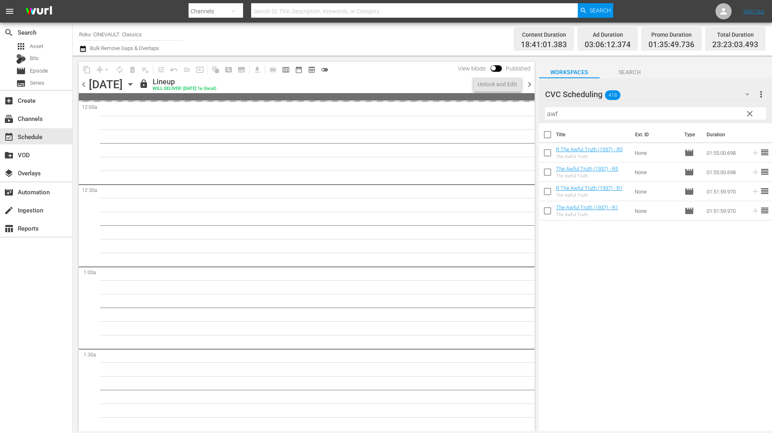
click at [530, 84] on span "chevron_right" at bounding box center [529, 85] width 10 height 10
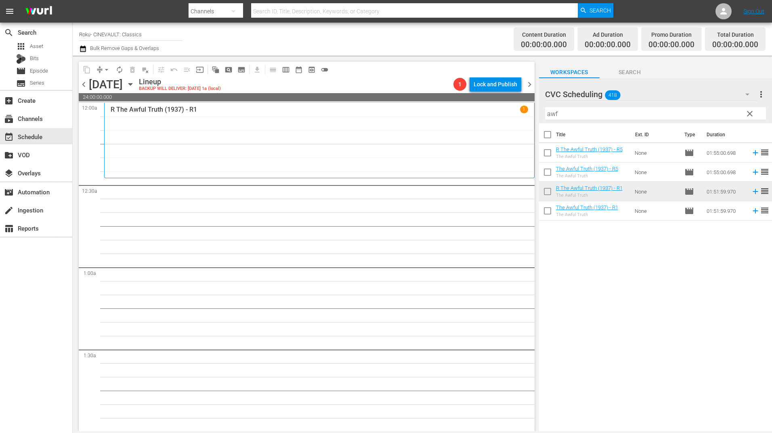
click at [580, 114] on input "awf" at bounding box center [655, 113] width 221 height 13
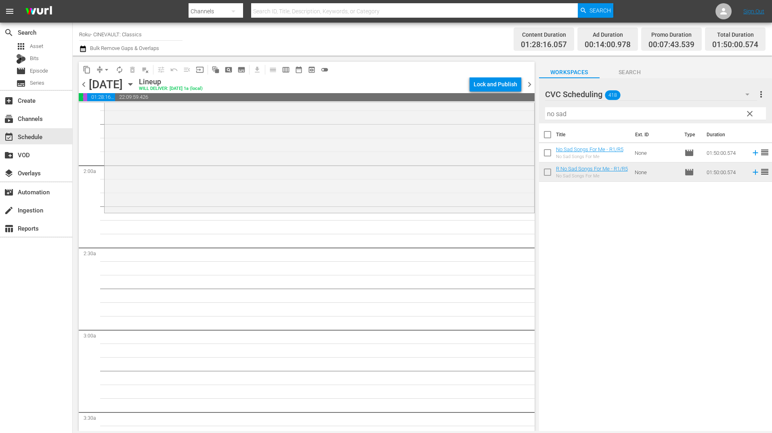
scroll to position [323, 0]
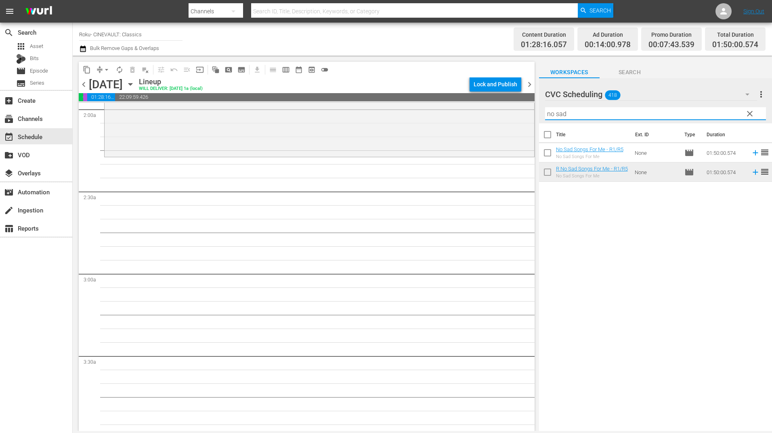
click at [589, 117] on input "no sad" at bounding box center [655, 113] width 221 height 13
click at [590, 117] on input "no sad" at bounding box center [655, 113] width 221 height 13
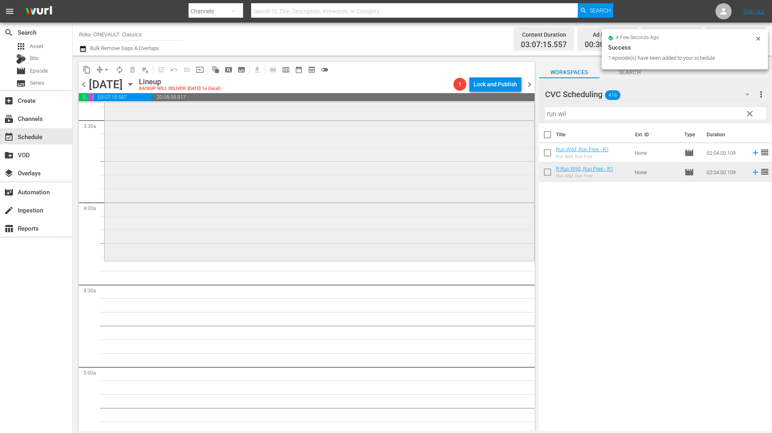
scroll to position [565, 0]
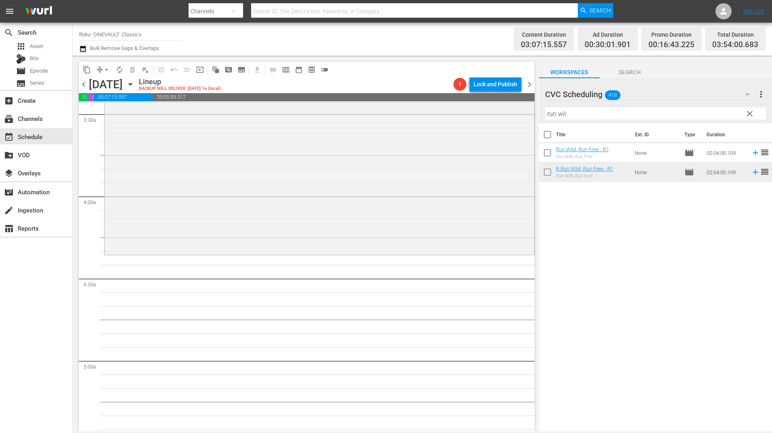
click at [570, 112] on input "run wil" at bounding box center [655, 113] width 221 height 13
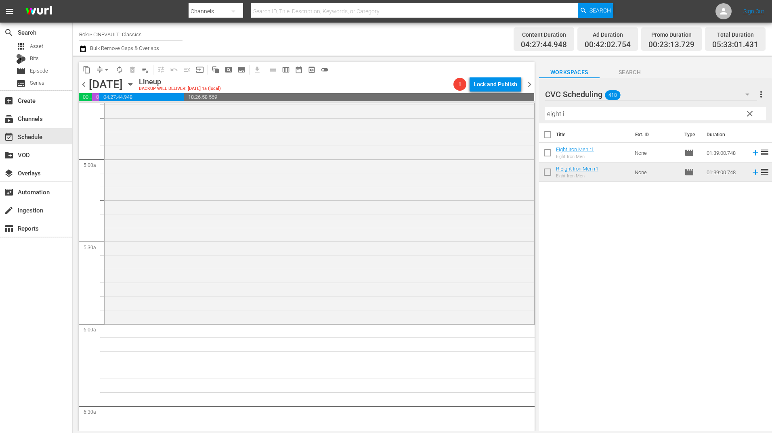
scroll to position [928, 0]
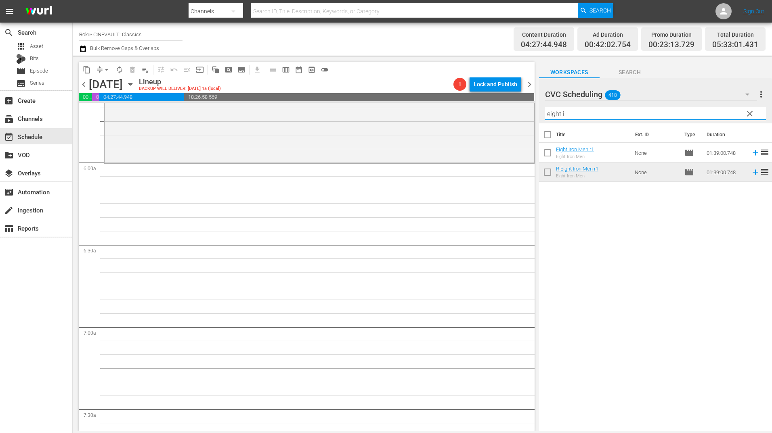
click at [593, 116] on input "eight i" at bounding box center [655, 113] width 221 height 13
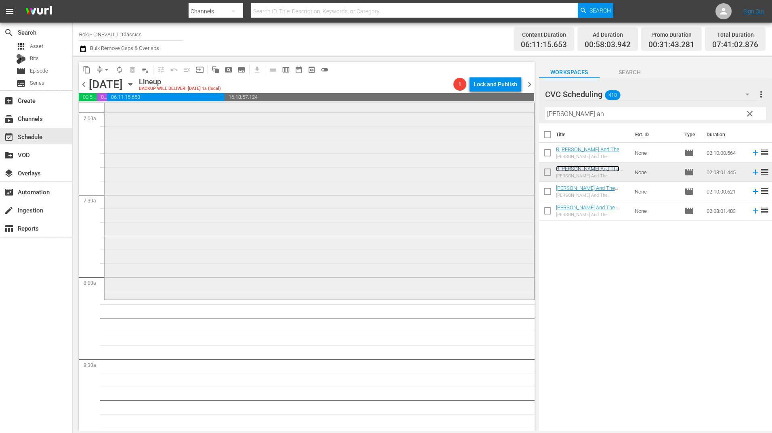
scroll to position [1211, 0]
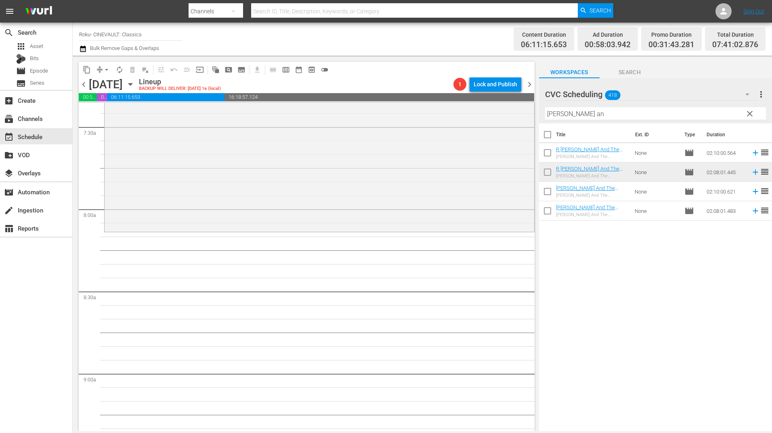
click at [580, 121] on div "Filter by Title [PERSON_NAME]" at bounding box center [655, 113] width 221 height 19
click at [583, 115] on input "[PERSON_NAME] an" at bounding box center [655, 113] width 221 height 13
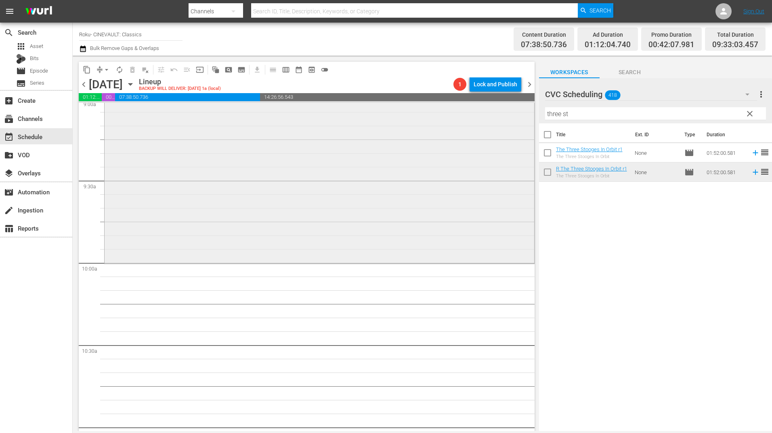
scroll to position [1493, 0]
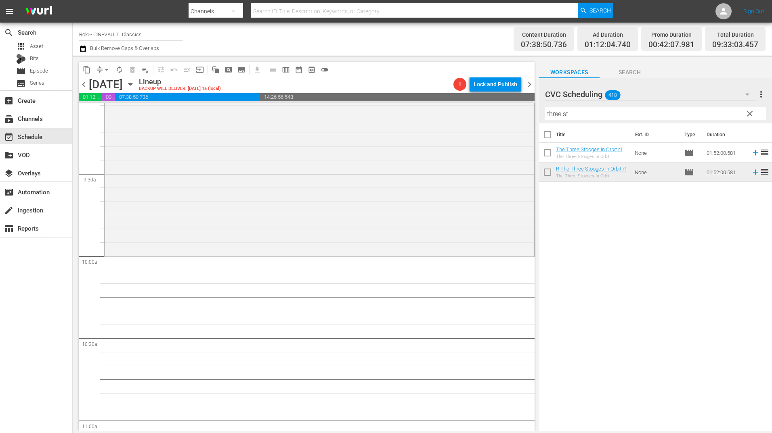
click at [593, 116] on input "three st" at bounding box center [655, 113] width 221 height 13
click at [593, 115] on input "three st" at bounding box center [655, 113] width 221 height 13
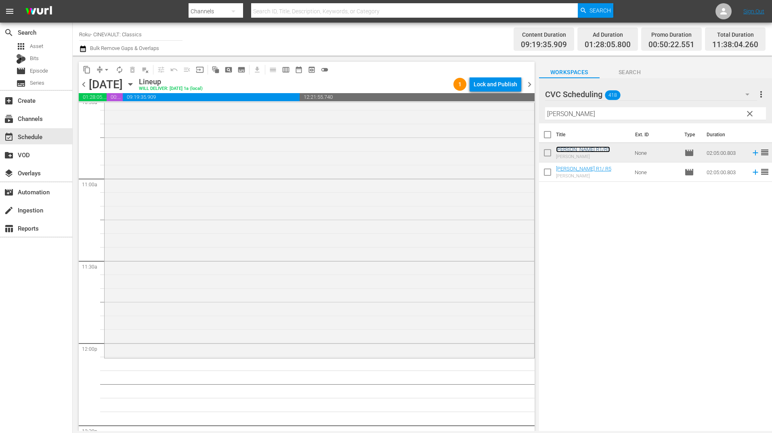
scroll to position [1857, 0]
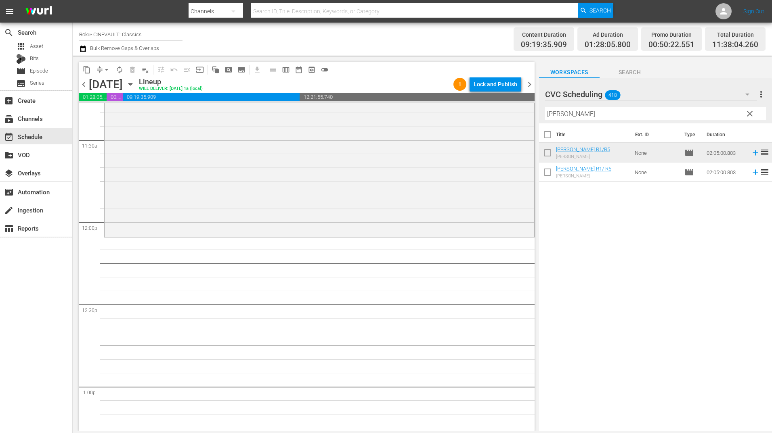
click at [599, 115] on input "[PERSON_NAME]" at bounding box center [655, 113] width 221 height 13
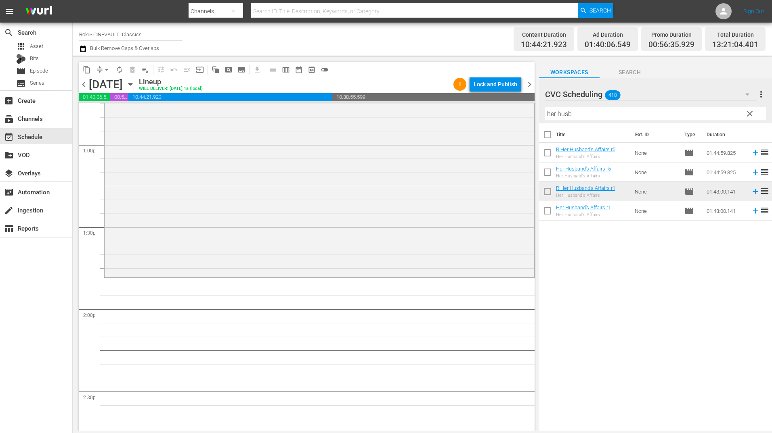
scroll to position [2180, 0]
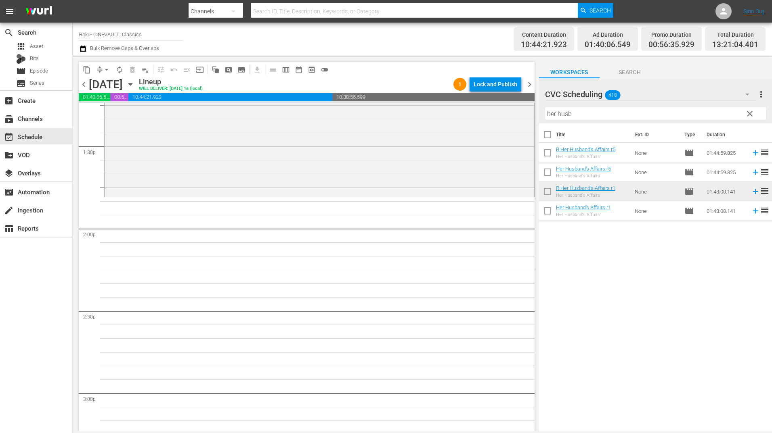
click at [570, 115] on input "her husb" at bounding box center [655, 113] width 221 height 13
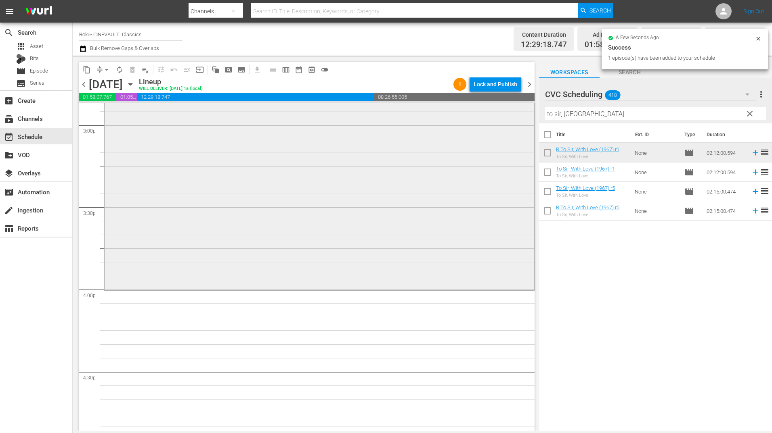
scroll to position [2462, 0]
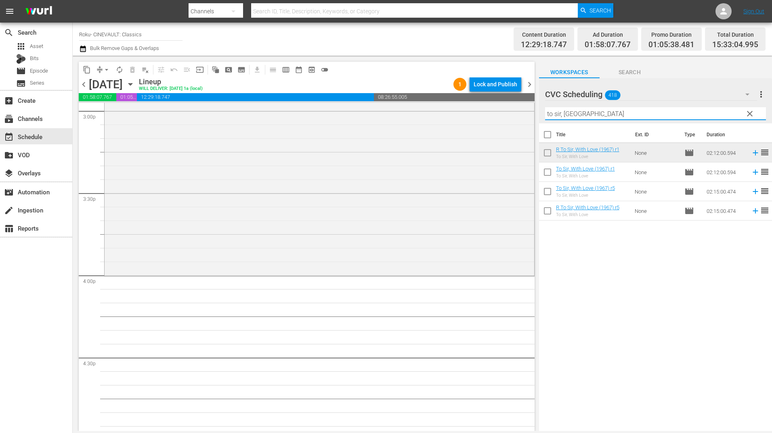
click at [577, 117] on input "to sir, [GEOGRAPHIC_DATA]" at bounding box center [655, 113] width 221 height 13
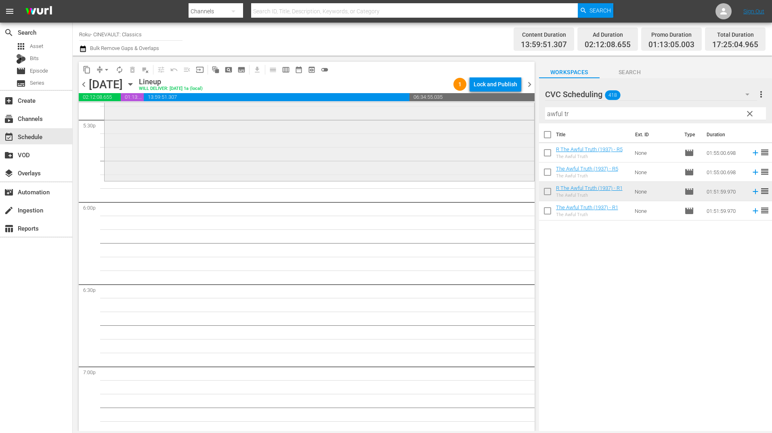
scroll to position [2866, 0]
click at [578, 114] on input "awful tr" at bounding box center [655, 113] width 221 height 13
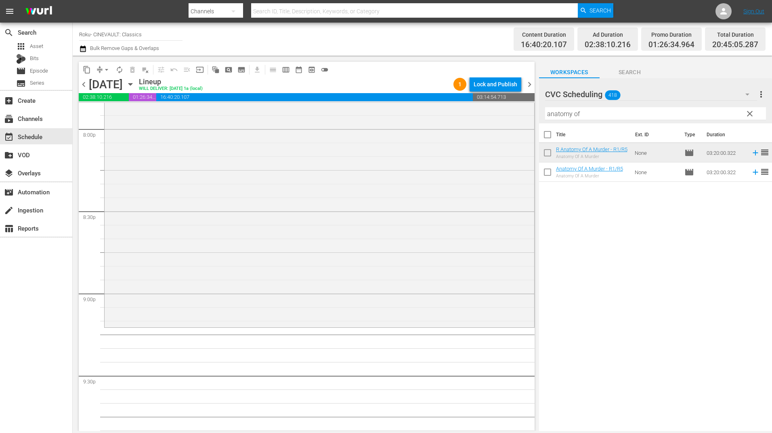
scroll to position [3310, 0]
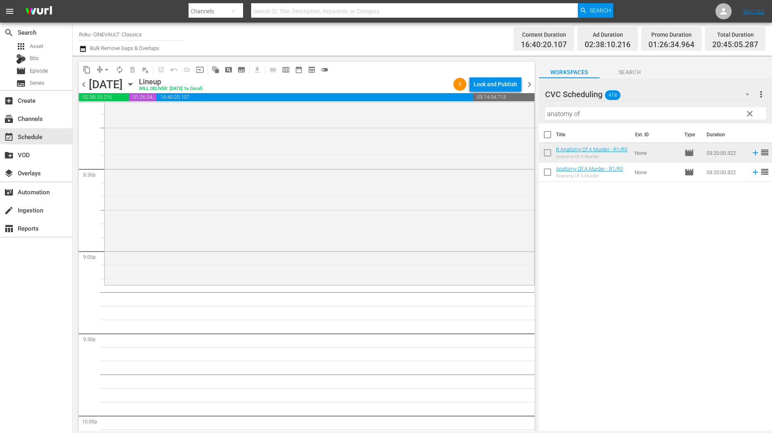
click at [577, 118] on input "anatomy of" at bounding box center [655, 113] width 221 height 13
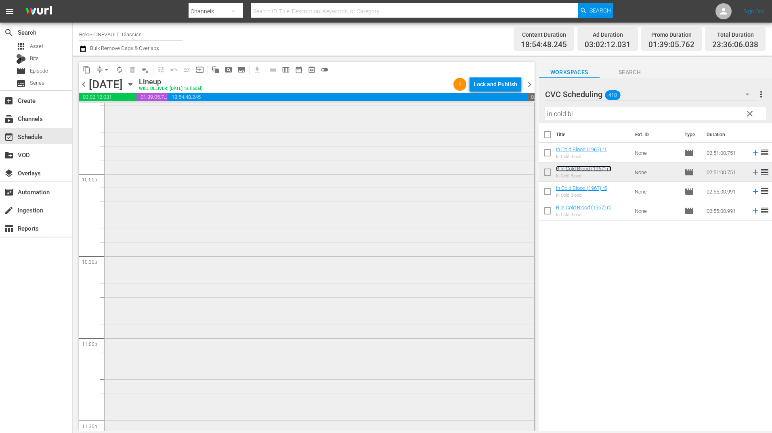
scroll to position [3633, 0]
click at [435, 287] on div "R In Cold Blood (1967) r1 1 reorder" at bounding box center [319, 195] width 429 height 467
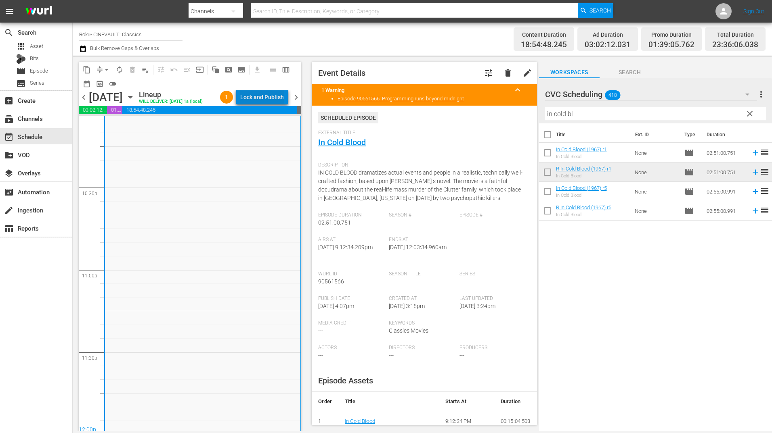
click at [276, 93] on div "Lock and Publish" at bounding box center [262, 97] width 44 height 15
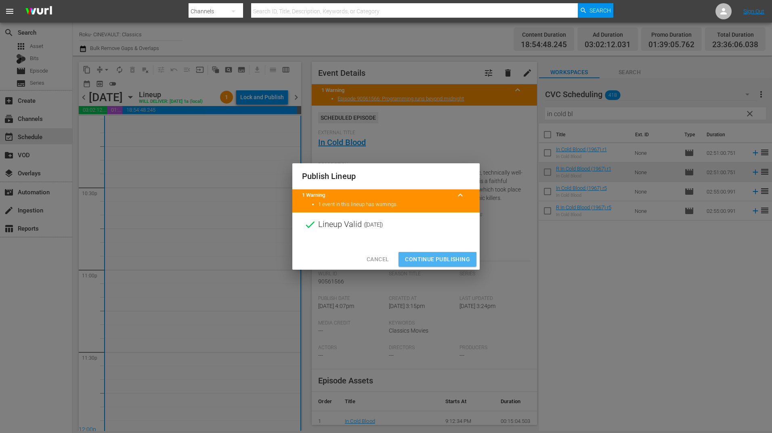
click at [435, 264] on span "Continue Publishing" at bounding box center [437, 260] width 65 height 10
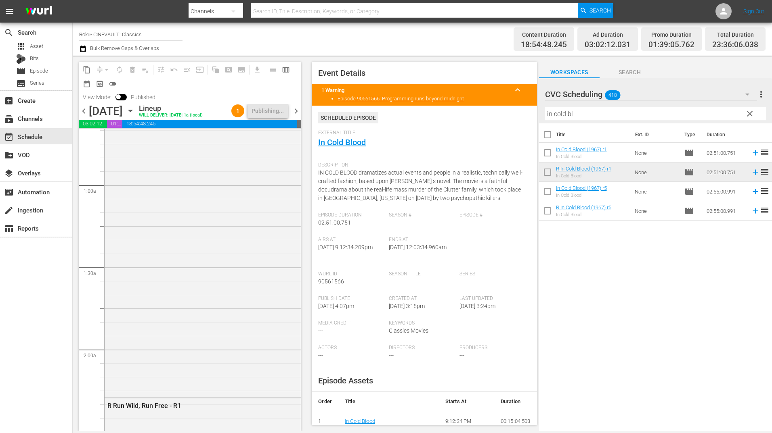
scroll to position [0, 0]
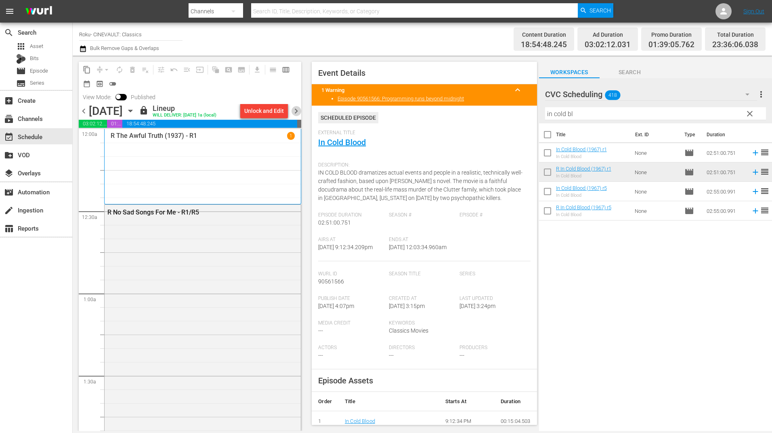
click at [301, 110] on span "chevron_right" at bounding box center [296, 111] width 10 height 10
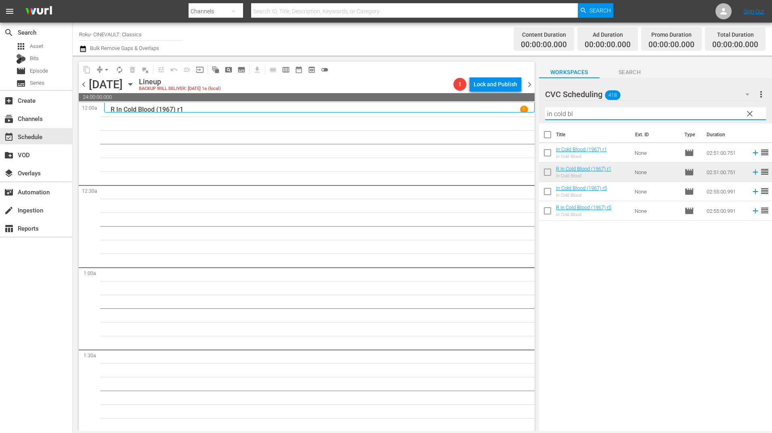
click at [580, 117] on input "in cold bl" at bounding box center [655, 113] width 221 height 13
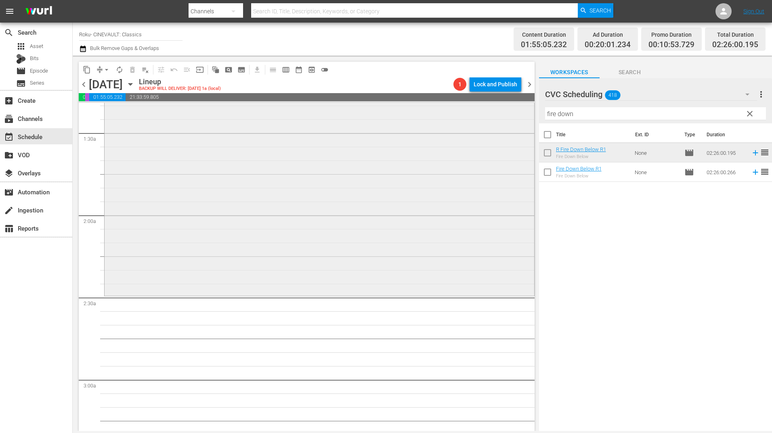
scroll to position [323, 0]
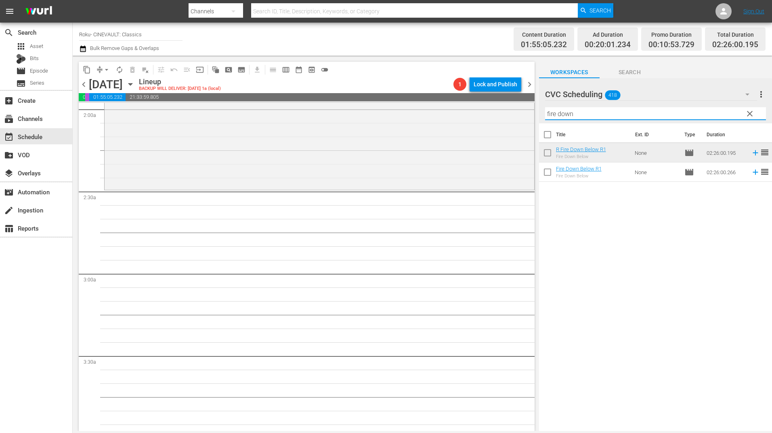
click at [587, 116] on input "fire down" at bounding box center [655, 113] width 221 height 13
click at [587, 117] on input "fire down" at bounding box center [655, 113] width 221 height 13
type input "n"
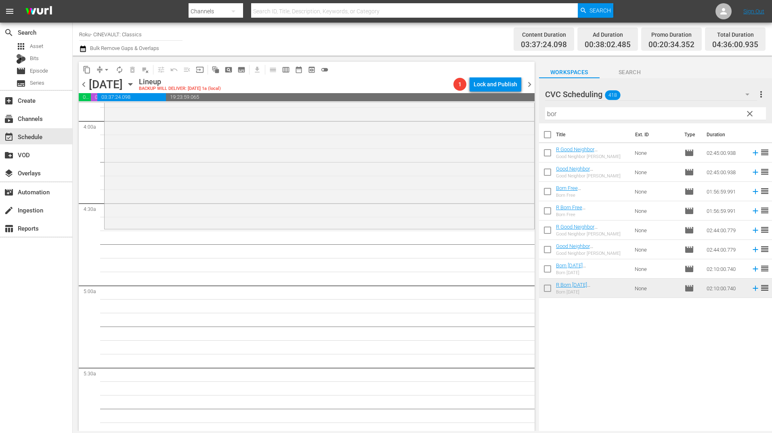
scroll to position [646, 0]
click at [566, 116] on input "bor" at bounding box center [655, 113] width 221 height 13
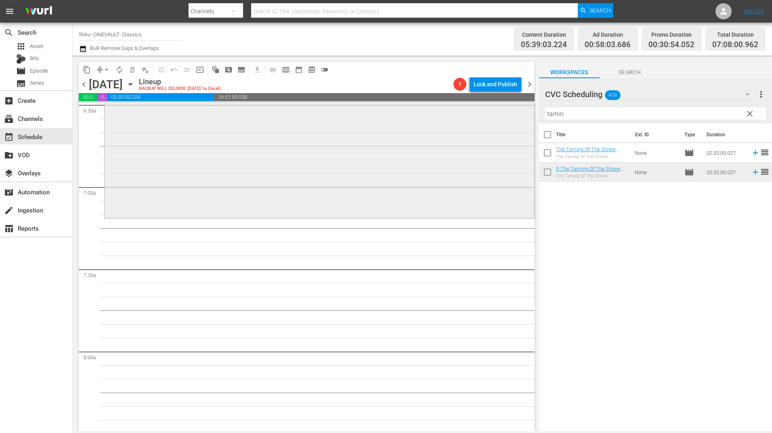
scroll to position [1090, 0]
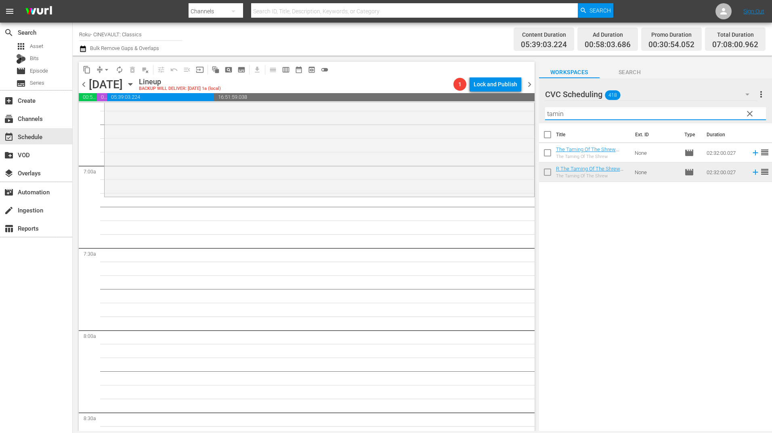
click at [571, 116] on input "tamin" at bounding box center [655, 113] width 221 height 13
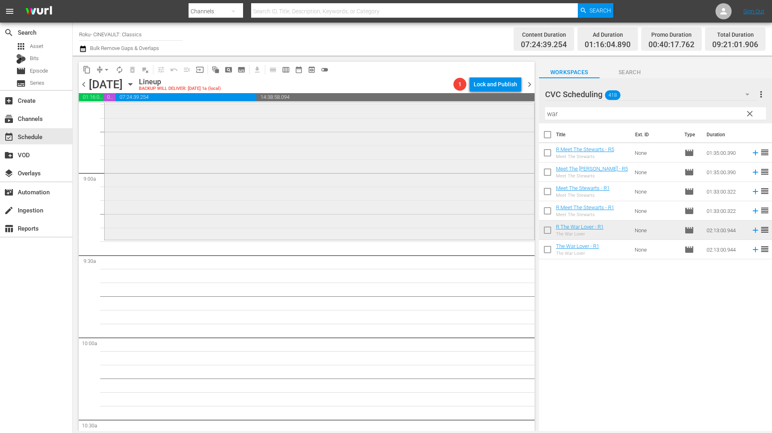
scroll to position [1413, 0]
click at [564, 111] on input "war" at bounding box center [655, 113] width 221 height 13
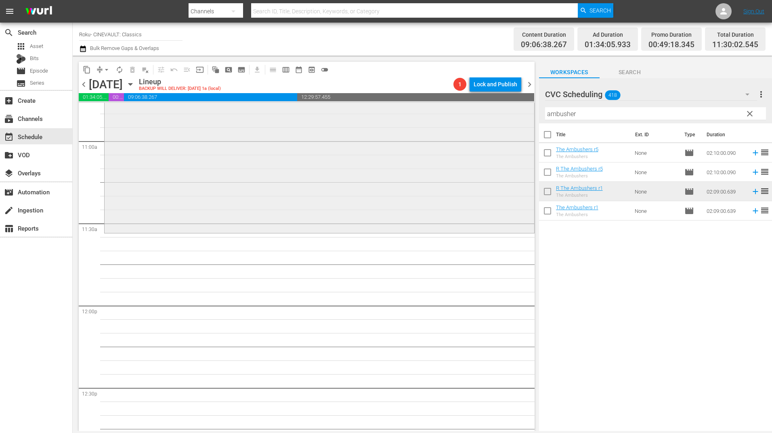
scroll to position [1857, 0]
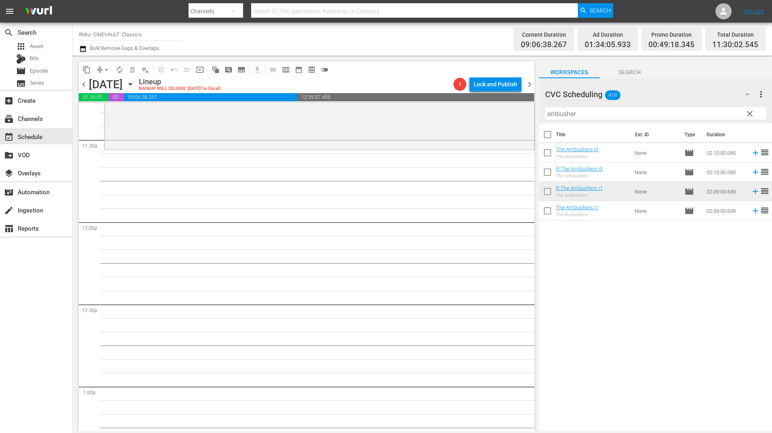
click at [566, 114] on input "ambusher" at bounding box center [655, 113] width 221 height 13
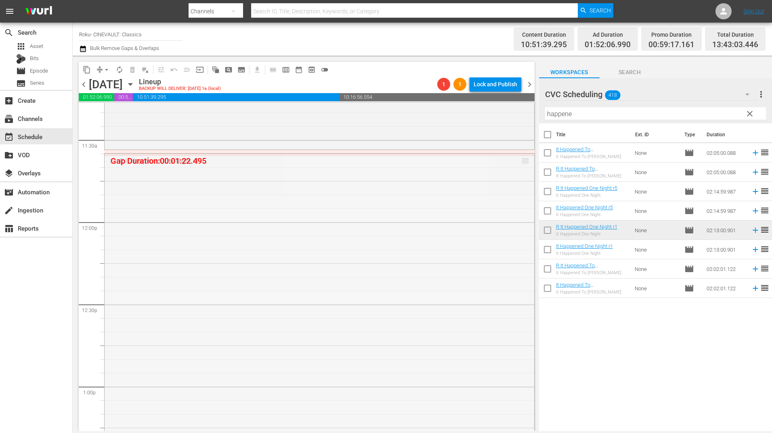
drag, startPoint x: 516, startPoint y: 157, endPoint x: 516, endPoint y: 151, distance: 6.1
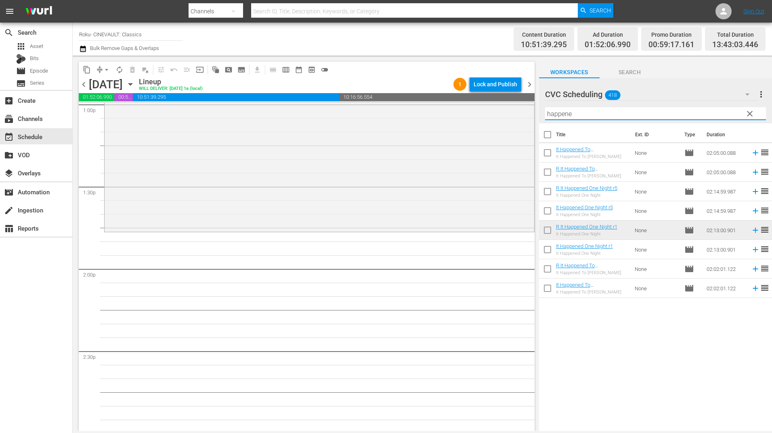
click at [576, 114] on input "happene" at bounding box center [655, 113] width 221 height 13
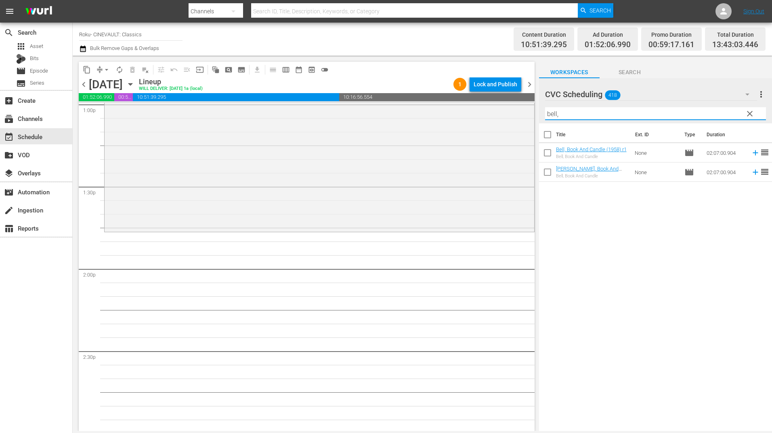
type input "bell,"
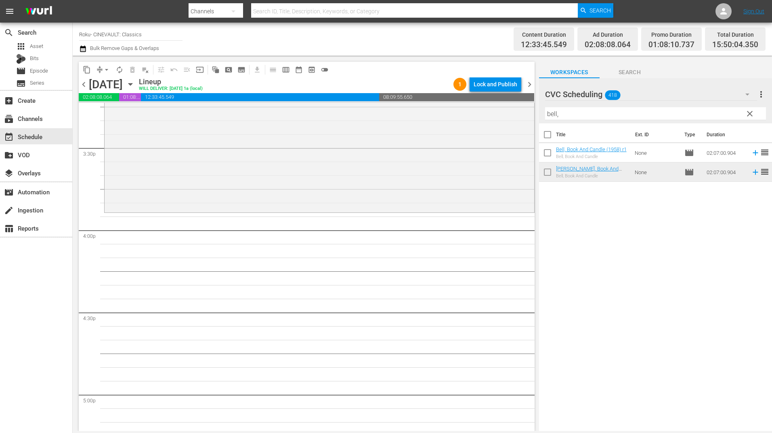
scroll to position [2543, 0]
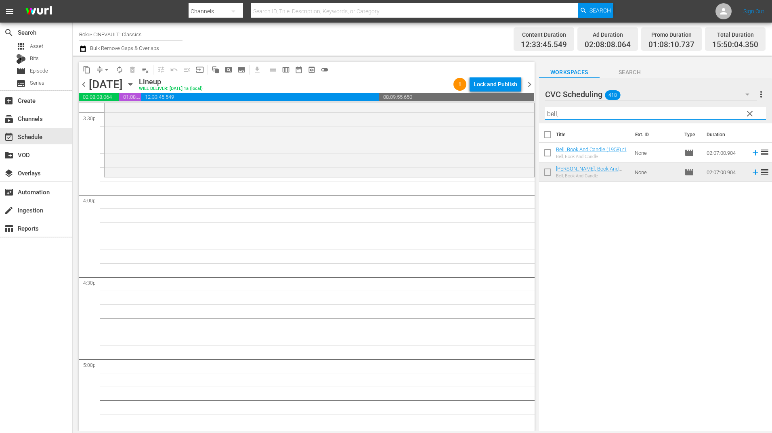
click at [566, 111] on input "bell," at bounding box center [655, 113] width 221 height 13
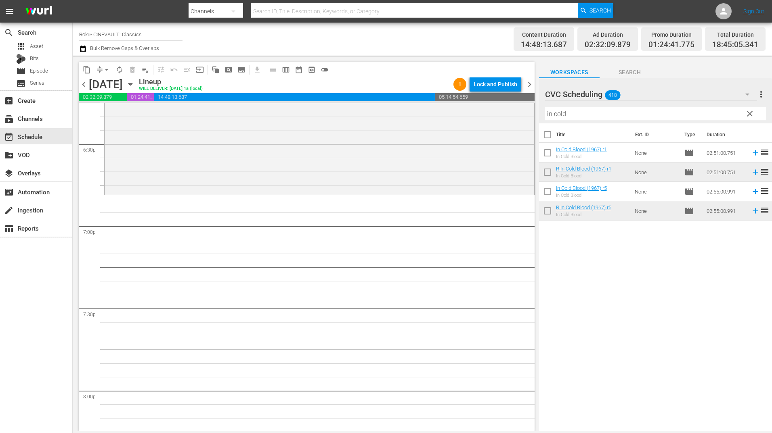
scroll to position [3027, 0]
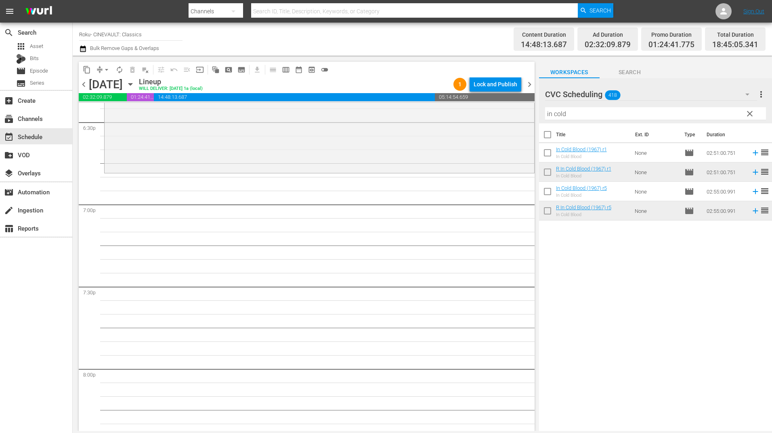
click at [568, 113] on input "in cold" at bounding box center [655, 113] width 221 height 13
click at [569, 113] on input "in cold" at bounding box center [655, 113] width 221 height 13
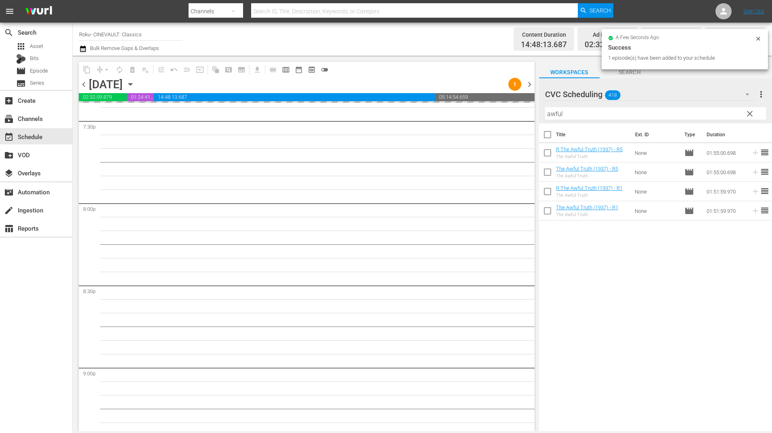
scroll to position [3148, 0]
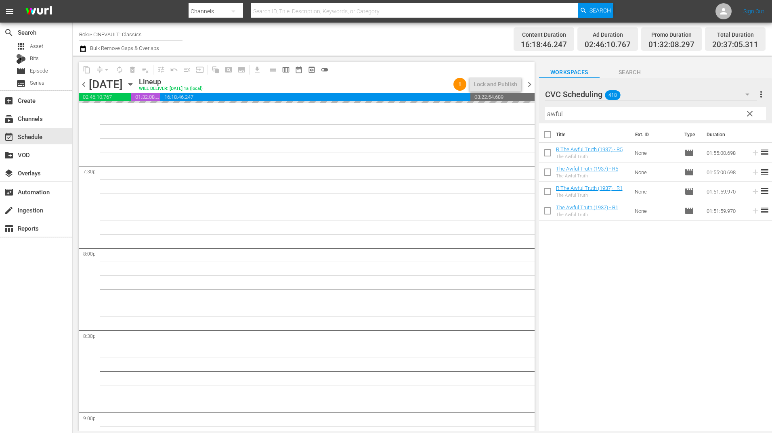
click at [586, 118] on input "awful" at bounding box center [655, 113] width 221 height 13
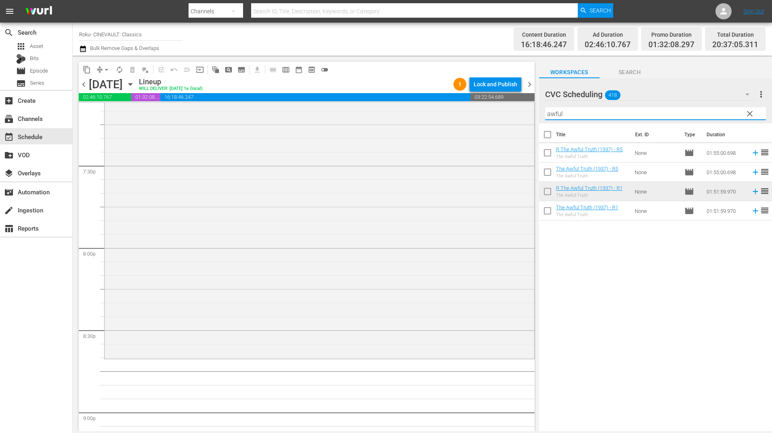
click at [586, 118] on input "awful" at bounding box center [655, 113] width 221 height 13
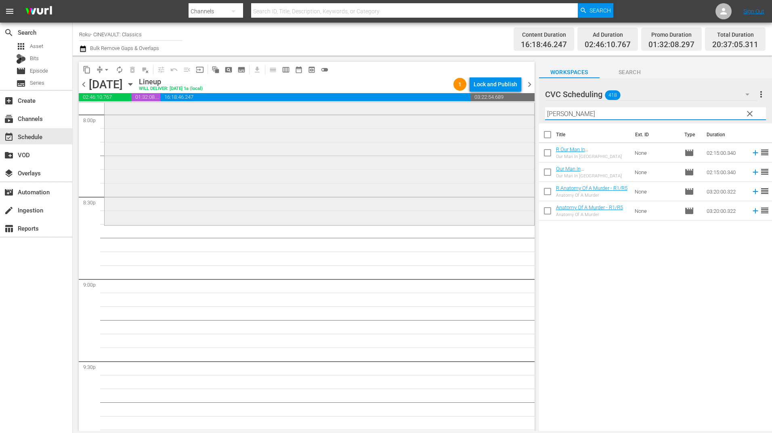
scroll to position [3310, 0]
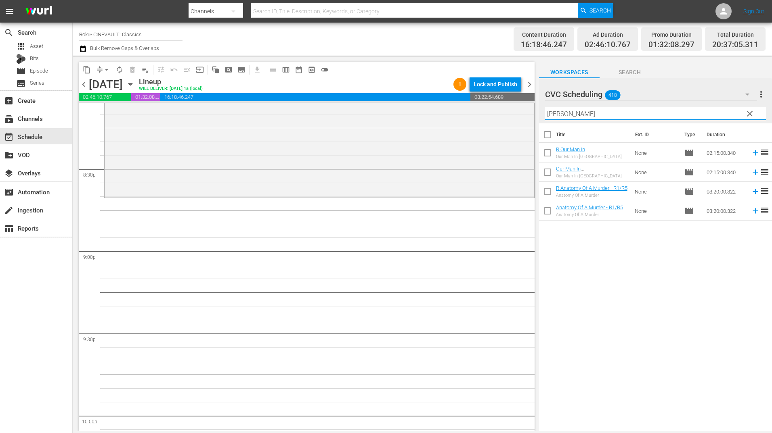
type input "[PERSON_NAME]"
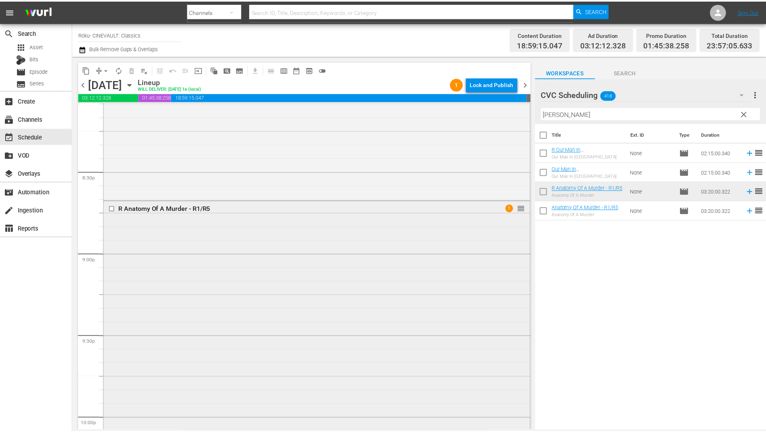
scroll to position [3303, 0]
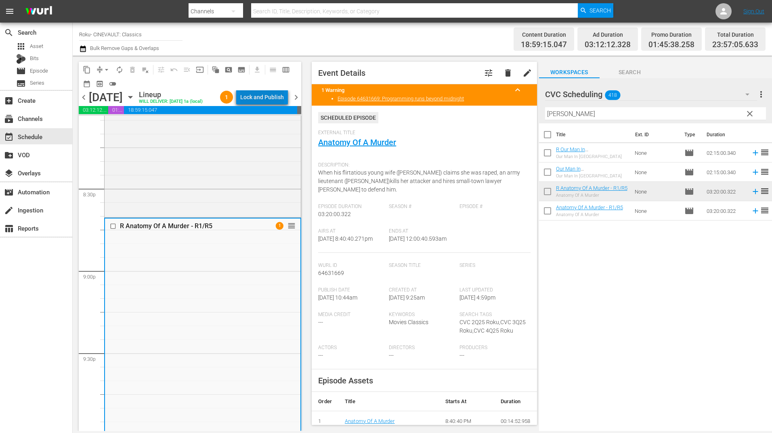
click at [280, 102] on div "Lock and Publish" at bounding box center [262, 97] width 44 height 15
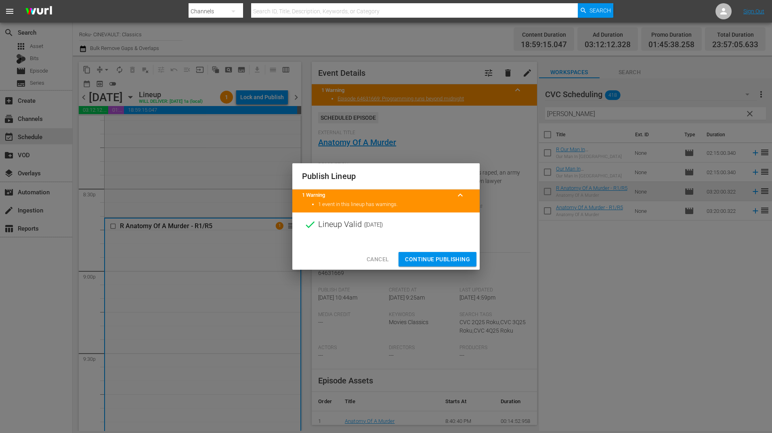
click at [464, 262] on span "Continue Publishing" at bounding box center [437, 260] width 65 height 10
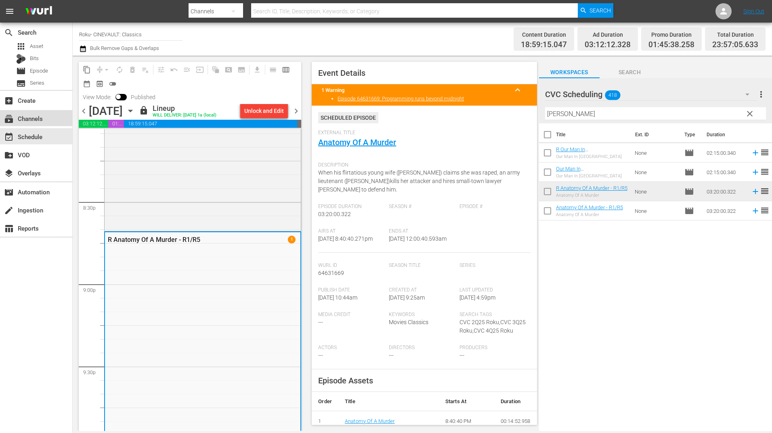
click at [30, 120] on div "subscriptions Channels" at bounding box center [22, 117] width 45 height 7
